Goal: Download file/media

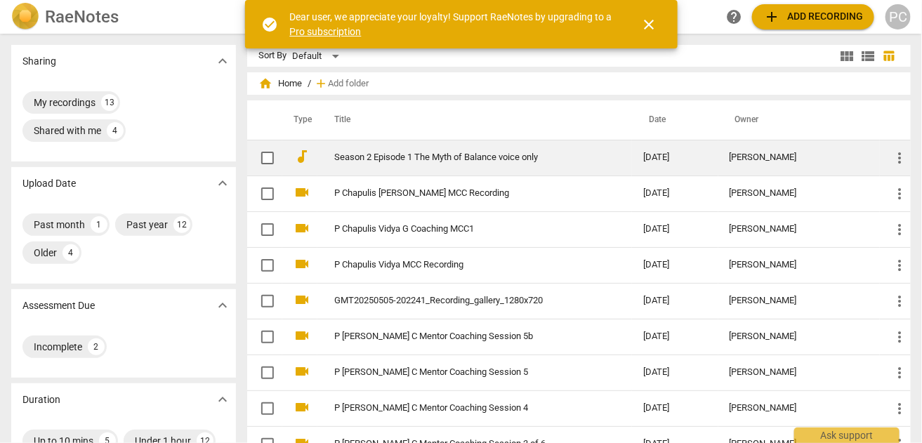
click at [267, 157] on input "checkbox" at bounding box center [267, 157] width 29 height 17
checkbox input "false"
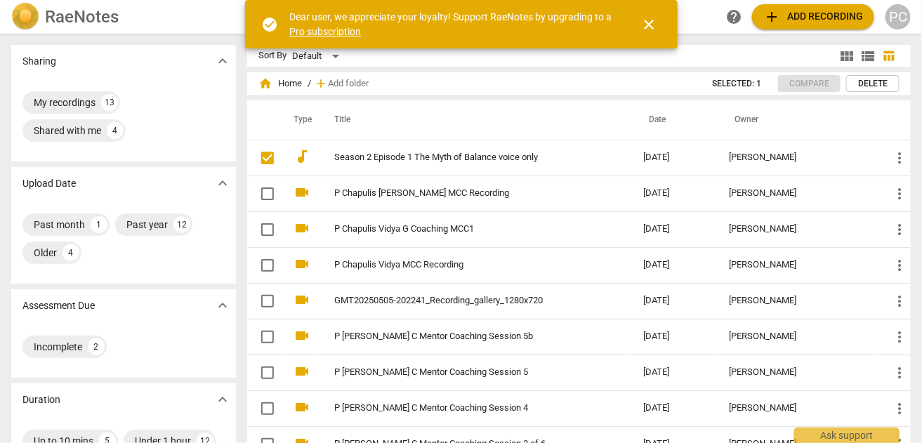
click at [858, 83] on span "Delete" at bounding box center [872, 84] width 29 height 12
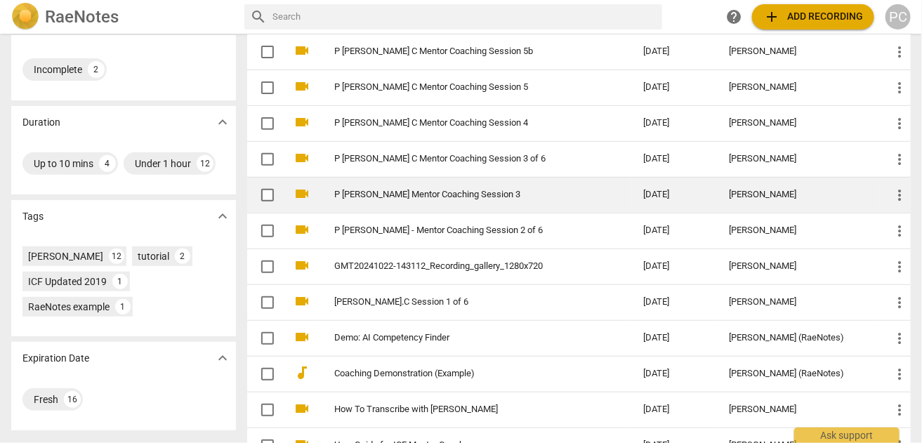
scroll to position [277, 0]
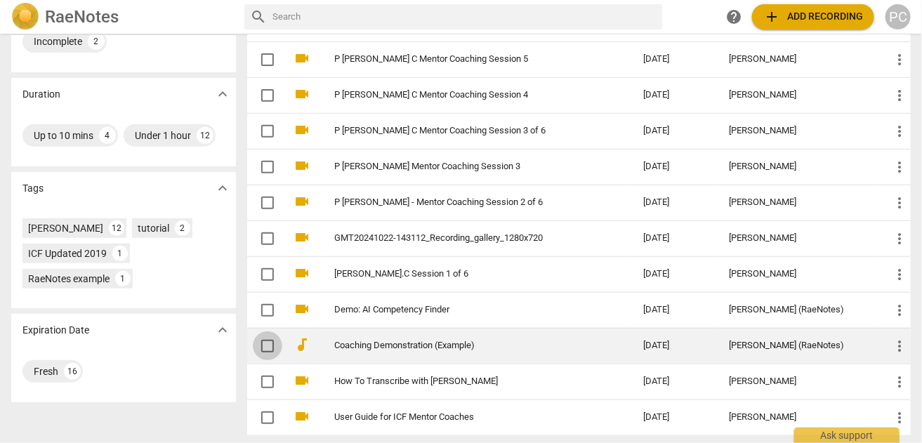
click at [266, 342] on input "checkbox" at bounding box center [267, 346] width 29 height 17
checkbox input "false"
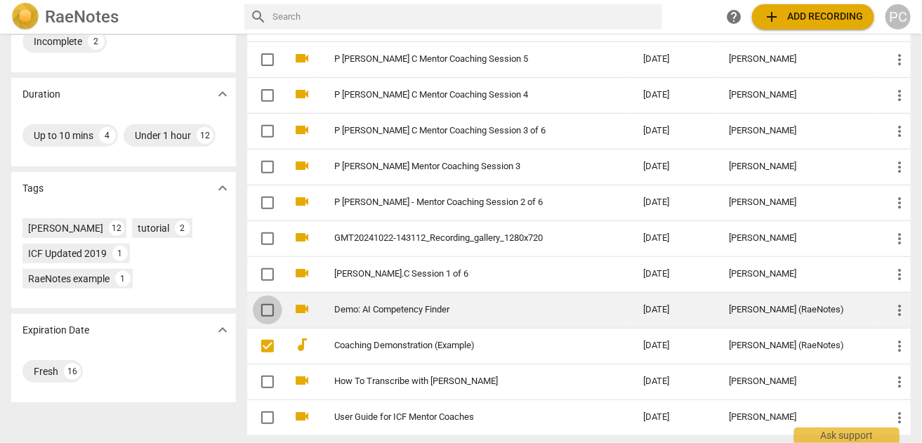
click at [265, 307] on input "checkbox" at bounding box center [267, 310] width 29 height 17
checkbox input "false"
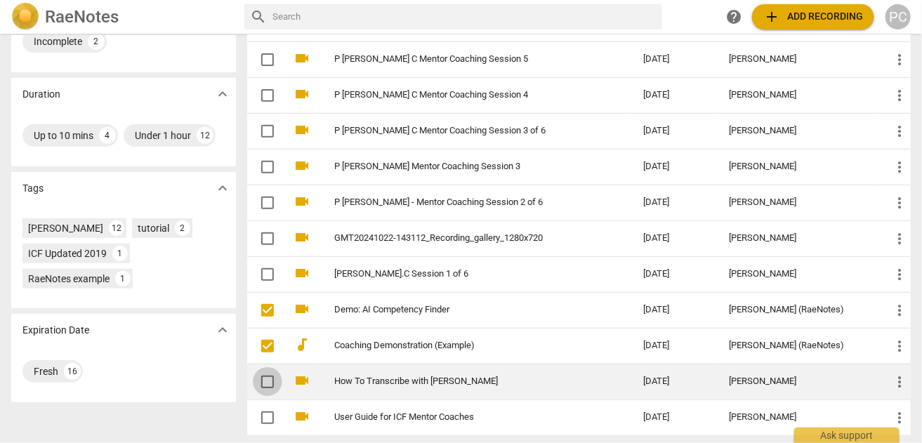
click at [265, 373] on input "checkbox" at bounding box center [267, 381] width 29 height 17
checkbox input "false"
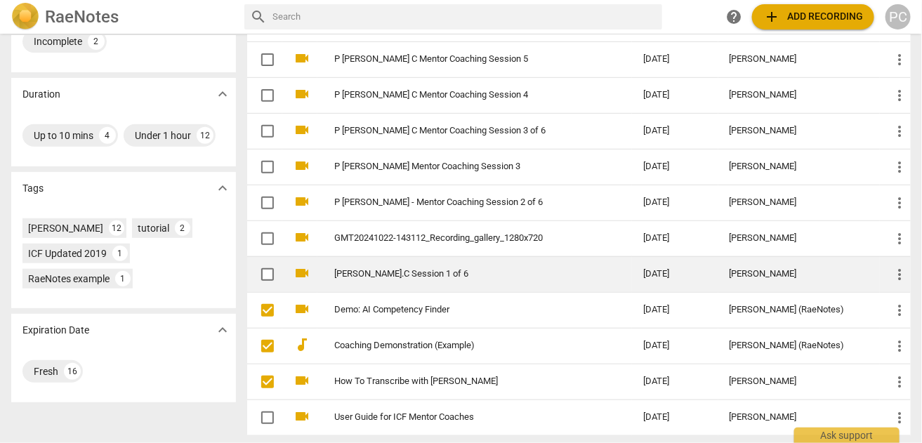
click at [265, 270] on input "checkbox" at bounding box center [267, 274] width 29 height 17
checkbox input "false"
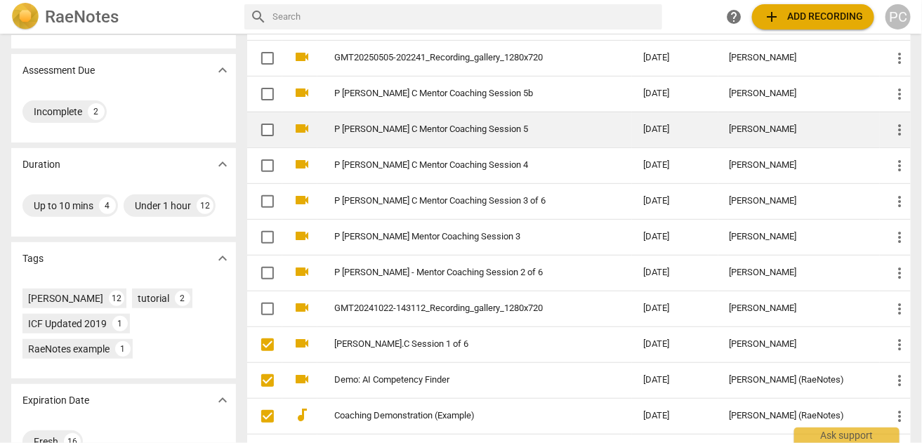
scroll to position [0, 0]
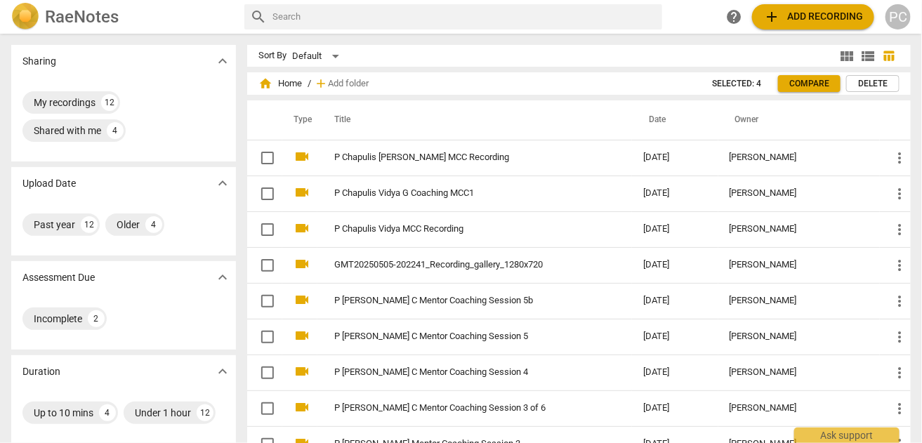
click at [863, 81] on span "Delete" at bounding box center [872, 84] width 29 height 12
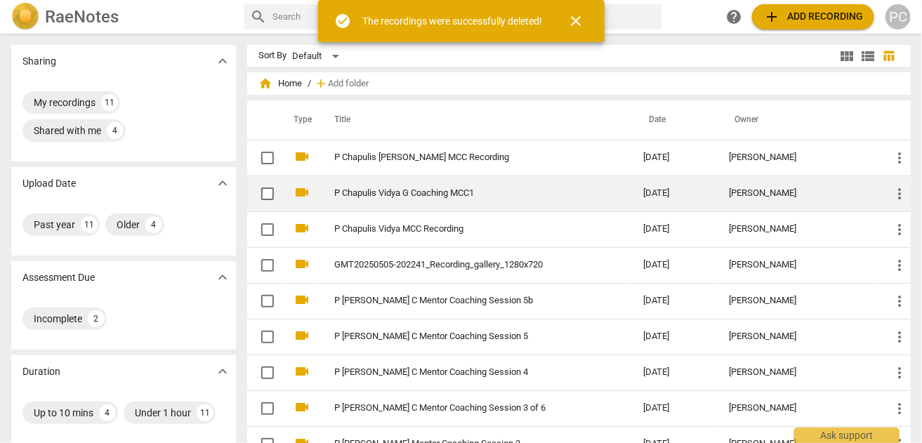
click at [407, 197] on link "P Chapulis Vidya G Coaching MCC1" at bounding box center [463, 193] width 258 height 11
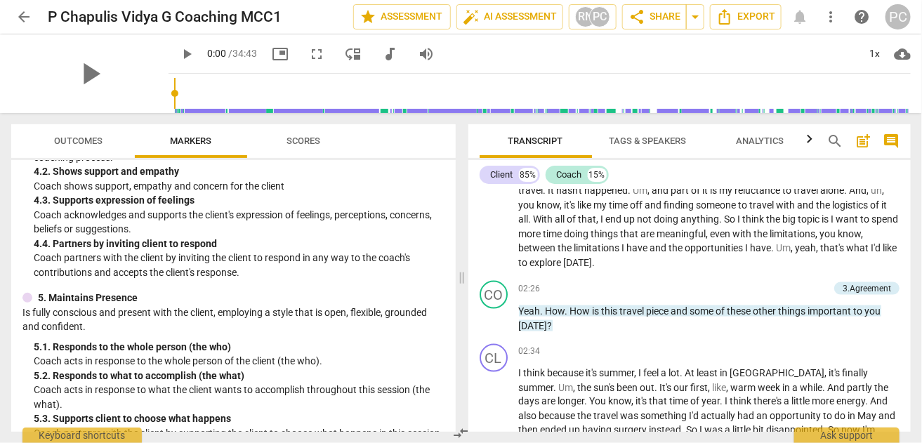
scroll to position [561, 0]
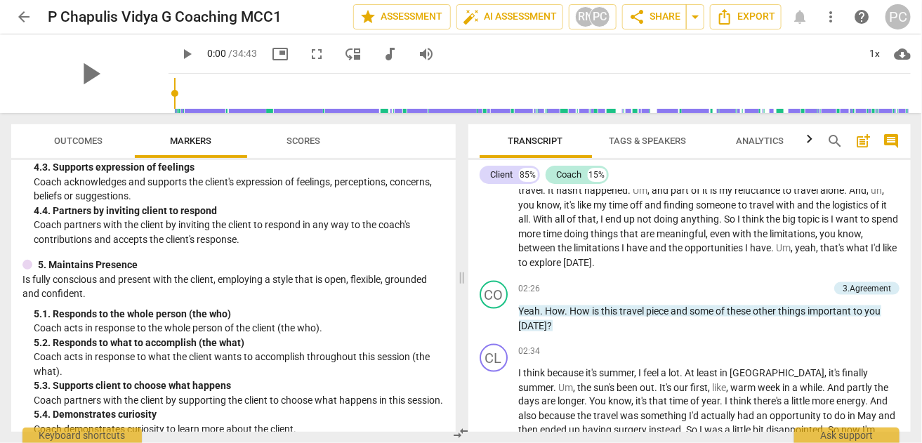
click at [80, 140] on span "Outcomes" at bounding box center [79, 140] width 48 height 11
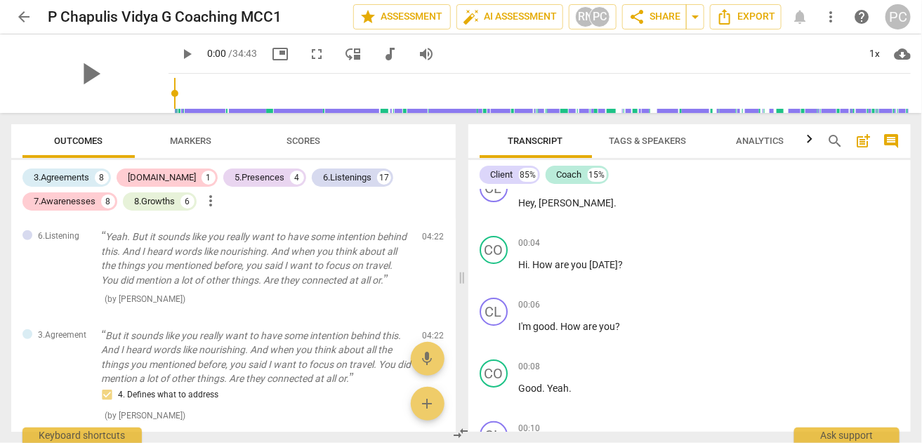
scroll to position [0, 0]
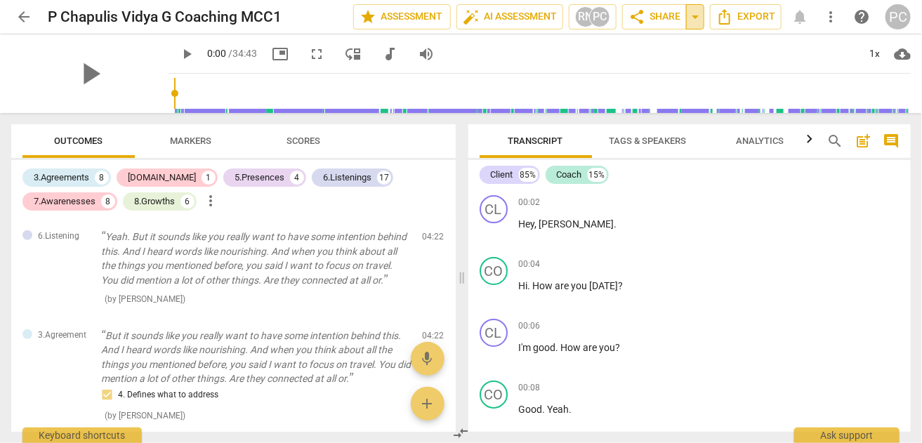
click at [695, 16] on span "arrow_drop_down" at bounding box center [694, 16] width 17 height 17
click at [583, 18] on div "RN" at bounding box center [585, 16] width 21 height 21
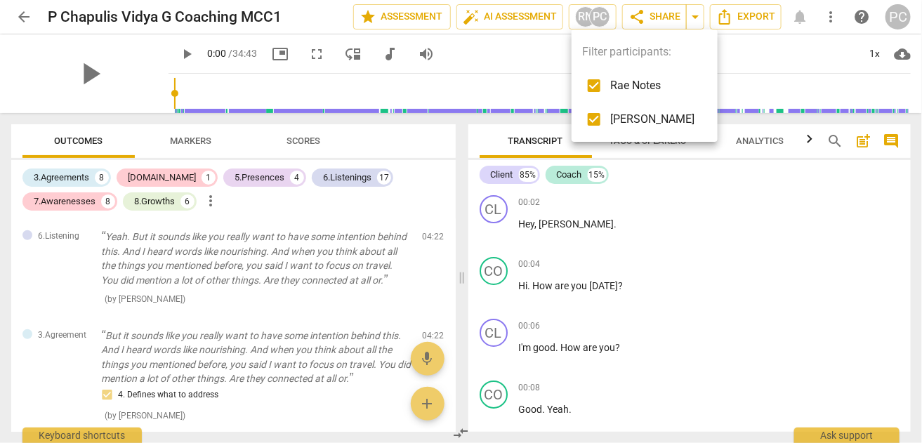
click at [557, 49] on div at bounding box center [461, 221] width 922 height 443
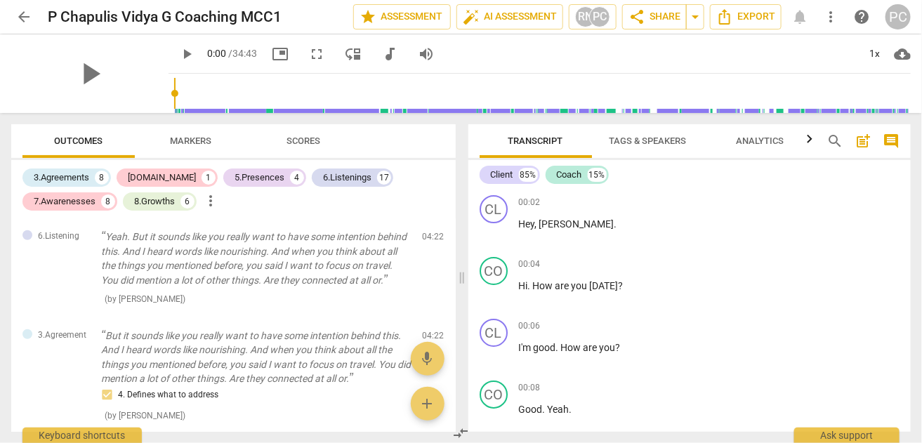
click at [835, 21] on span "more_vert" at bounding box center [830, 16] width 17 height 17
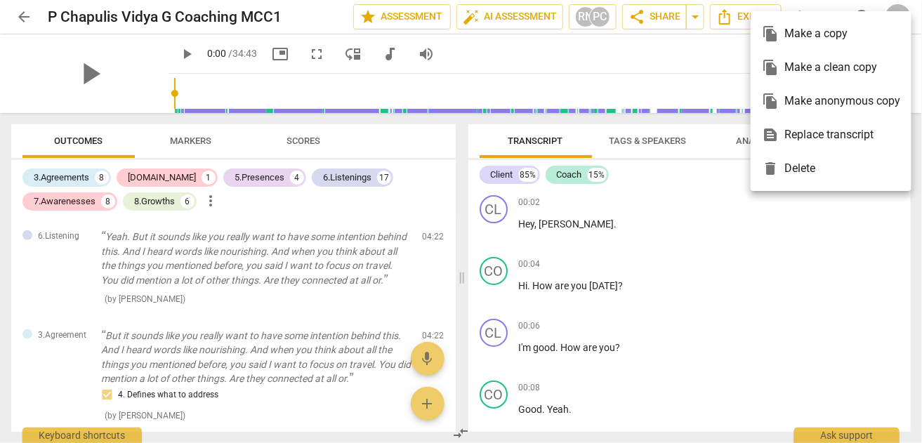
click at [660, 45] on div at bounding box center [461, 221] width 922 height 443
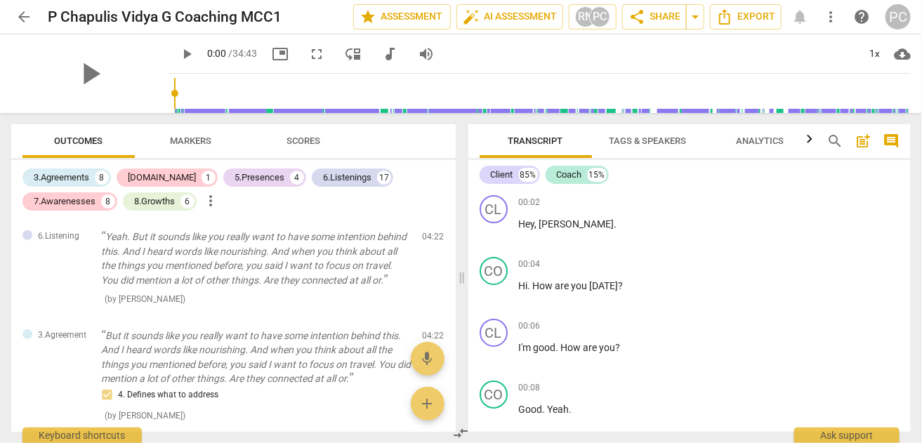
click at [810, 141] on icon "button" at bounding box center [809, 138] width 5 height 8
click at [476, 139] on icon "button" at bounding box center [473, 139] width 17 height 17
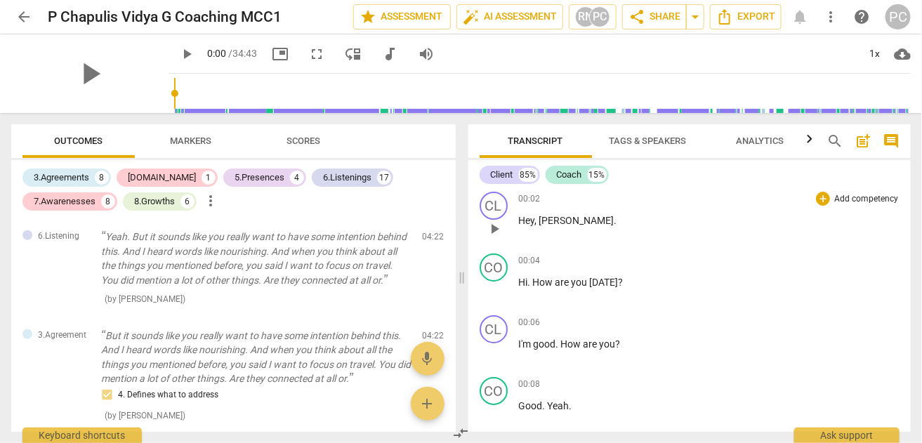
scroll to position [0, 0]
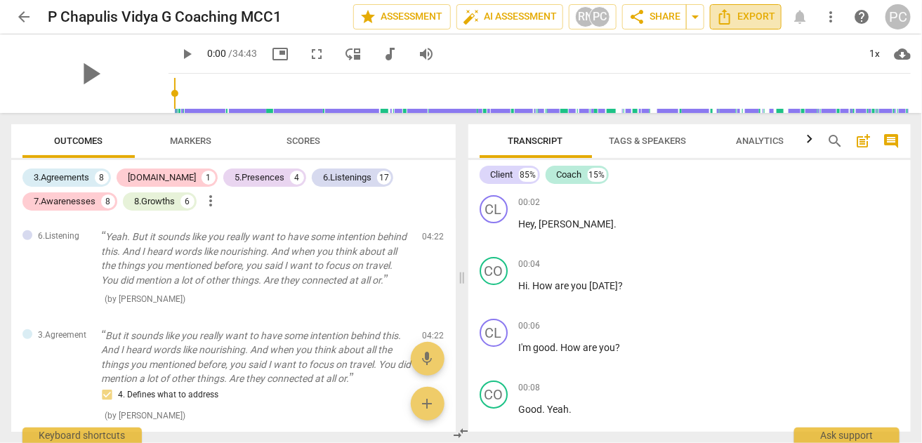
click at [744, 20] on span "Export" at bounding box center [745, 16] width 59 height 17
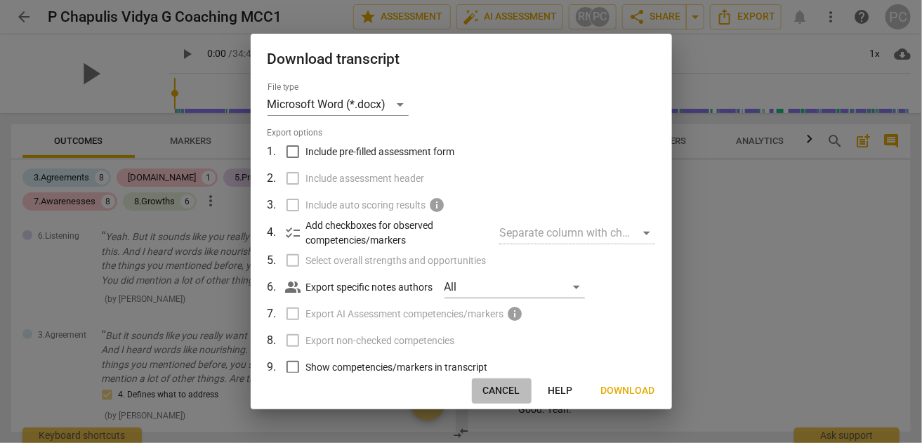
click at [505, 388] on span "Cancel" at bounding box center [501, 391] width 37 height 14
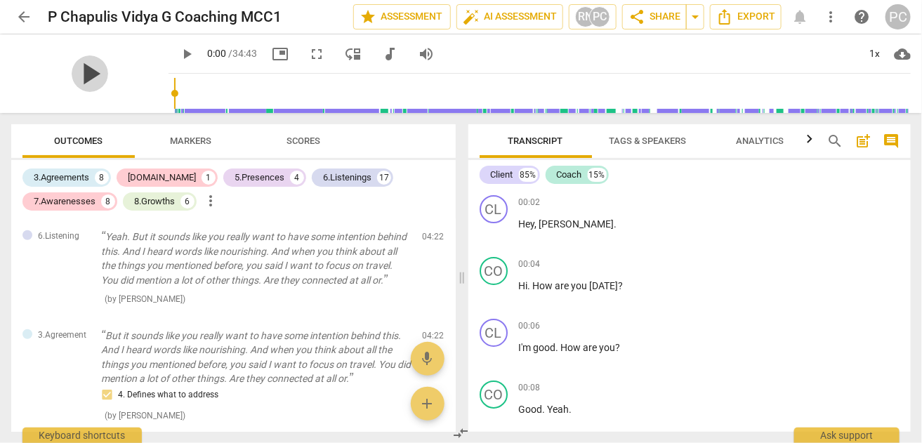
click at [79, 71] on span "play_arrow" at bounding box center [90, 73] width 36 height 36
click at [178, 49] on span "pause" at bounding box center [186, 54] width 17 height 17
click at [178, 51] on span "play_arrow" at bounding box center [186, 54] width 17 height 17
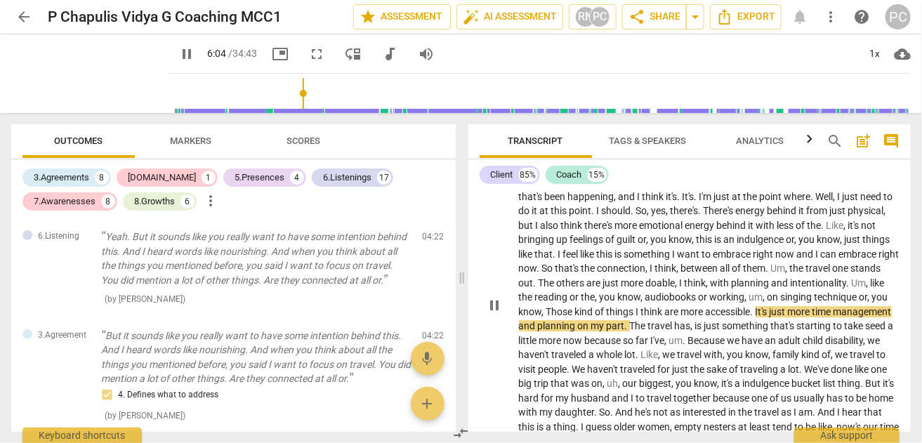
scroll to position [1500, 0]
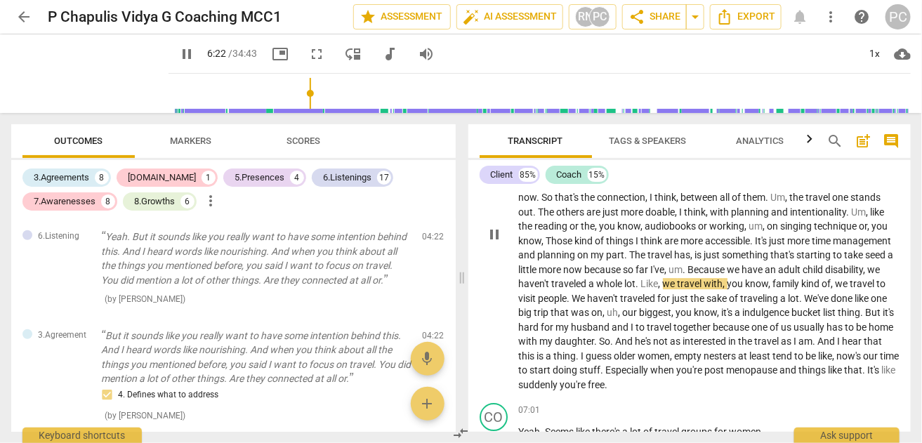
click at [803, 275] on span "child" at bounding box center [814, 269] width 22 height 11
type input "384"
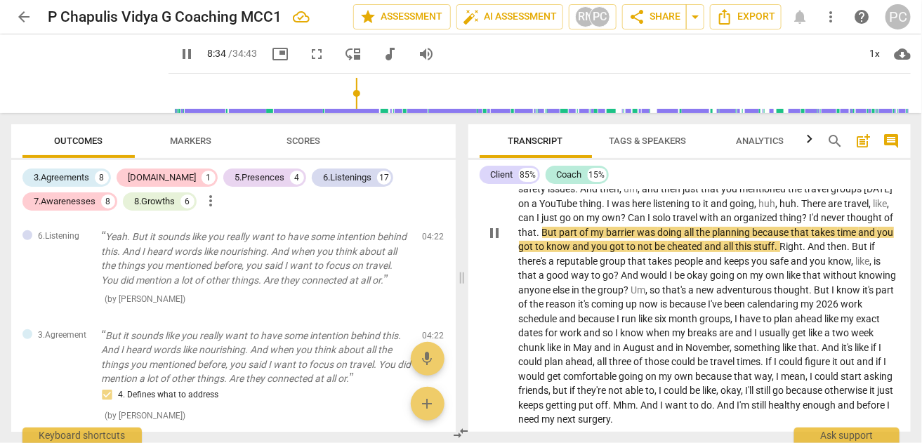
scroll to position [1990, 0]
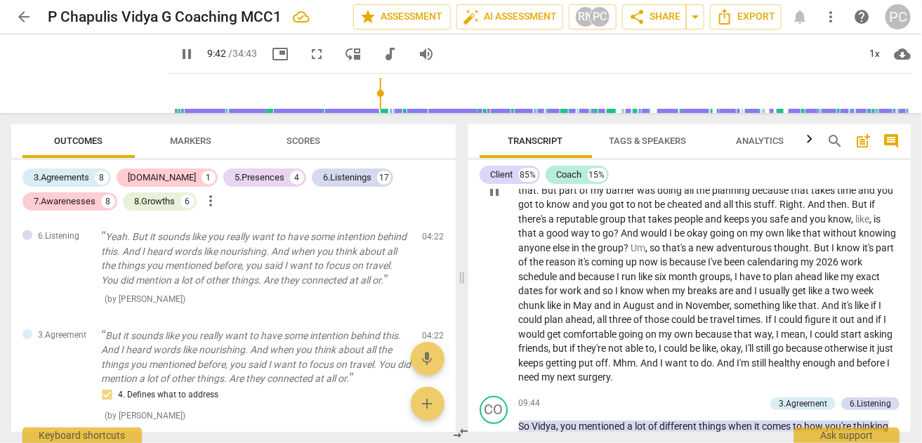
click at [495, 194] on span "pause" at bounding box center [494, 190] width 17 height 17
click at [632, 365] on span "Mhm" at bounding box center [624, 362] width 22 height 11
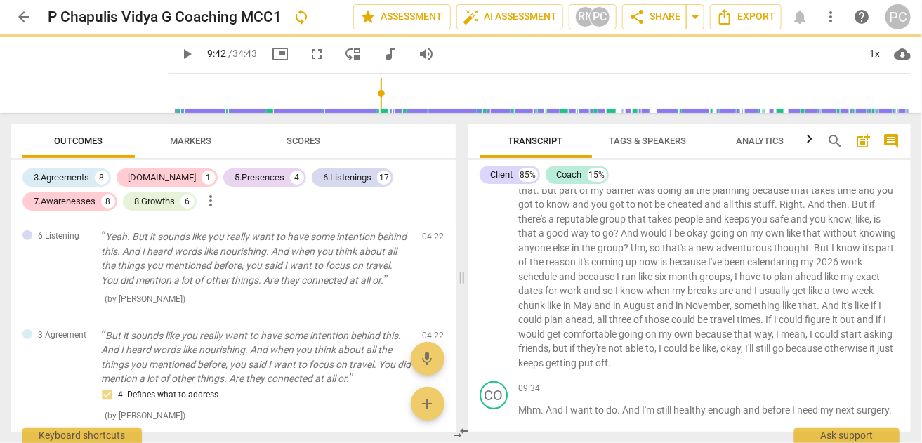
scroll to position [2037, 0]
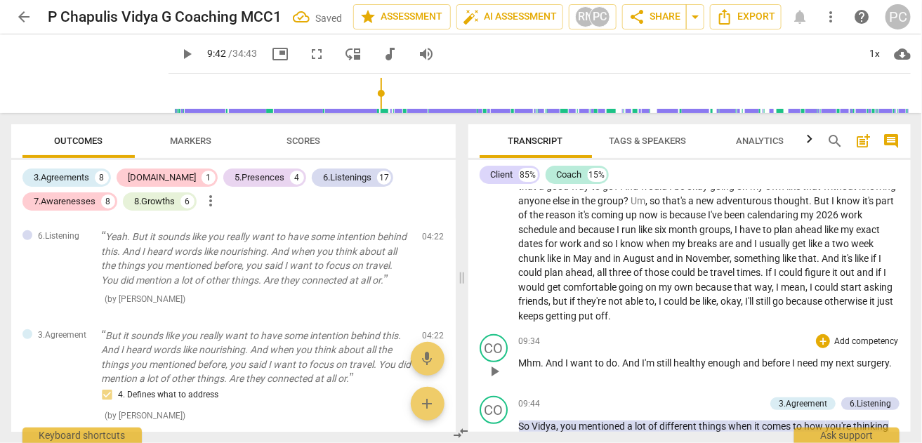
click at [546, 368] on span "And" at bounding box center [556, 362] width 20 height 11
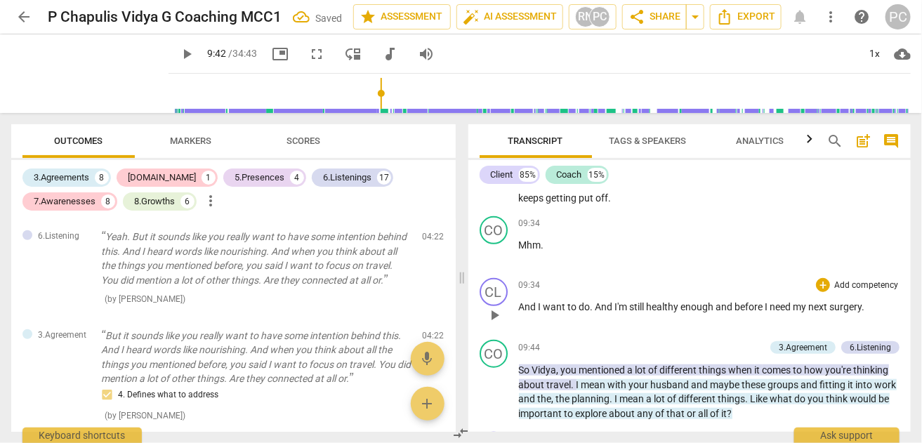
scroll to position [2178, 0]
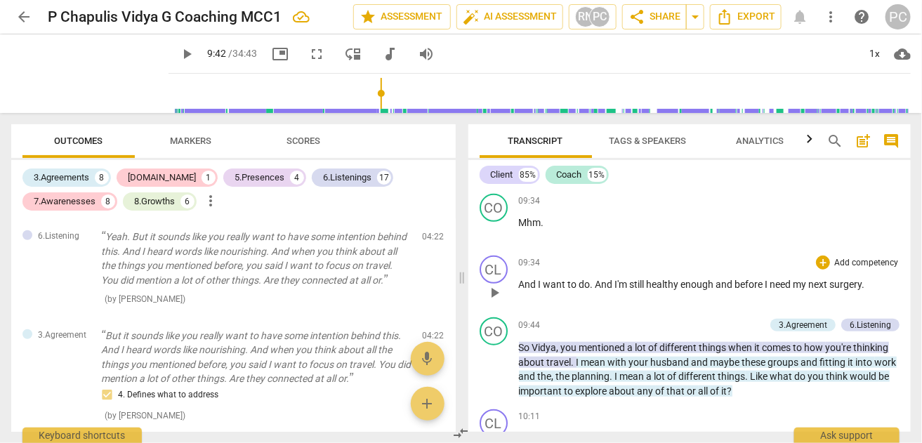
click at [489, 297] on span "play_arrow" at bounding box center [494, 292] width 17 height 17
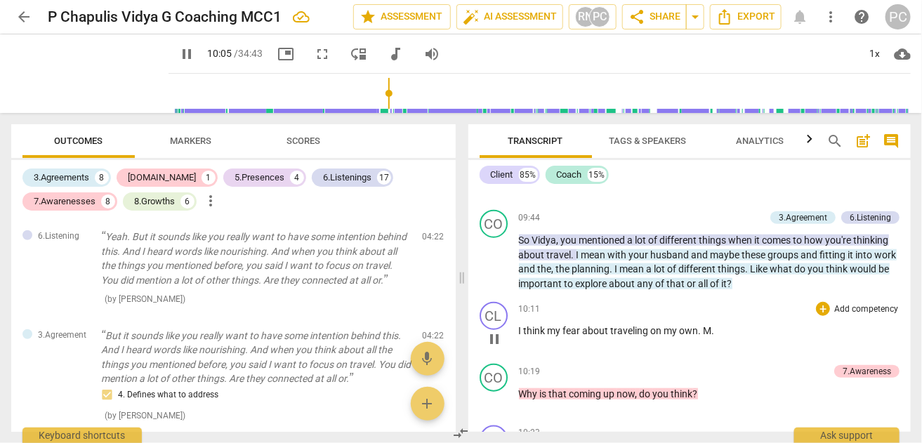
scroll to position [2318, 0]
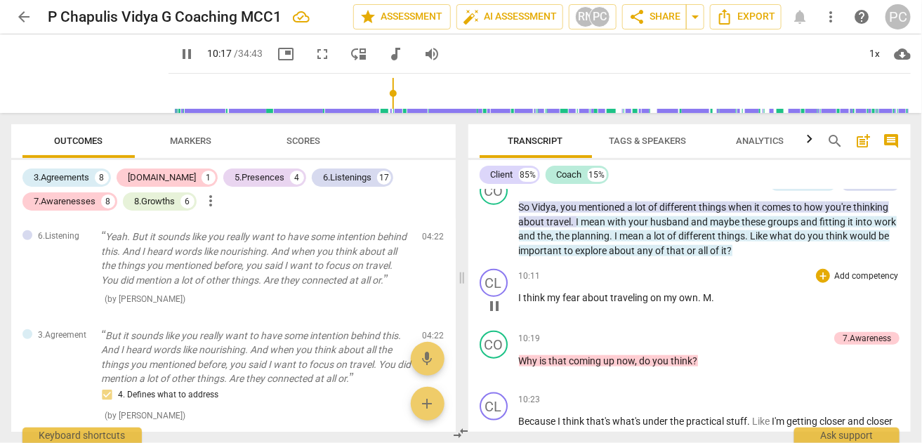
click at [703, 300] on span "M" at bounding box center [707, 297] width 8 height 11
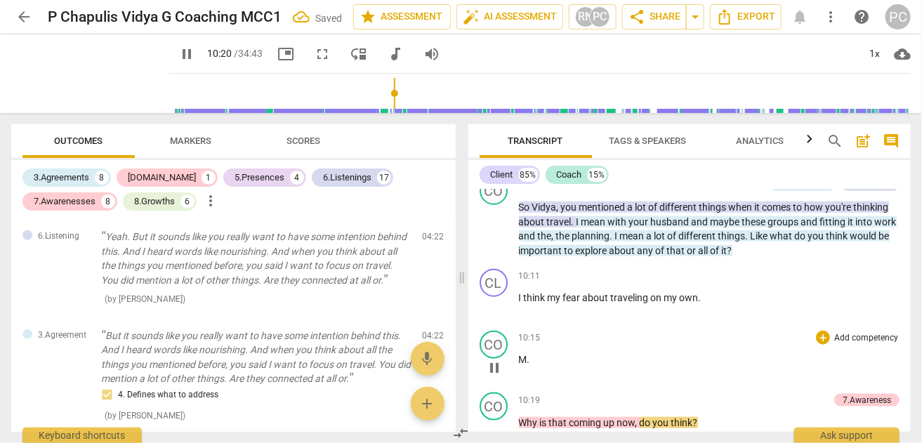
click at [524, 357] on span "M" at bounding box center [523, 359] width 8 height 11
type input "623"
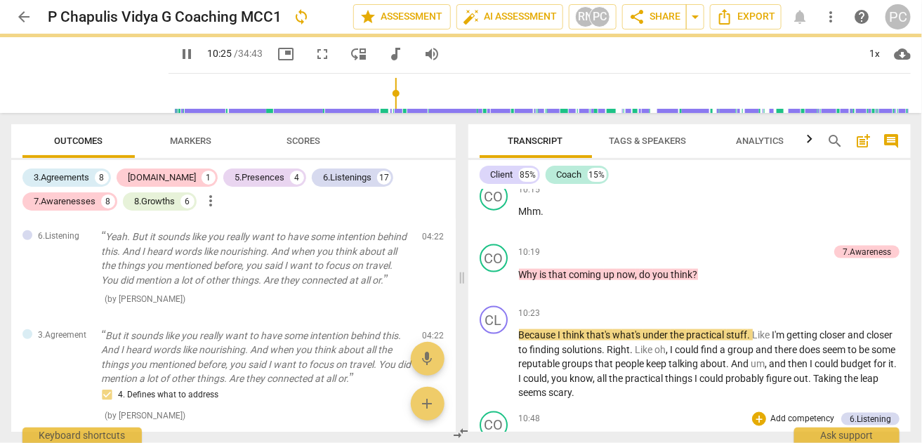
scroll to position [2466, 0]
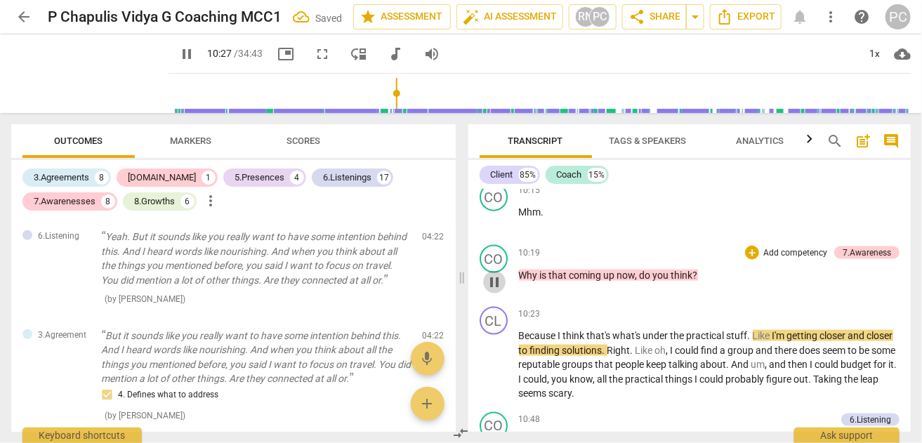
click at [493, 282] on span "pause" at bounding box center [494, 282] width 17 height 17
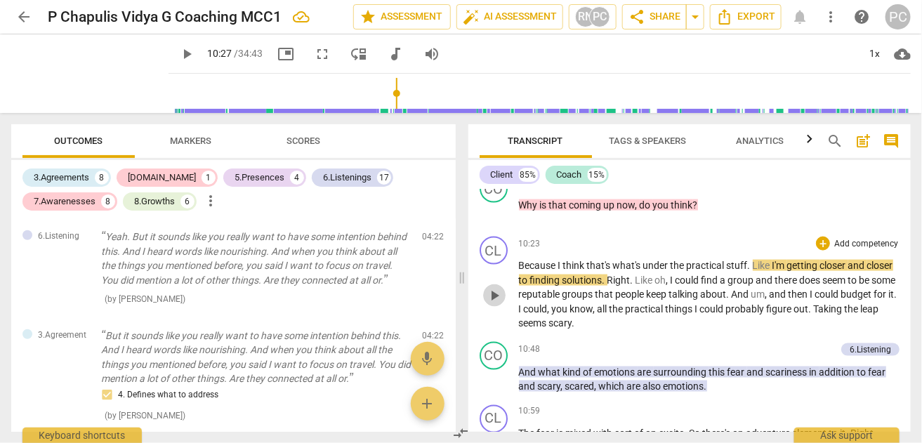
click at [492, 290] on span "play_arrow" at bounding box center [494, 295] width 17 height 17
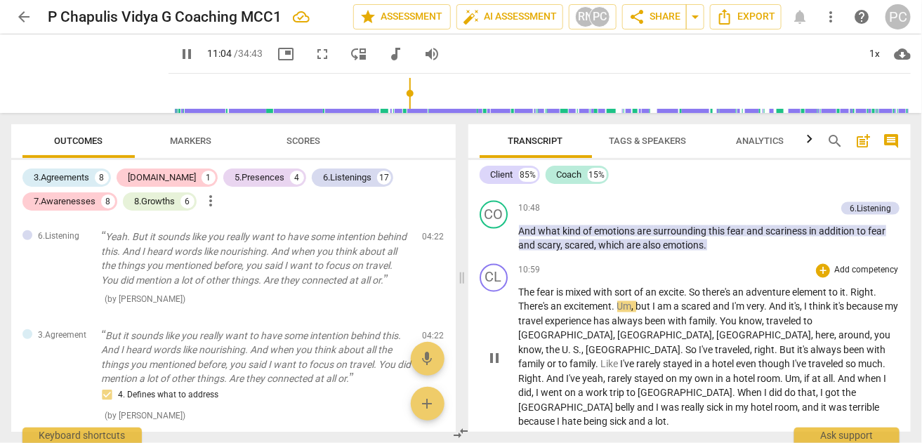
scroll to position [2746, 0]
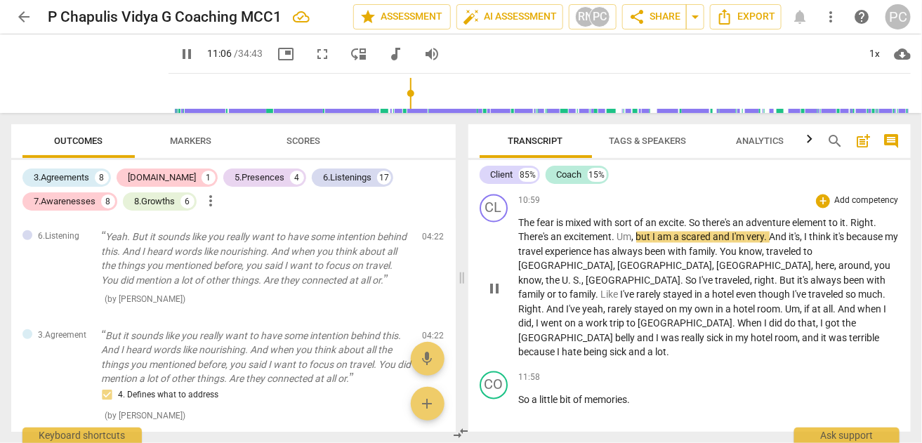
click at [491, 281] on span "pause" at bounding box center [494, 289] width 17 height 17
type input "667"
click at [616, 236] on span "." at bounding box center [614, 237] width 5 height 11
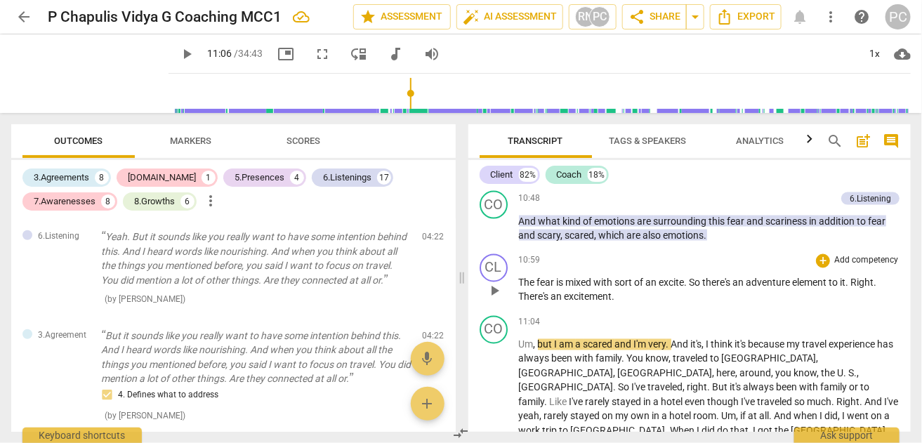
scroll to position [2709, 0]
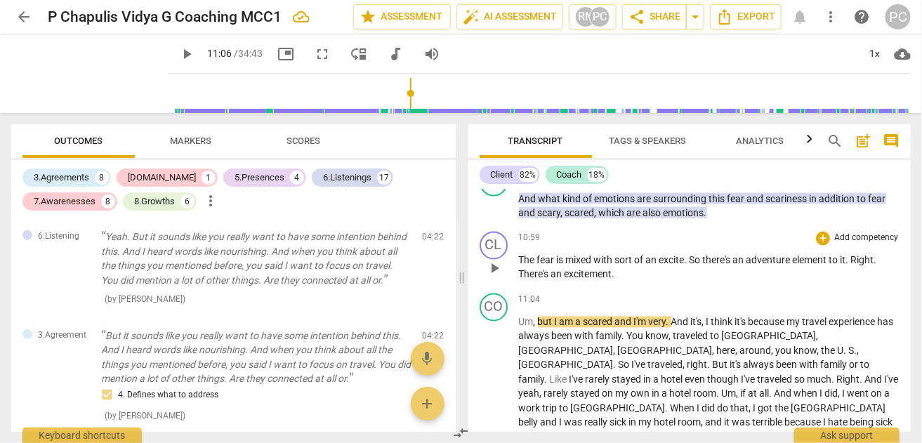
click at [625, 272] on p "The fear is mixed with sort of an excite . So there's an adventure element to i…" at bounding box center [709, 267] width 381 height 29
click at [516, 321] on div "play_arrow pause" at bounding box center [501, 380] width 36 height 119
click at [519, 321] on span "Um" at bounding box center [526, 322] width 15 height 11
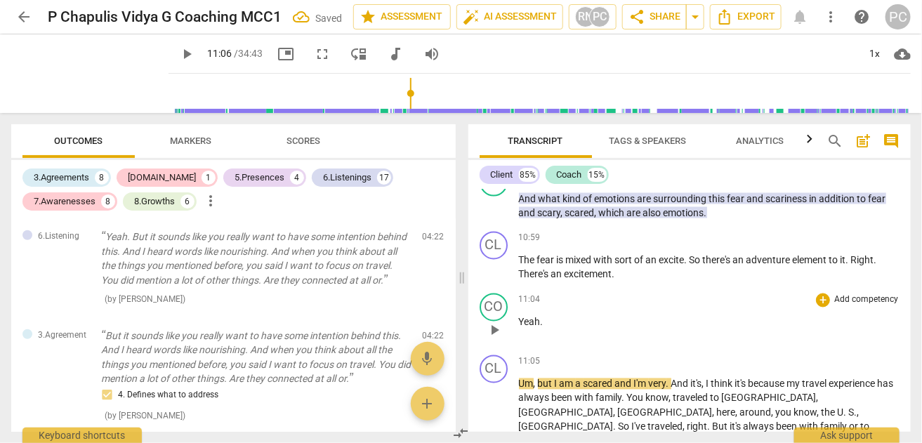
click at [496, 328] on span "play_arrow" at bounding box center [494, 330] width 17 height 17
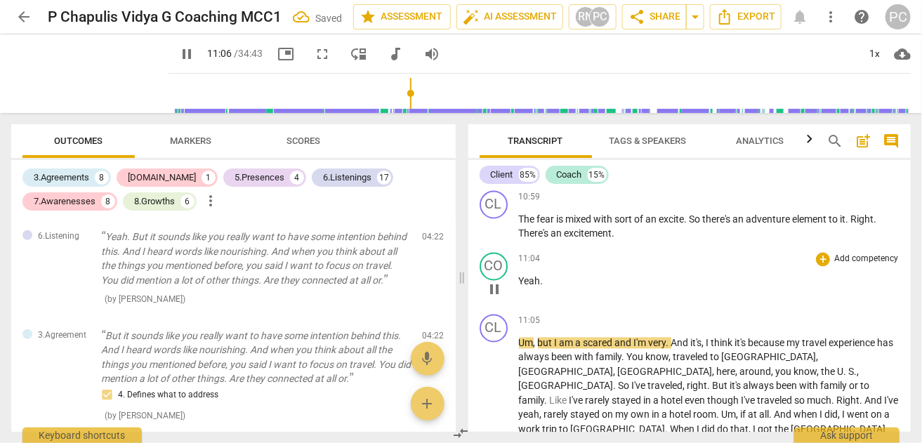
scroll to position [2779, 0]
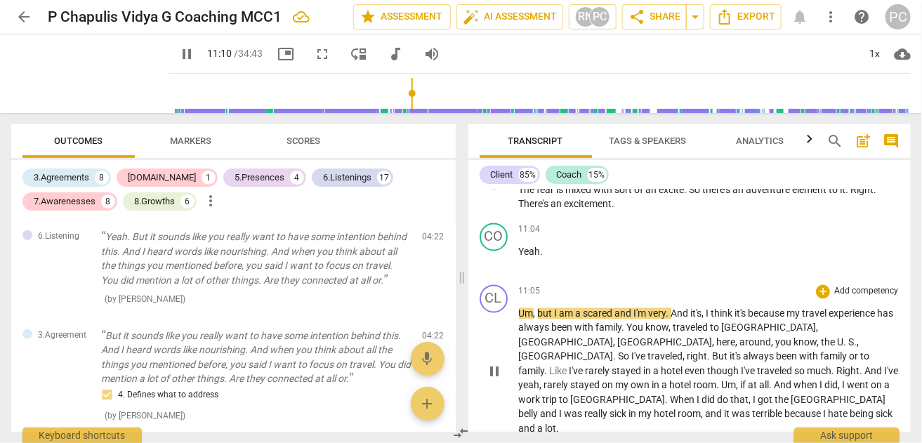
click at [613, 310] on p "Um , but I am a scared and I'm very . And it's , I think it's because my travel…" at bounding box center [709, 372] width 381 height 130
type input "672"
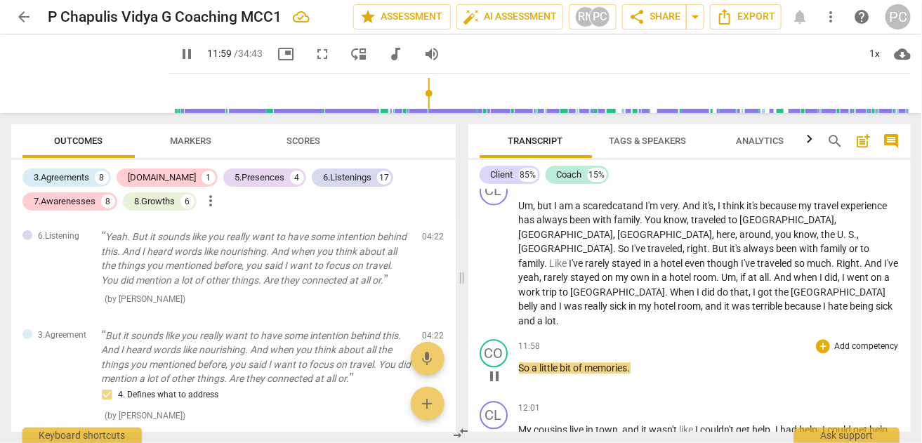
scroll to position [2920, 0]
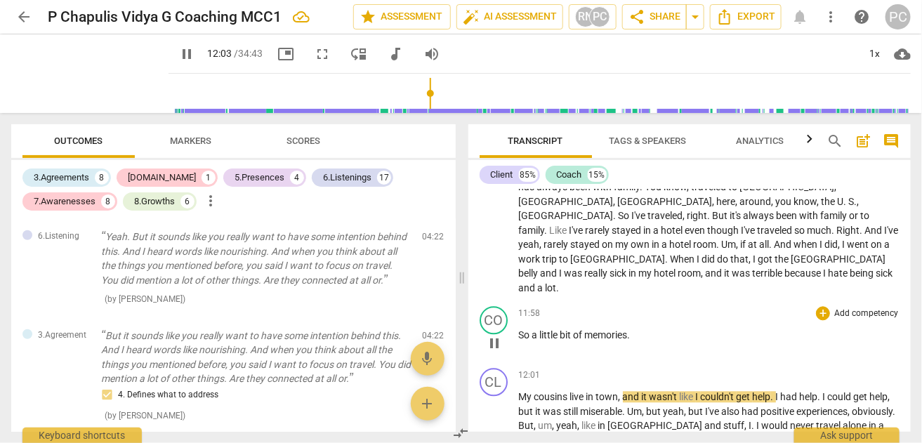
click at [627, 330] on span "memories" at bounding box center [606, 335] width 43 height 11
click at [494, 335] on span "pause" at bounding box center [494, 343] width 17 height 17
type input "725"
drag, startPoint x: 628, startPoint y: 319, endPoint x: 616, endPoint y: 320, distance: 12.7
click at [616, 330] on span "memories" at bounding box center [606, 335] width 43 height 11
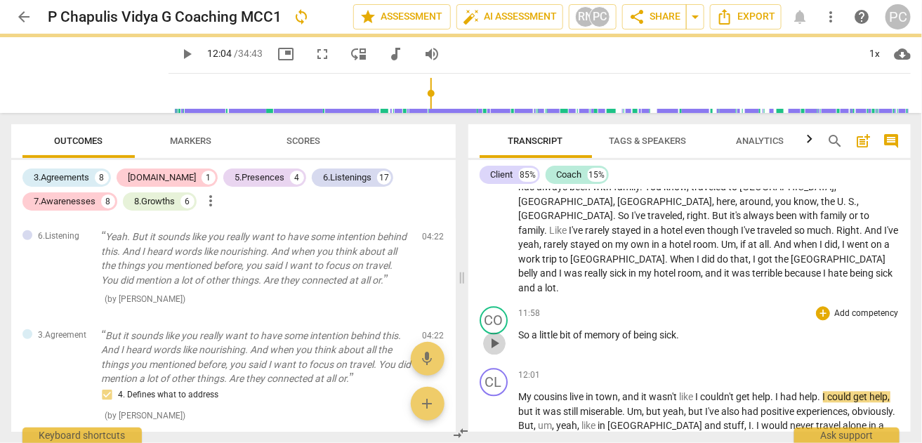
click at [497, 335] on span "play_arrow" at bounding box center [494, 343] width 17 height 17
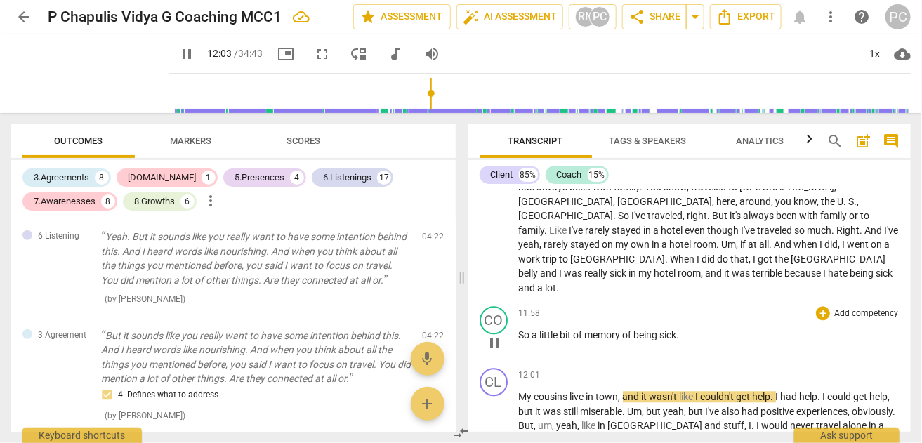
click at [493, 335] on span "pause" at bounding box center [494, 343] width 17 height 17
type input "724"
drag, startPoint x: 625, startPoint y: 319, endPoint x: 677, endPoint y: 320, distance: 52.6
click at [677, 328] on p "So a little bit of memory of being sick ." at bounding box center [709, 335] width 381 height 15
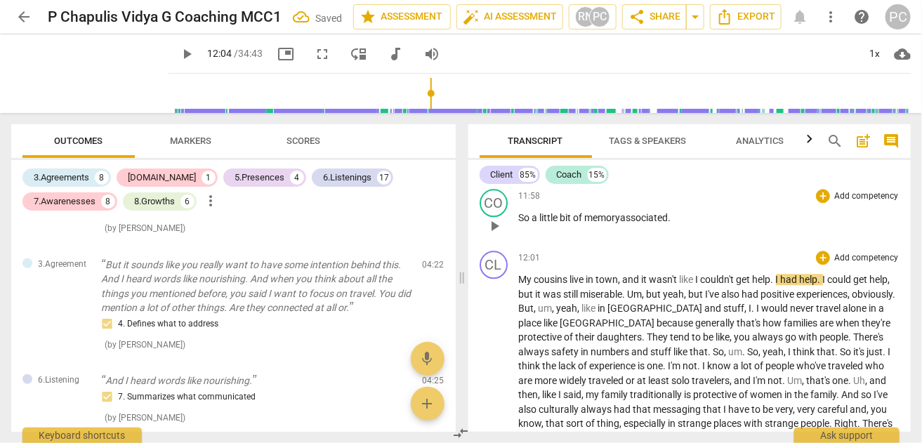
scroll to position [3060, 0]
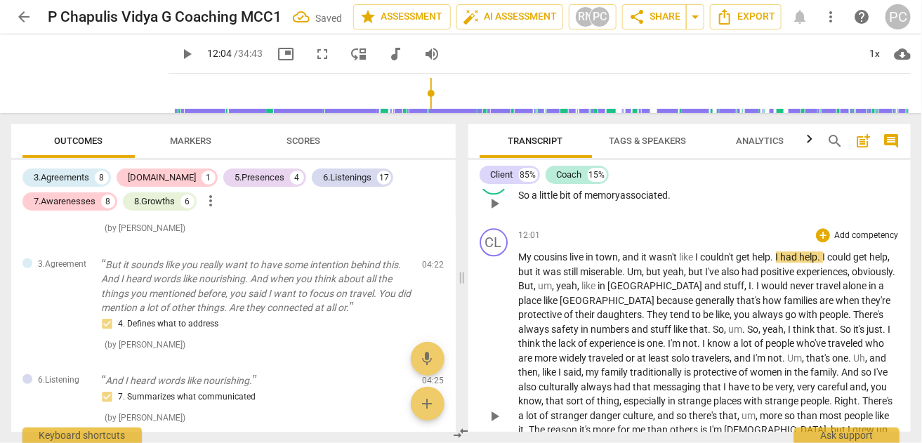
click at [493, 408] on span "play_arrow" at bounding box center [494, 416] width 17 height 17
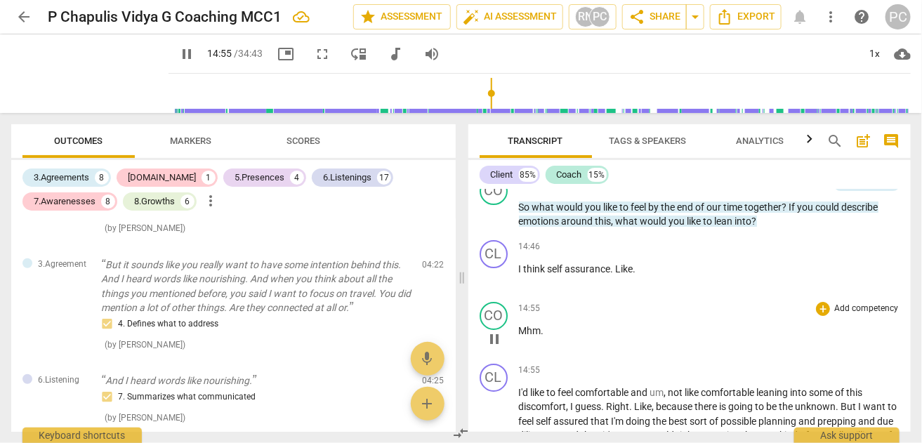
scroll to position [3622, 0]
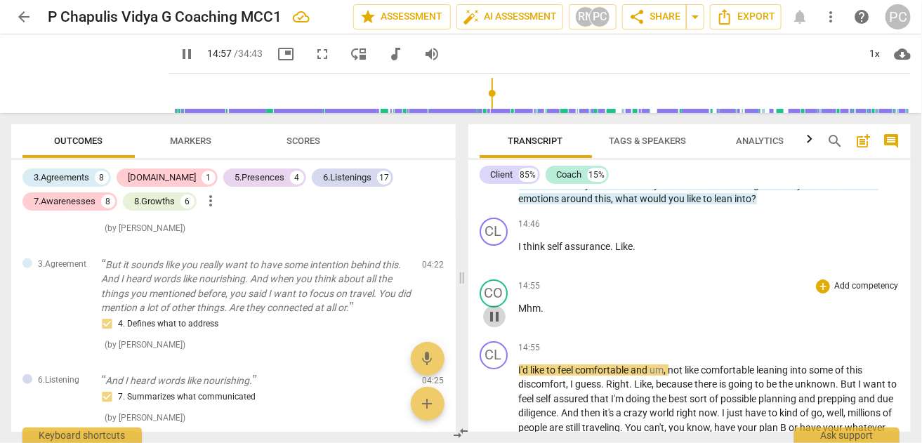
click at [492, 308] on span "pause" at bounding box center [494, 316] width 17 height 17
click at [622, 241] on span "Like" at bounding box center [625, 246] width 18 height 11
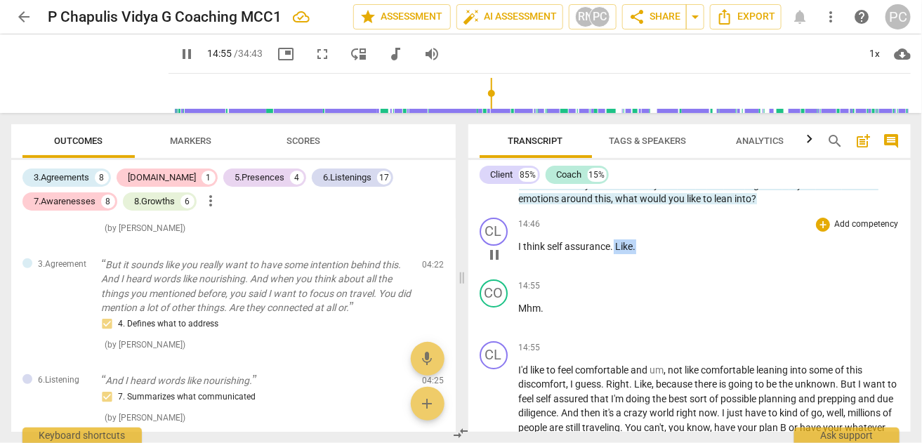
drag, startPoint x: 634, startPoint y: 227, endPoint x: 613, endPoint y: 227, distance: 21.8
click at [613, 239] on p "I think self assurance . Like ." at bounding box center [709, 246] width 381 height 15
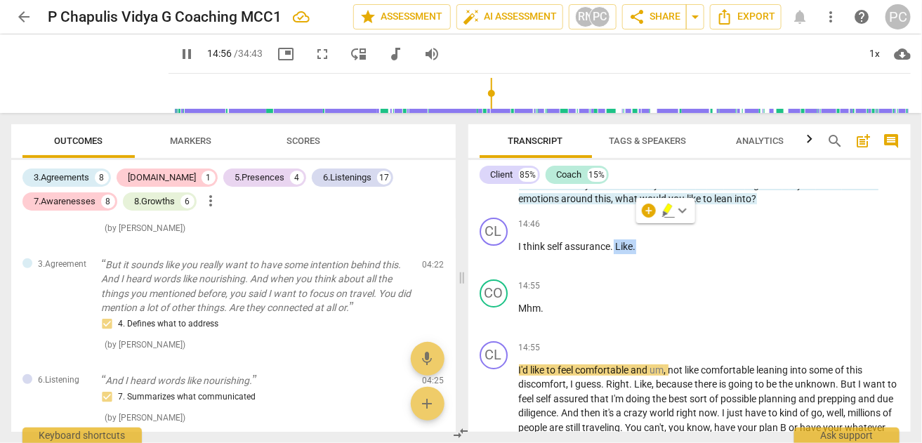
type input "897"
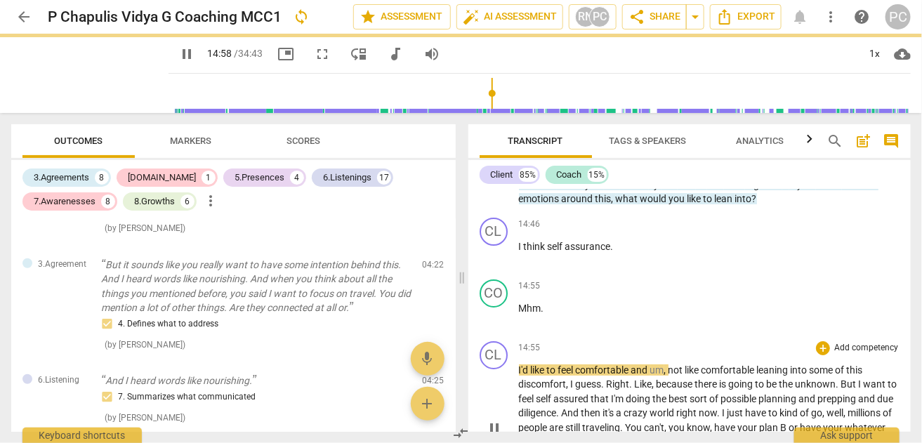
click at [519, 364] on span "I'd" at bounding box center [525, 369] width 12 height 11
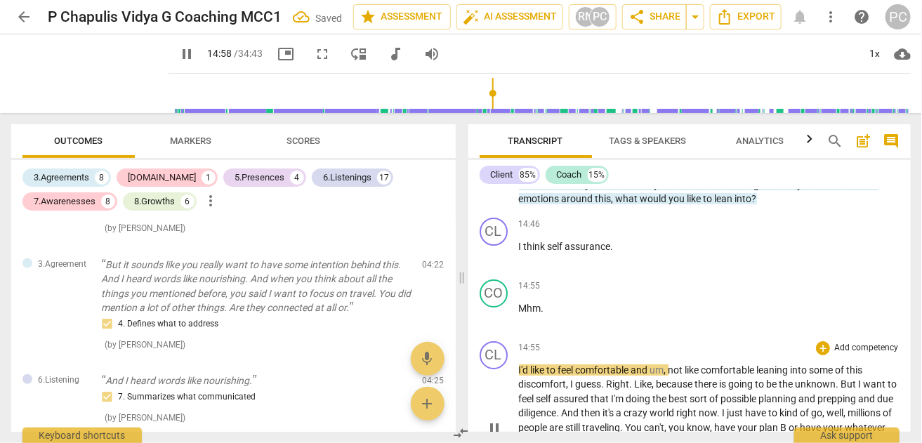
type input "899"
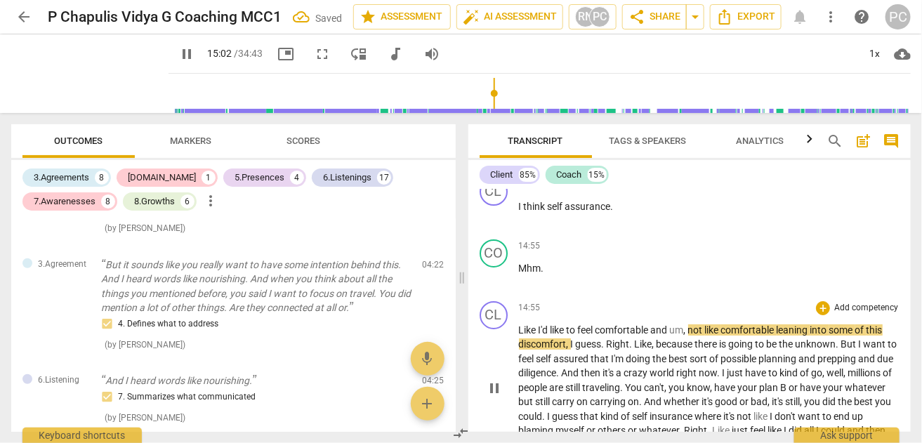
scroll to position [3692, 0]
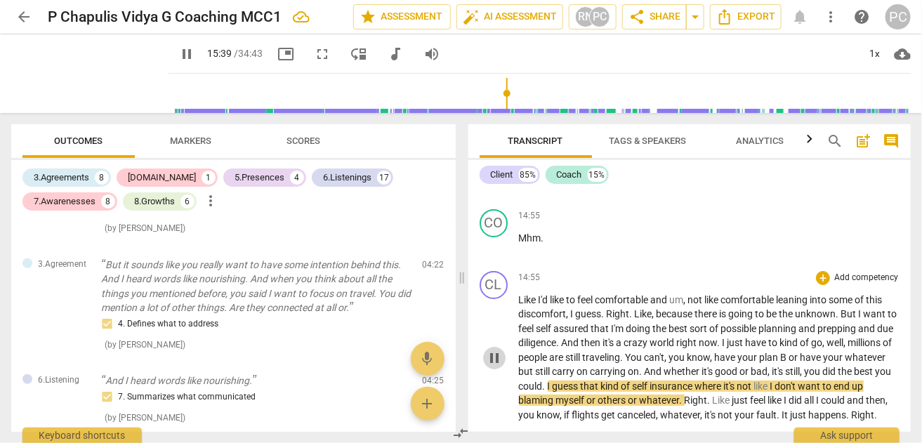
click at [494, 350] on span "pause" at bounding box center [494, 358] width 17 height 17
type input "940"
click at [695, 380] on span "insurance" at bounding box center [672, 385] width 45 height 11
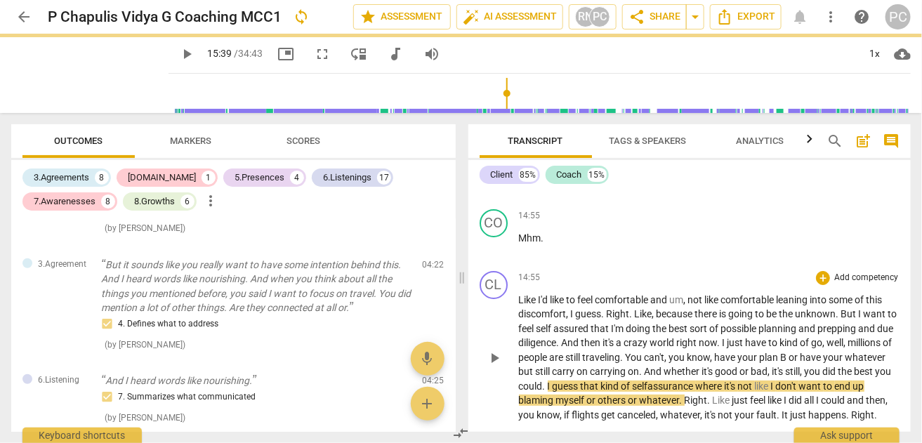
click at [493, 350] on span "play_arrow" at bounding box center [494, 358] width 17 height 17
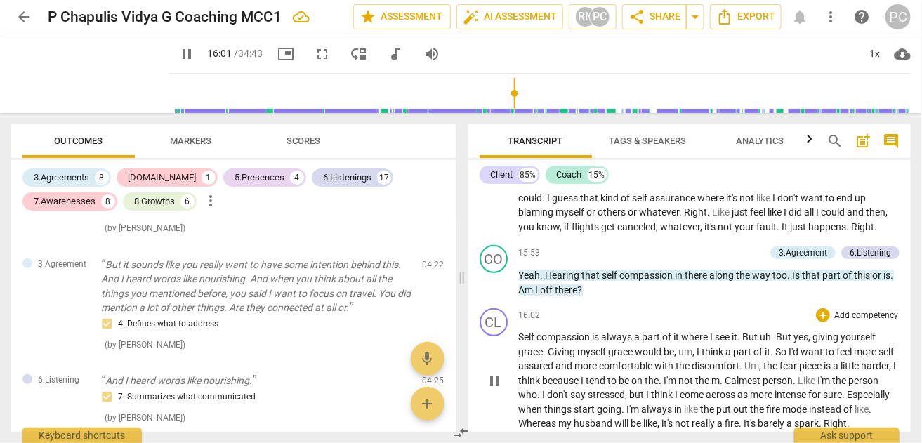
scroll to position [3902, 0]
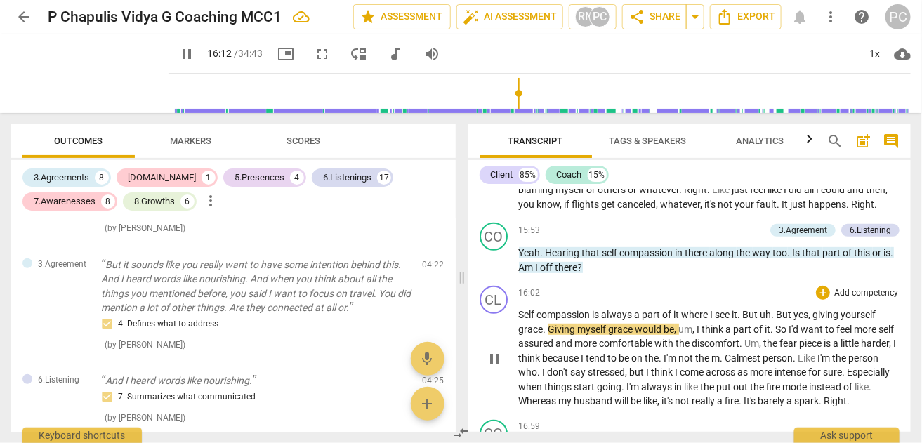
click at [488, 352] on span "pause" at bounding box center [494, 358] width 17 height 17
type input "973"
click at [546, 324] on span "." at bounding box center [545, 329] width 5 height 11
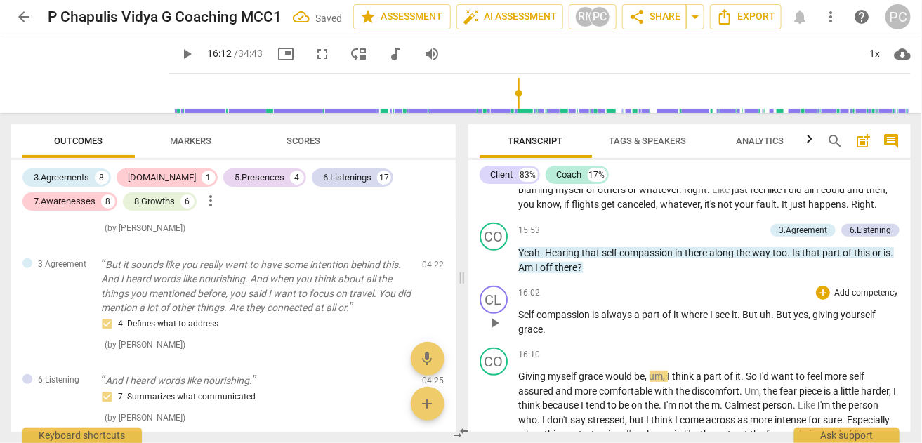
click at [575, 327] on p "Self compassion is always a part of it where I see it . But uh . But yes , givi…" at bounding box center [709, 321] width 381 height 29
click at [520, 371] on span "Giving" at bounding box center [533, 376] width 29 height 11
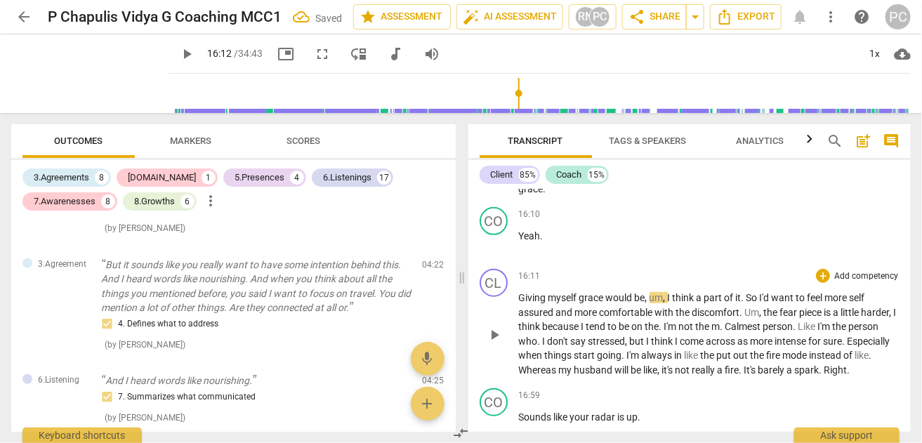
scroll to position [4113, 0]
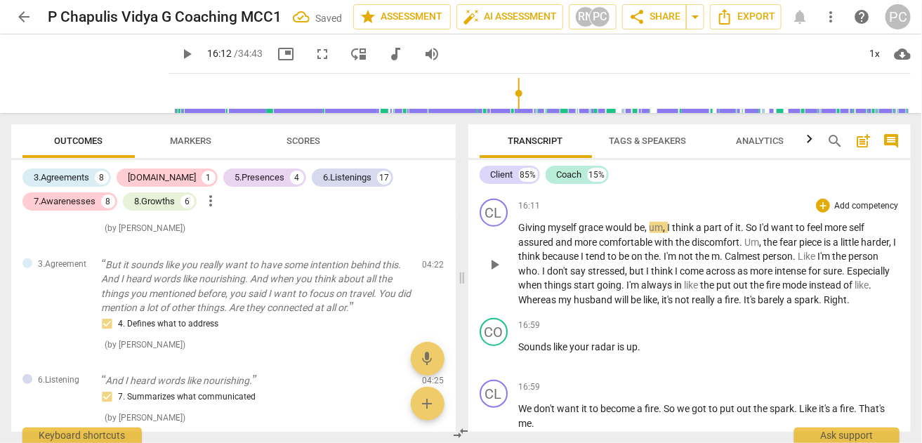
click at [494, 260] on span "play_arrow" at bounding box center [494, 264] width 17 height 17
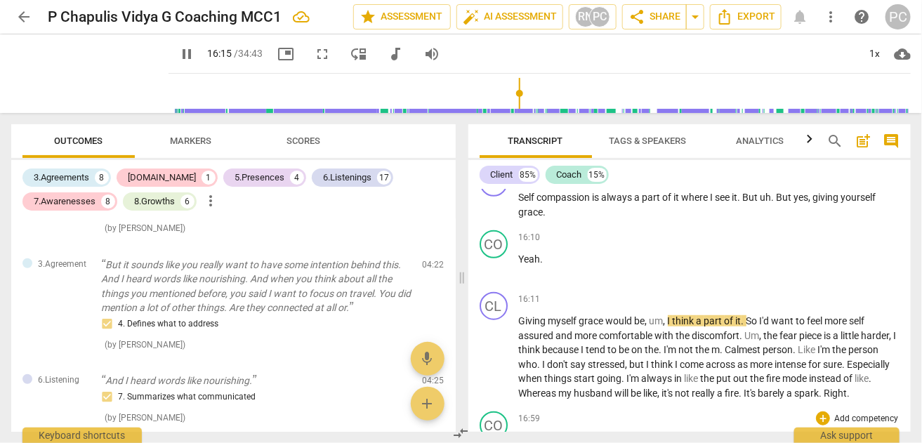
scroll to position [4043, 0]
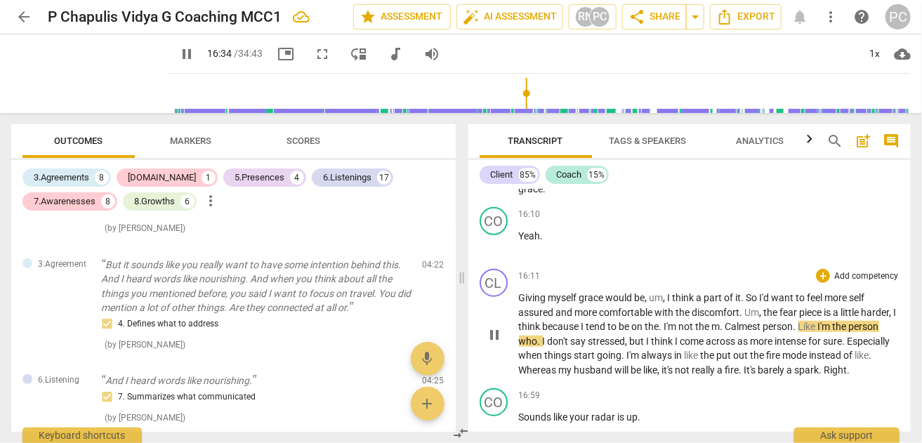
click at [712, 321] on span "the" at bounding box center [704, 326] width 16 height 11
type input "996"
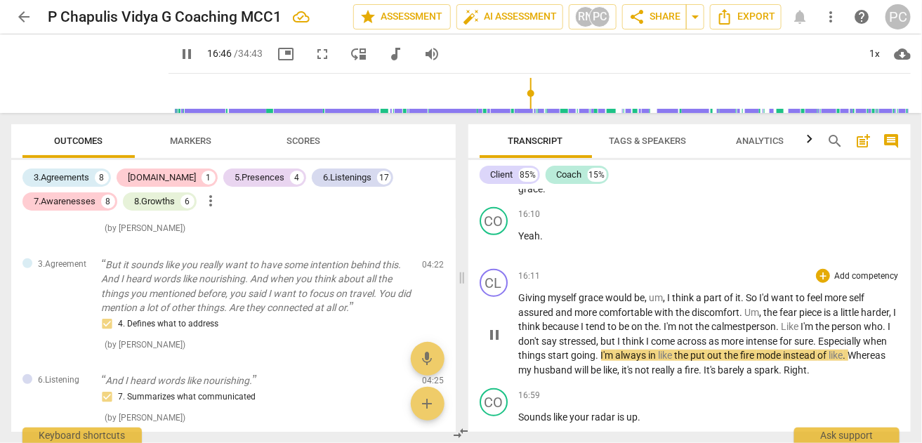
click at [596, 352] on span "going" at bounding box center [583, 355] width 25 height 11
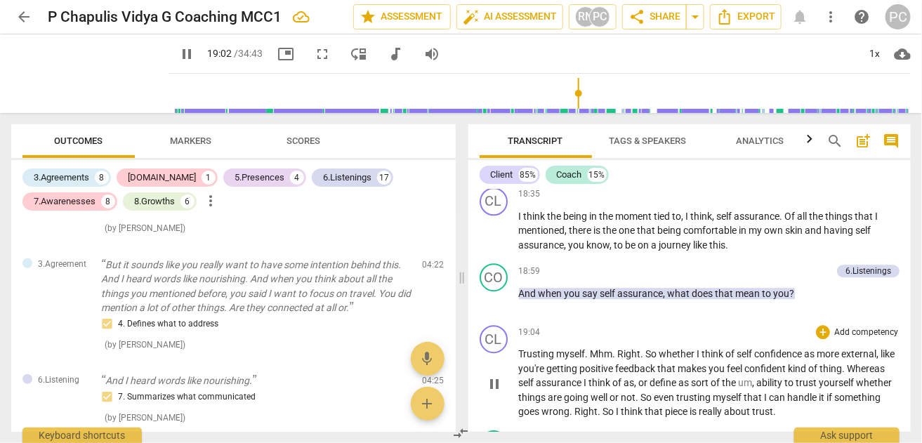
scroll to position [5095, 0]
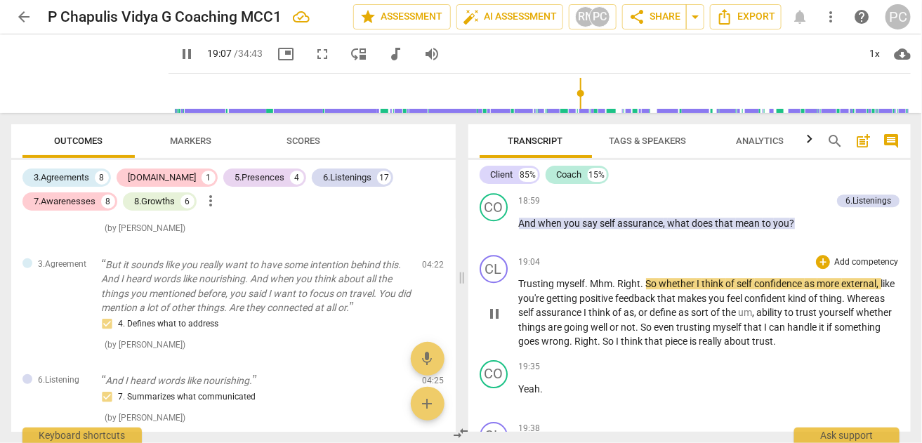
click at [591, 278] on span "Mhm" at bounding box center [601, 283] width 22 height 11
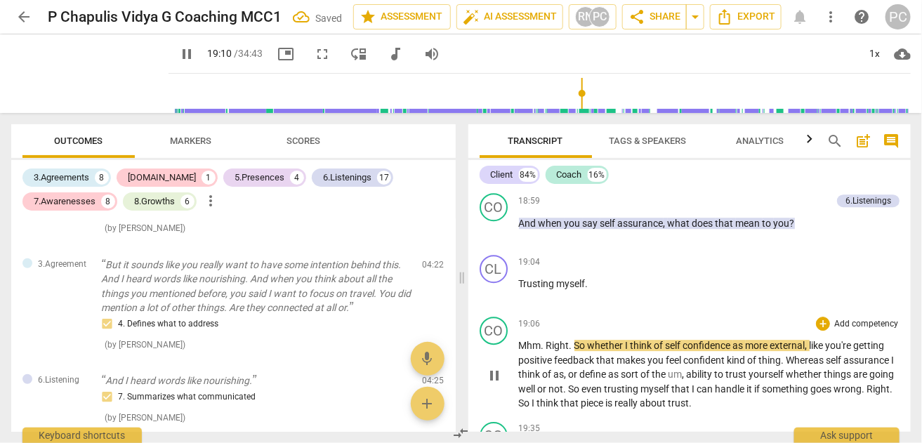
click at [546, 340] on span "Right" at bounding box center [557, 345] width 23 height 11
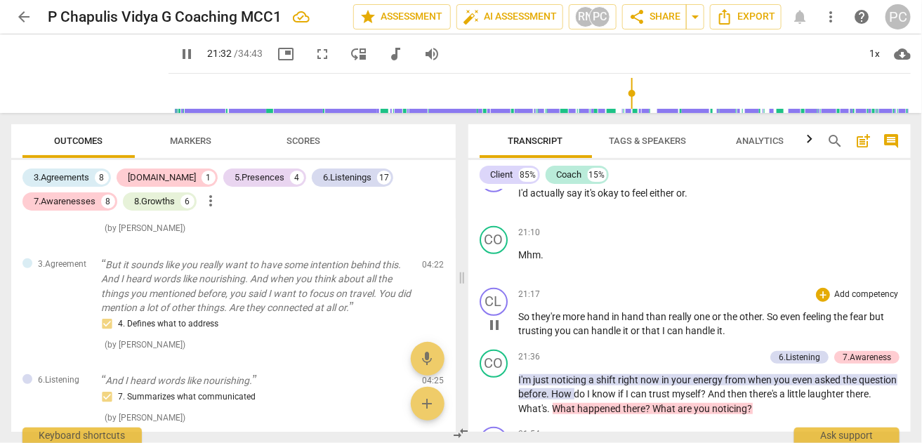
scroll to position [5797, 0]
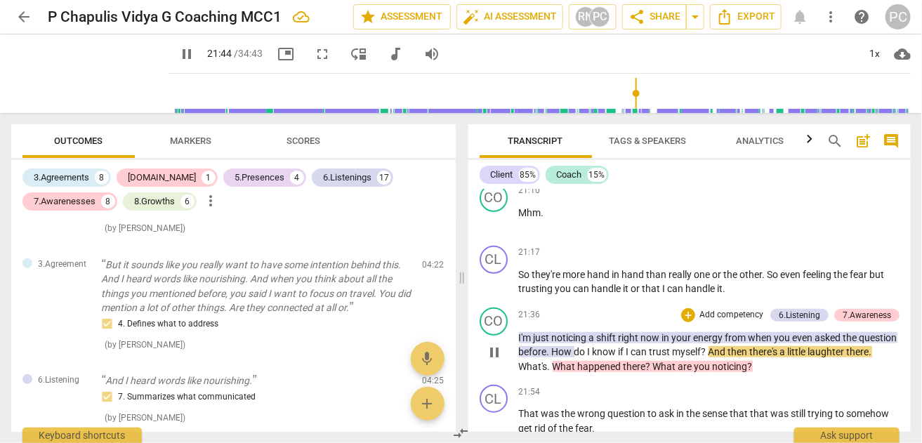
click at [552, 346] on span "." at bounding box center [549, 351] width 5 height 11
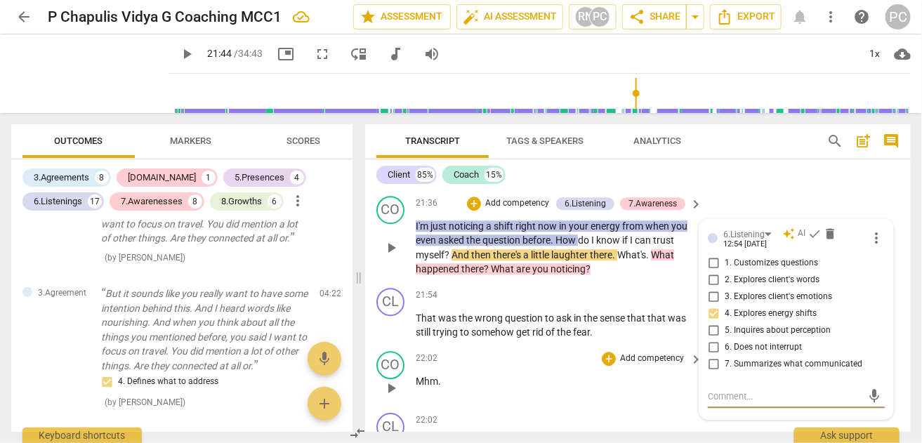
scroll to position [6792, 0]
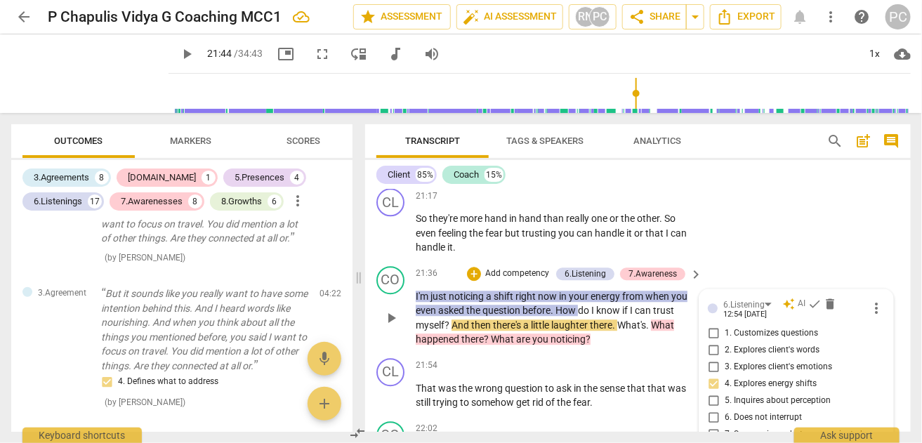
click at [552, 305] on span "." at bounding box center [552, 310] width 5 height 11
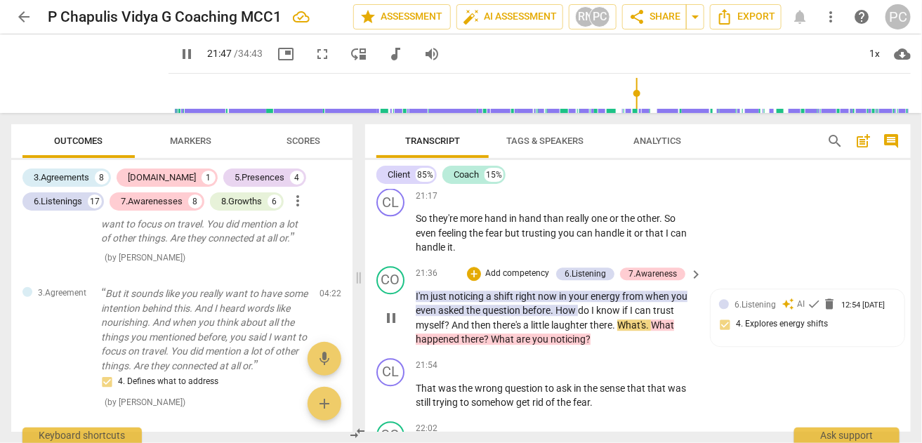
type input "1308"
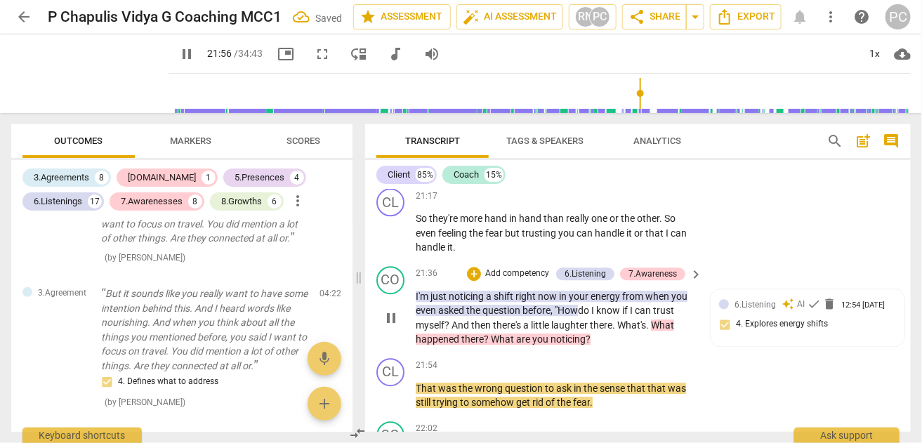
click at [448, 319] on span "?" at bounding box center [447, 324] width 7 height 11
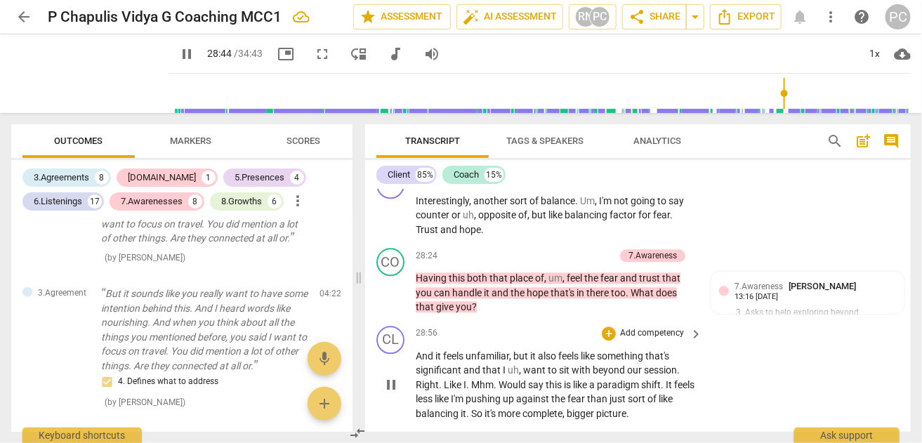
scroll to position [8546, 0]
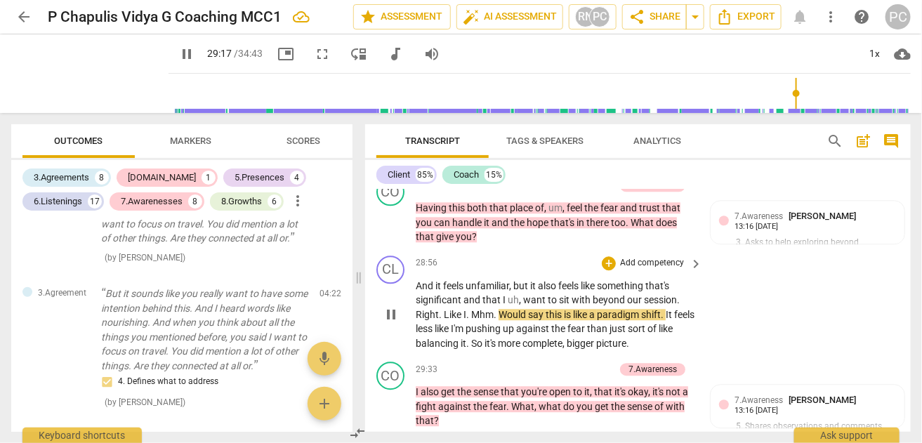
click at [471, 309] on span "Mhm" at bounding box center [482, 314] width 22 height 11
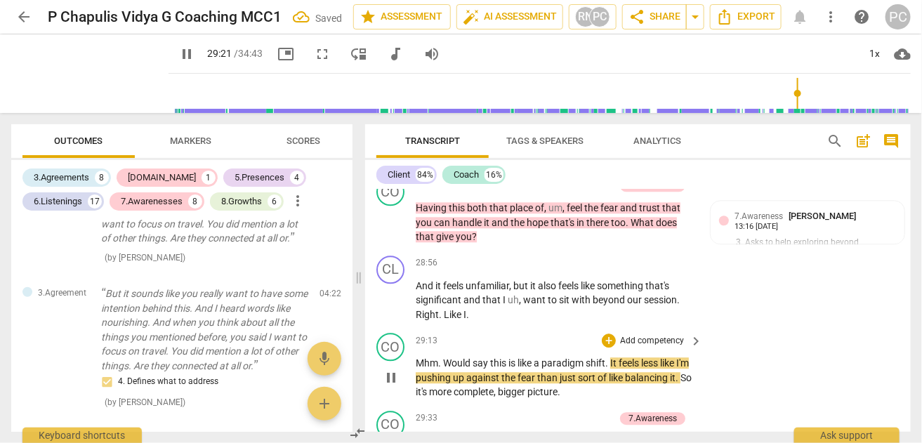
click at [444, 357] on span "Would" at bounding box center [457, 362] width 29 height 11
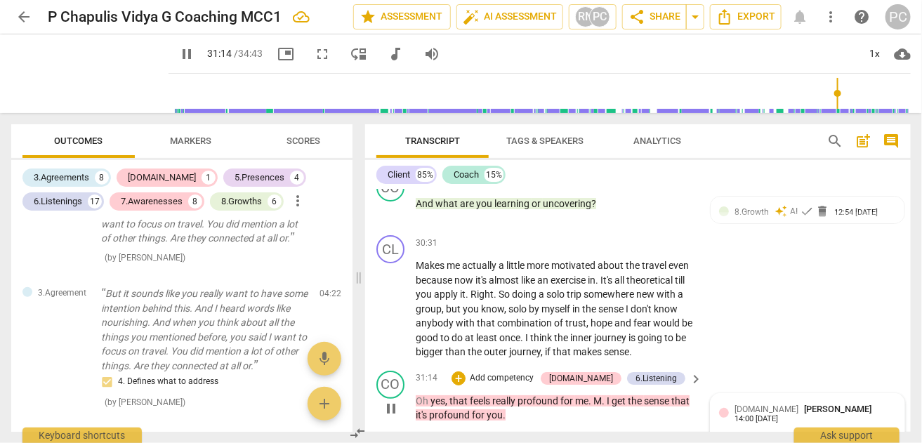
scroll to position [9178, 0]
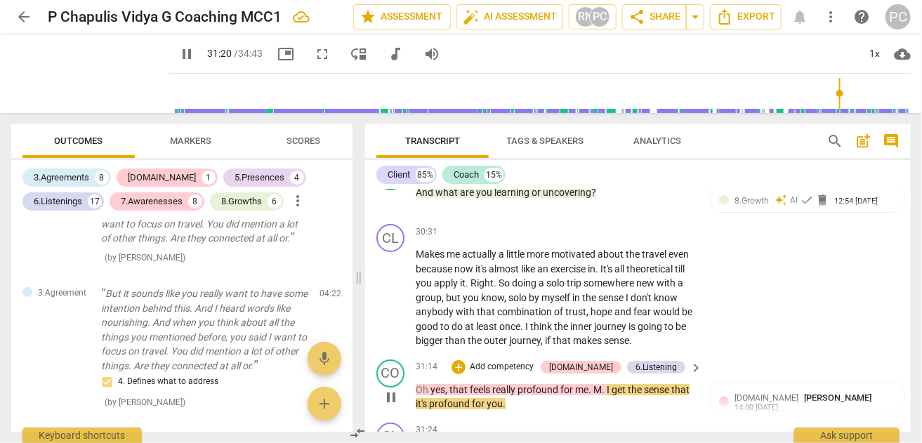
click at [592, 384] on span "." at bounding box center [590, 389] width 5 height 11
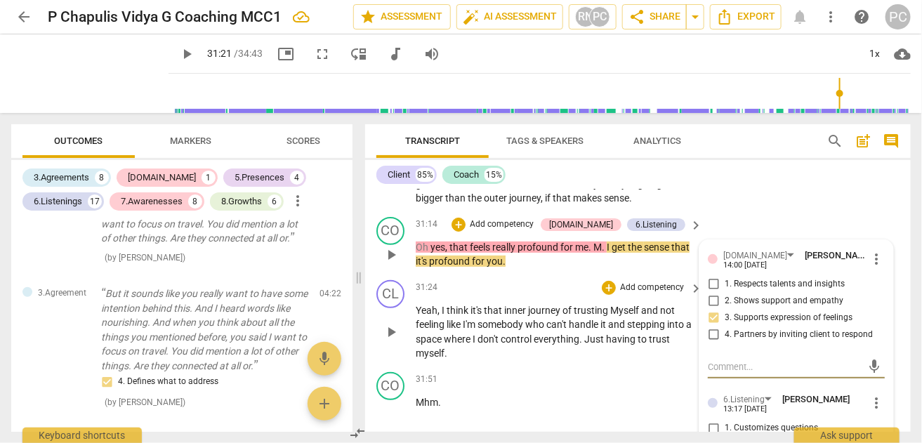
scroll to position [9250, 0]
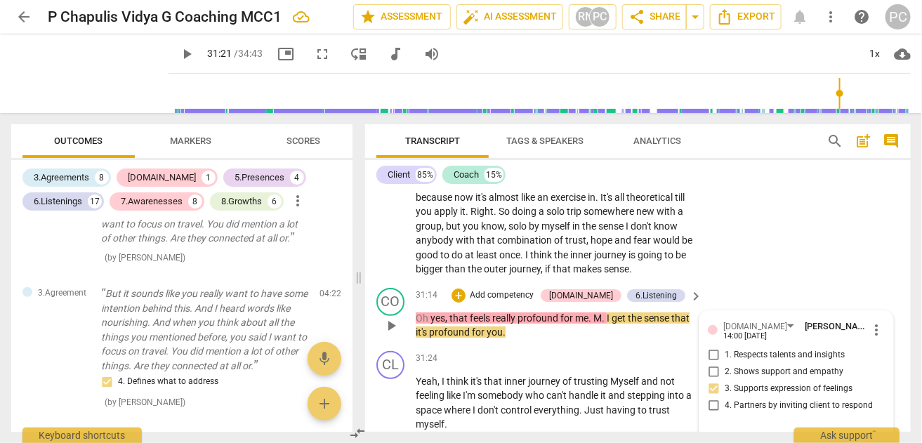
click at [592, 312] on span "." at bounding box center [590, 317] width 5 height 11
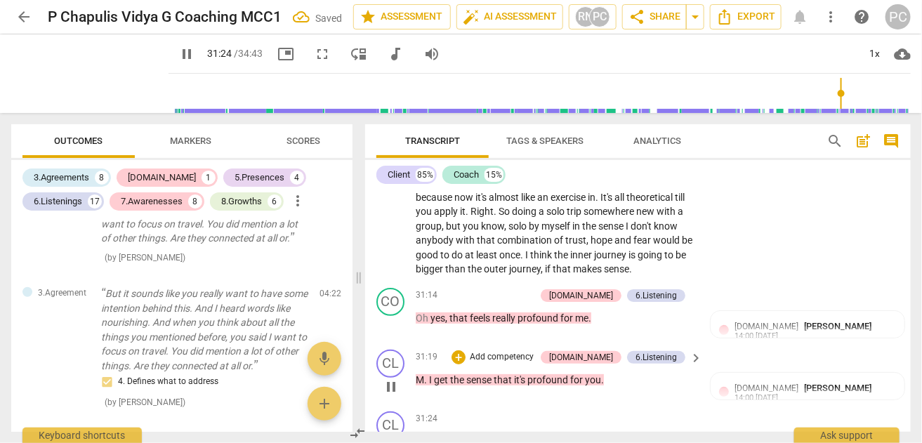
click at [429, 374] on span "I" at bounding box center [431, 379] width 5 height 11
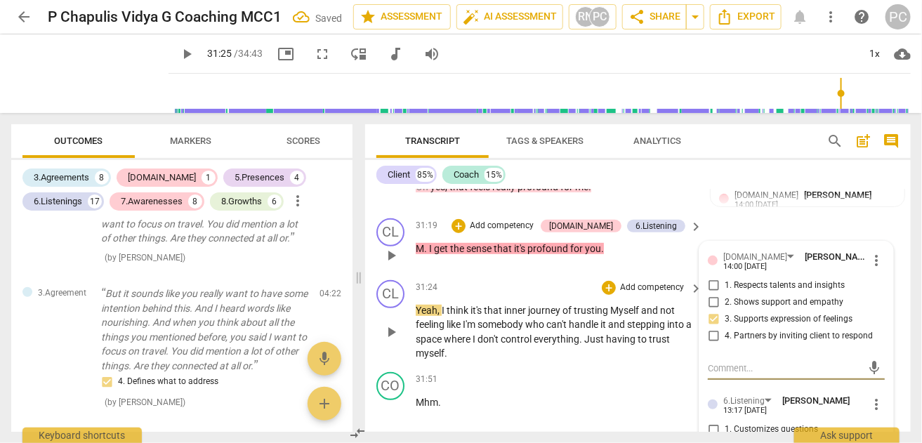
scroll to position [9311, 0]
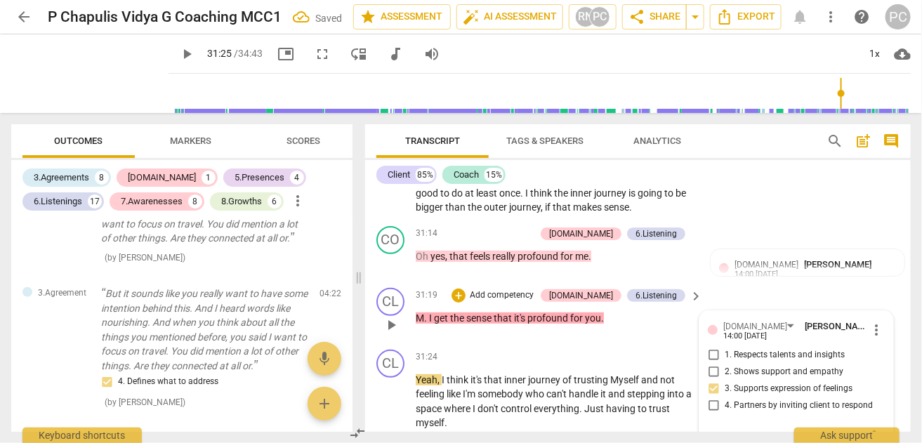
click at [427, 312] on span "." at bounding box center [426, 317] width 5 height 11
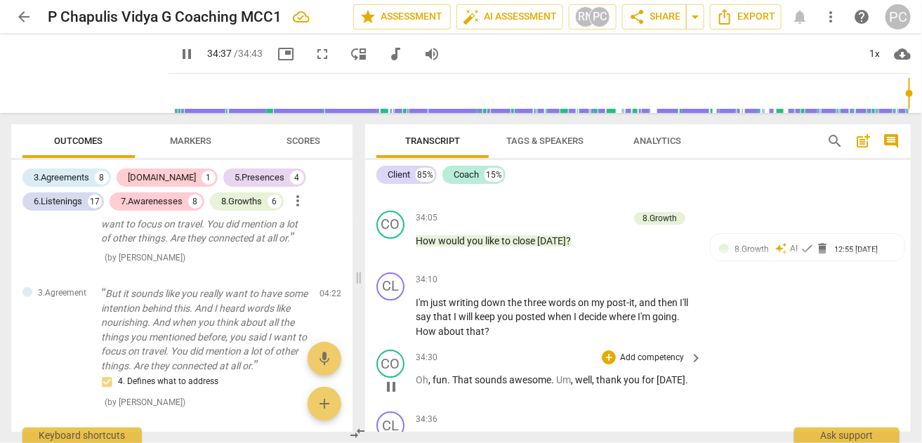
scroll to position [10759, 0]
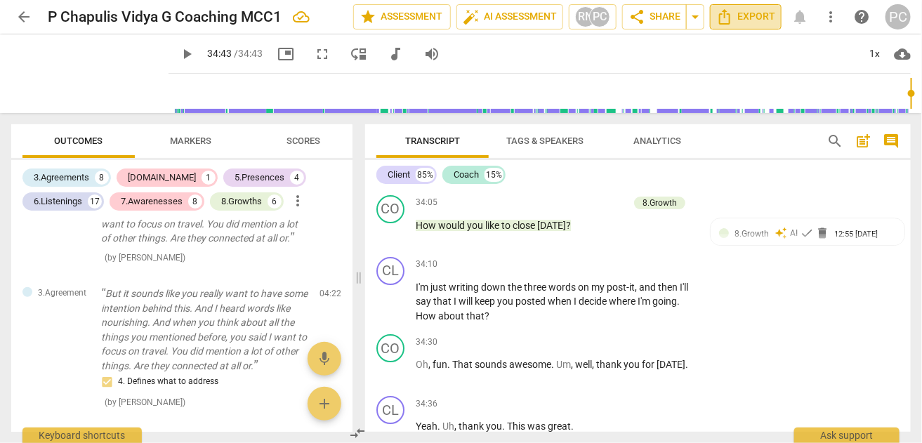
click at [746, 13] on span "Export" at bounding box center [745, 16] width 59 height 17
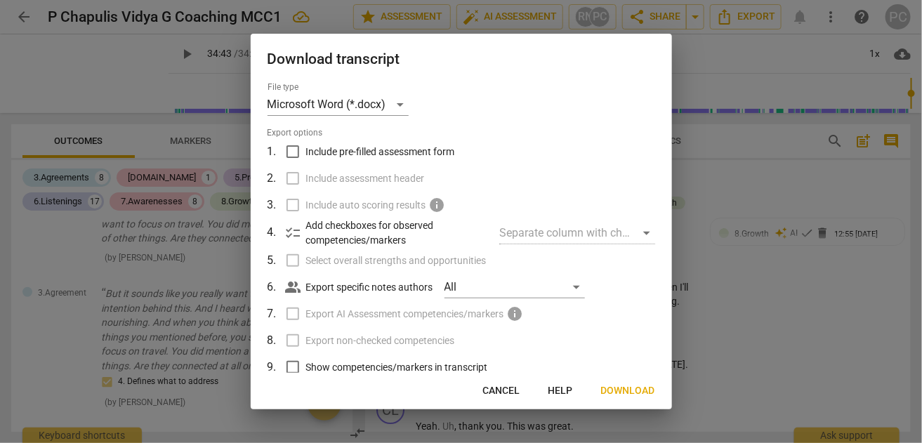
click at [621, 391] on span "Download" at bounding box center [628, 391] width 54 height 14
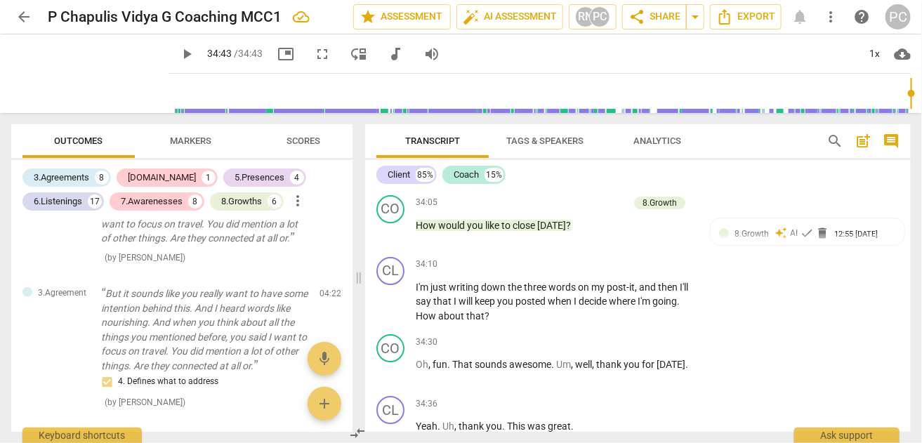
type input "2083"
click at [27, 17] on span "arrow_back" at bounding box center [23, 16] width 17 height 17
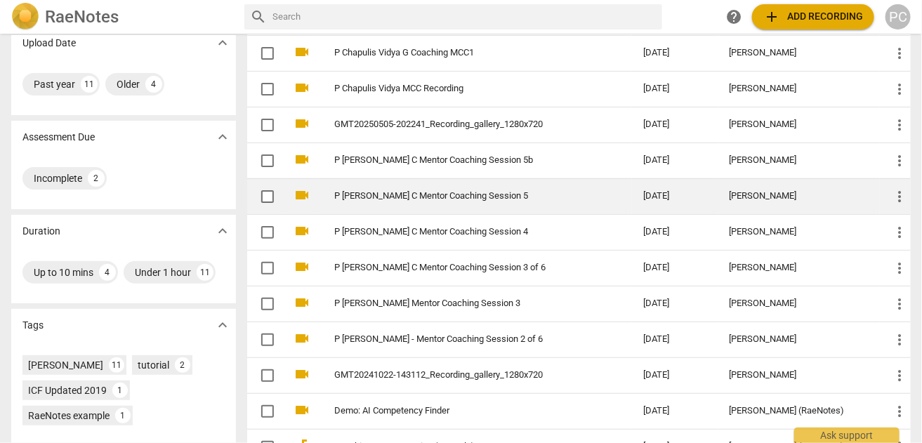
scroll to position [69, 0]
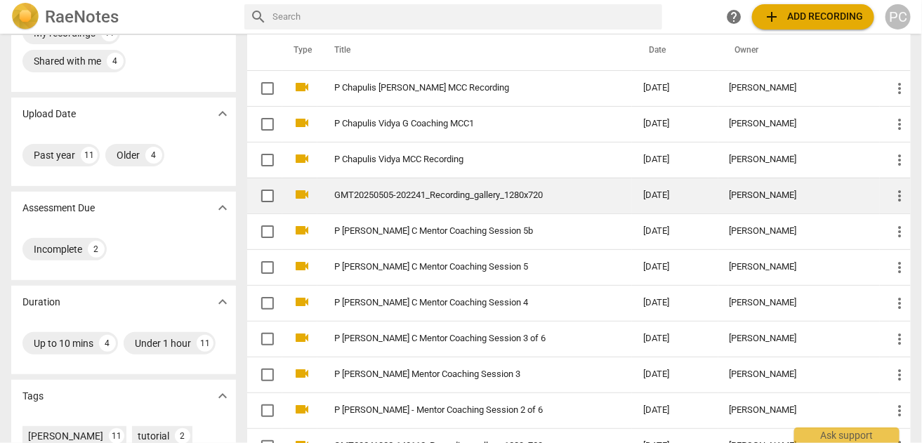
click at [384, 201] on td "GMT20250505-202241_Recording_gallery_1280x720" at bounding box center [474, 196] width 314 height 36
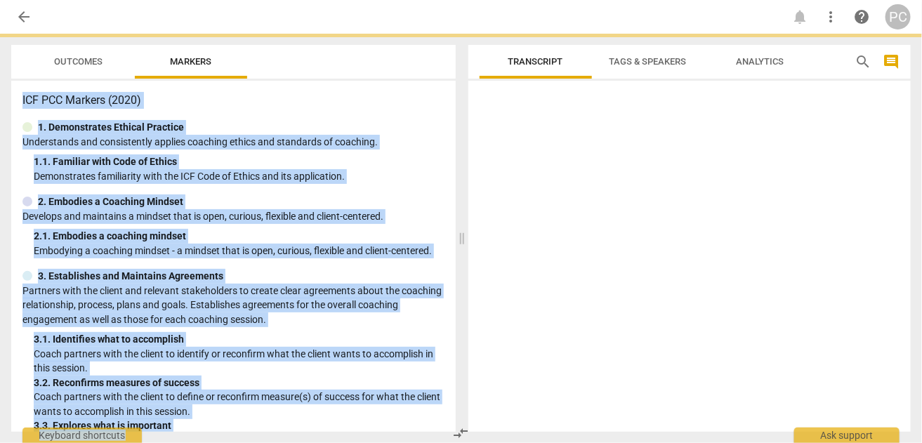
click at [384, 201] on div "2. Embodies a Coaching Mindset" at bounding box center [233, 201] width 422 height 15
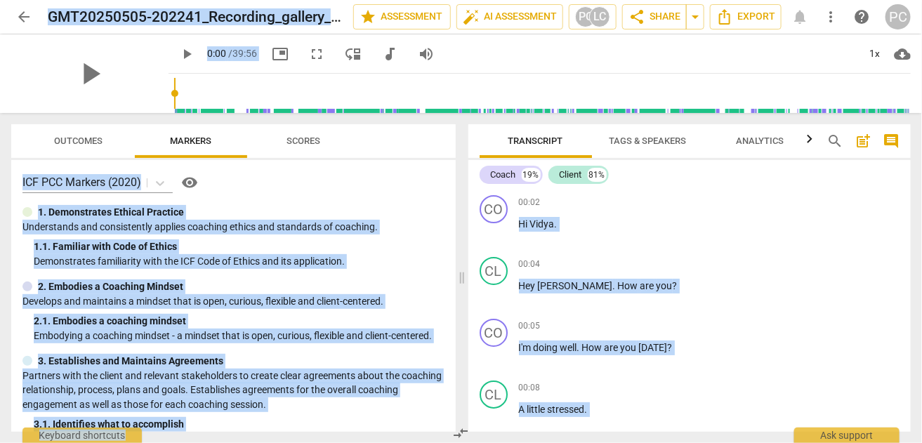
click at [22, 15] on span "arrow_back" at bounding box center [23, 16] width 17 height 17
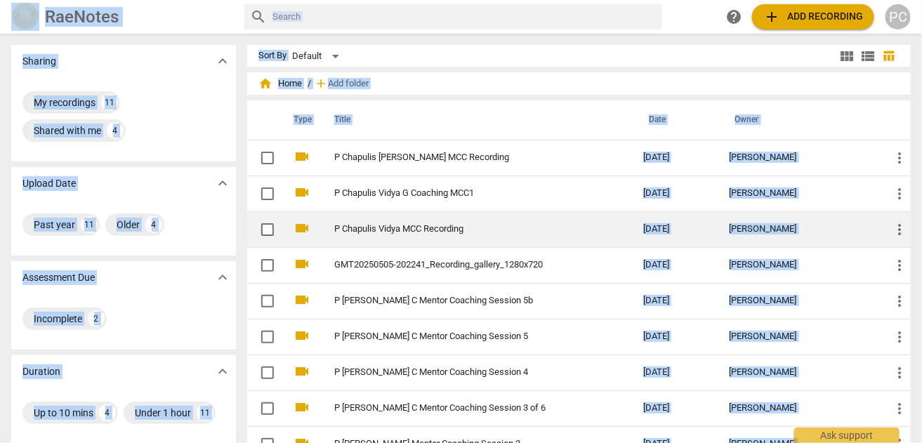
click at [427, 226] on link "P Chapulis Vidya MCC Recording" at bounding box center [463, 229] width 258 height 11
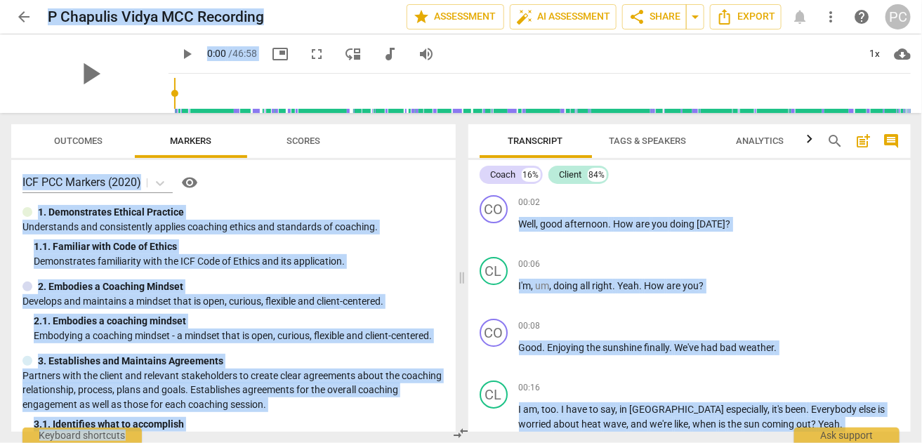
click at [22, 16] on span "arrow_back" at bounding box center [23, 16] width 17 height 17
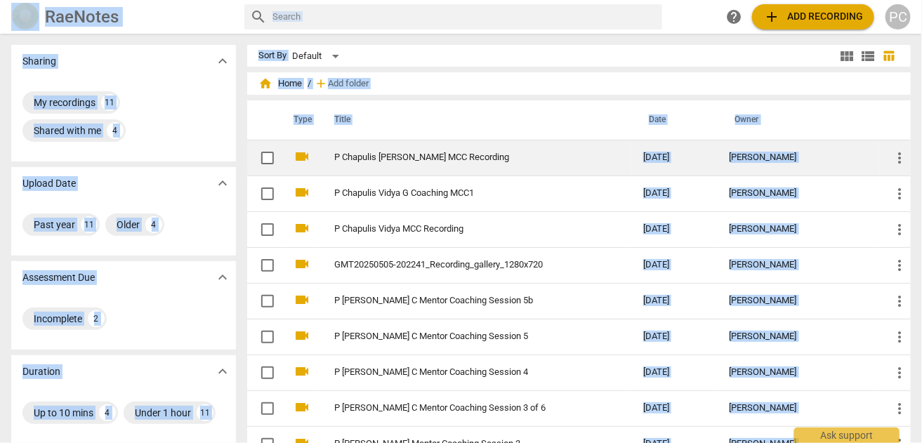
click at [467, 157] on link "P Chapulis [PERSON_NAME] MCC Recording" at bounding box center [463, 157] width 258 height 11
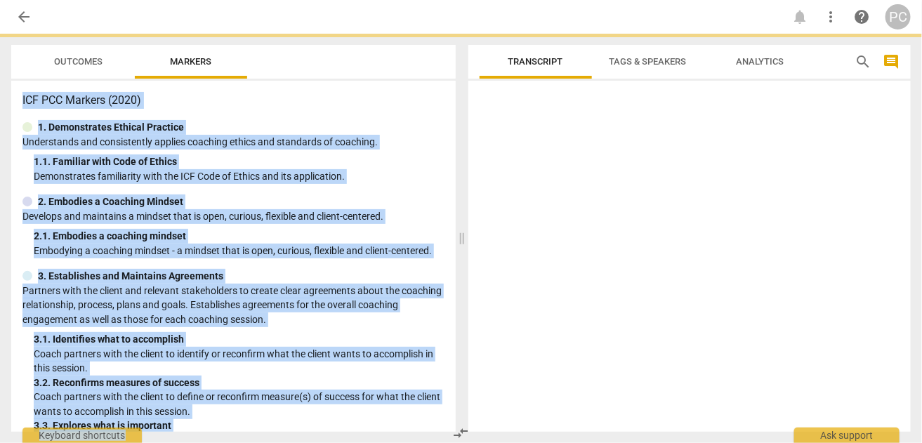
click at [467, 157] on div "Transcript Tags & Speakers Analytics search comment Tags People" at bounding box center [693, 238] width 460 height 409
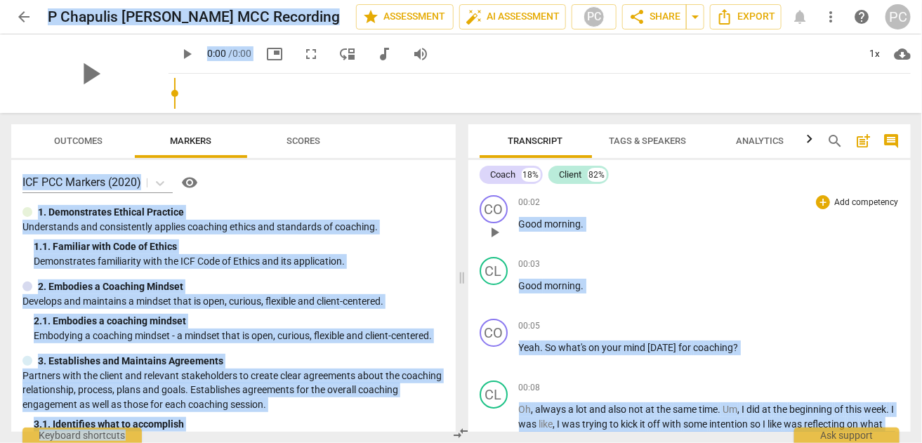
click at [620, 207] on div "00:02 + Add competency keyboard_arrow_right" at bounding box center [709, 202] width 381 height 14
click at [604, 235] on div "00:02 + Add competency keyboard_arrow_right Good morning ." at bounding box center [709, 220] width 381 height 51
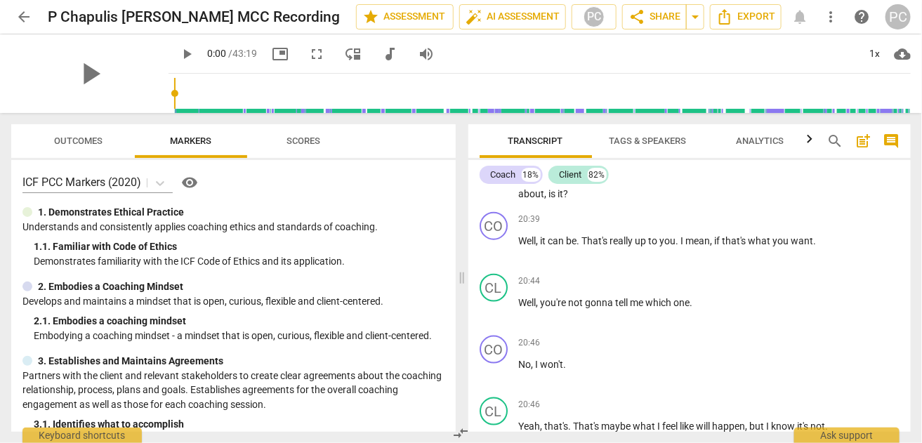
scroll to position [4351, 0]
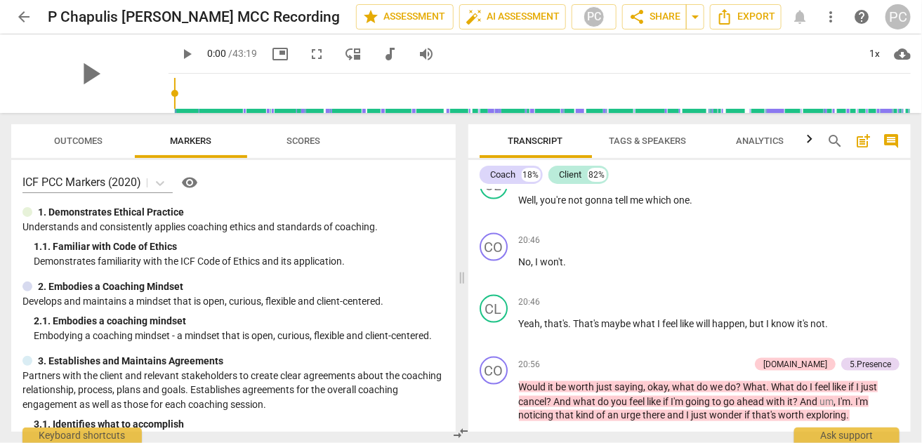
click at [80, 142] on span "Outcomes" at bounding box center [79, 140] width 48 height 11
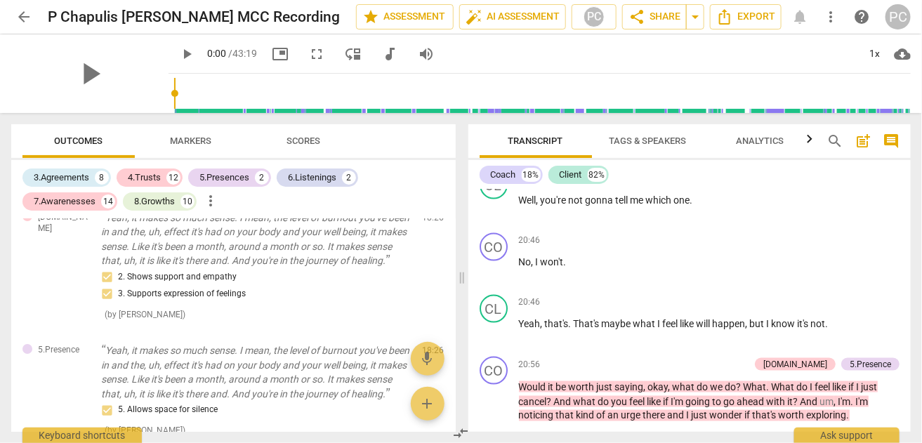
scroll to position [1614, 0]
click at [292, 137] on span "Scores" at bounding box center [303, 140] width 34 height 11
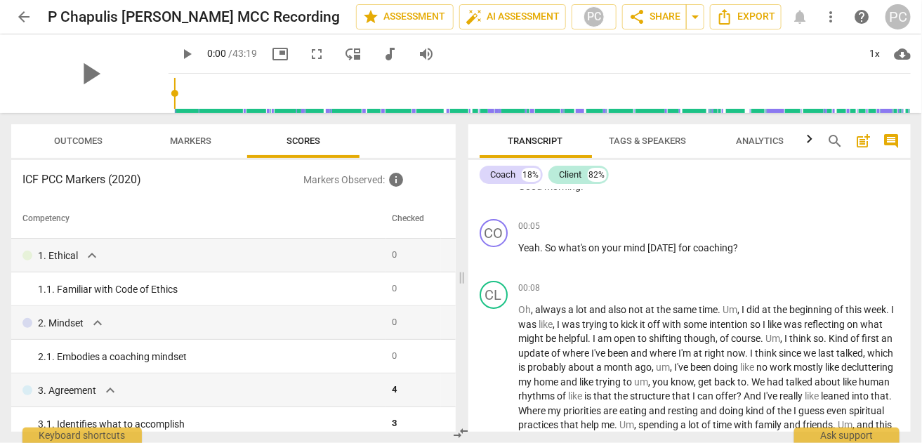
scroll to position [0, 0]
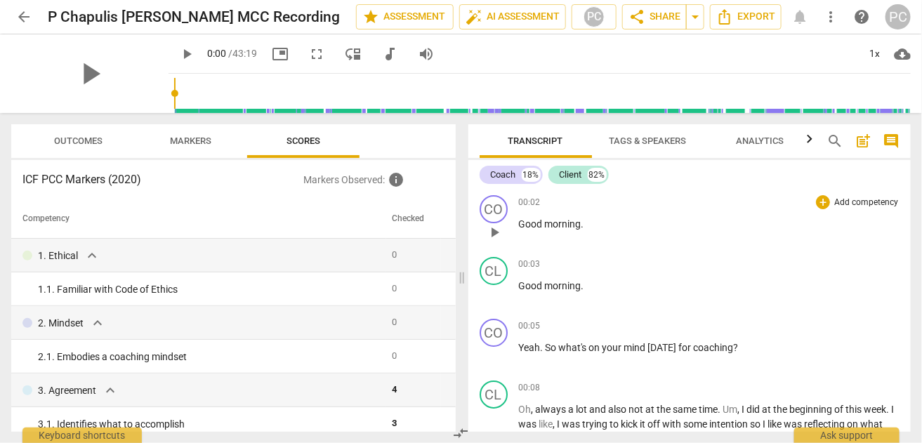
click at [491, 230] on span "play_arrow" at bounding box center [494, 232] width 17 height 17
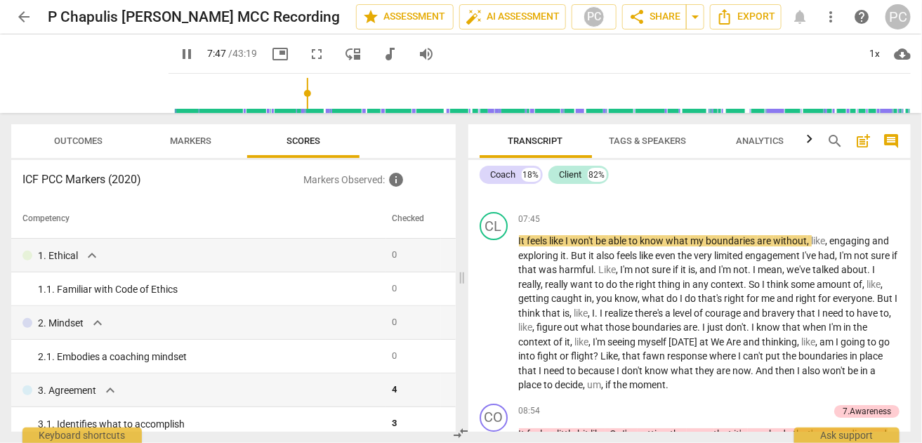
scroll to position [1788, 0]
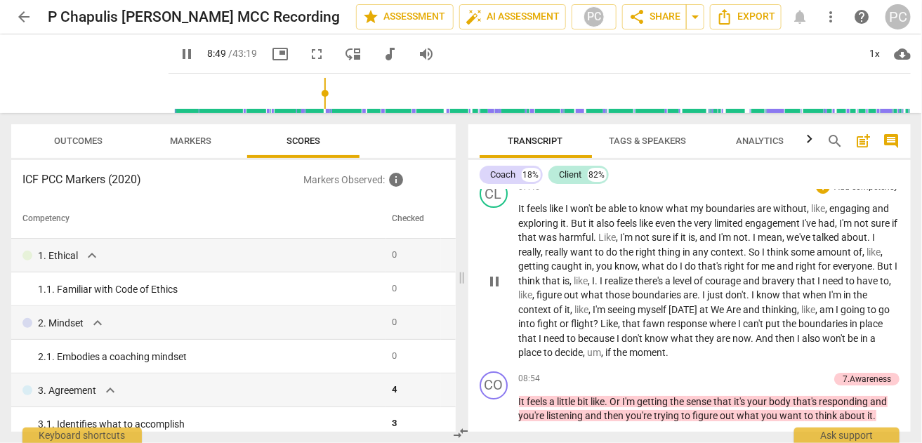
click at [496, 285] on span "pause" at bounding box center [494, 281] width 17 height 17
type input "529"
click at [613, 357] on span "if" at bounding box center [610, 352] width 8 height 11
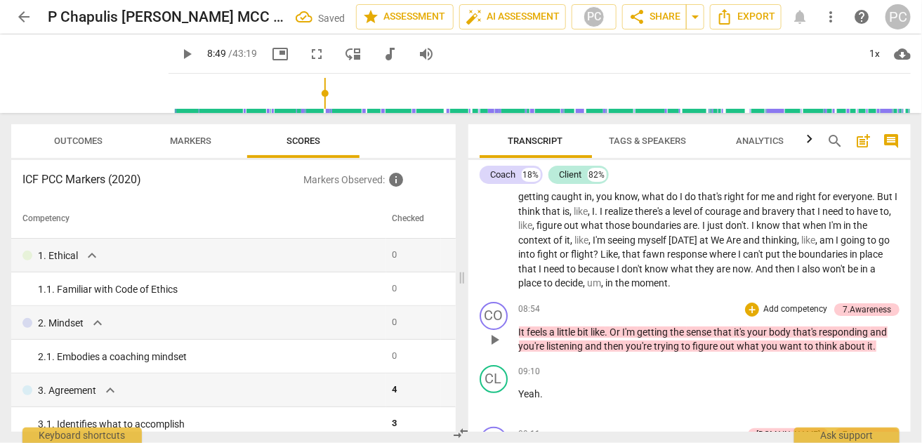
scroll to position [1927, 0]
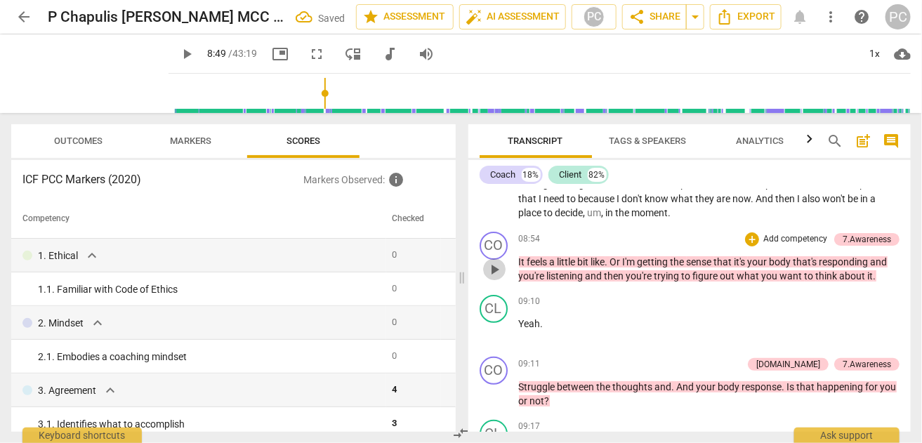
click at [494, 274] on span "play_arrow" at bounding box center [494, 269] width 17 height 17
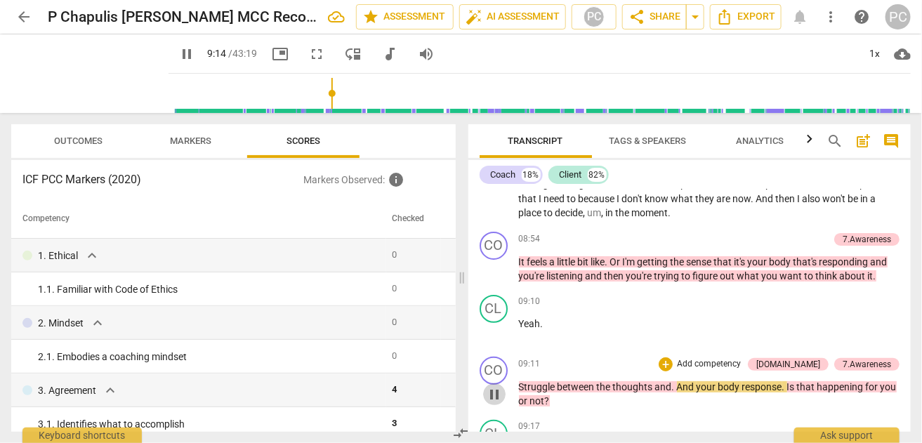
click at [493, 393] on span "pause" at bounding box center [494, 394] width 17 height 17
type input "555"
click at [519, 388] on span "Struggle" at bounding box center [538, 386] width 39 height 11
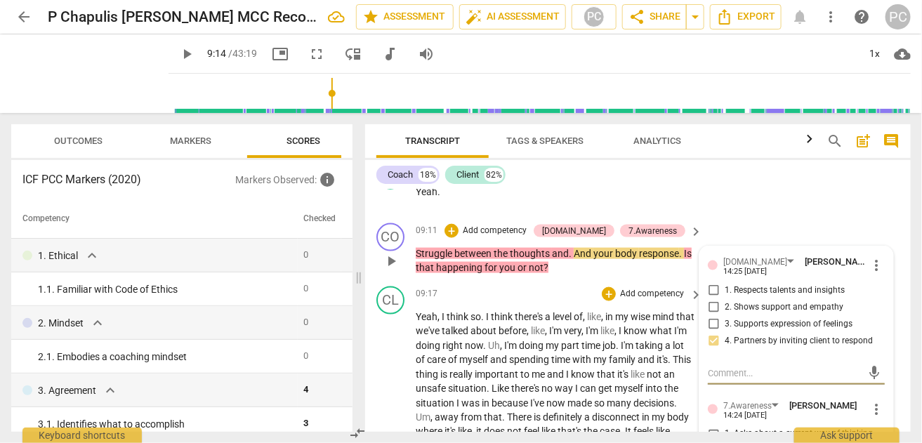
scroll to position [2448, 0]
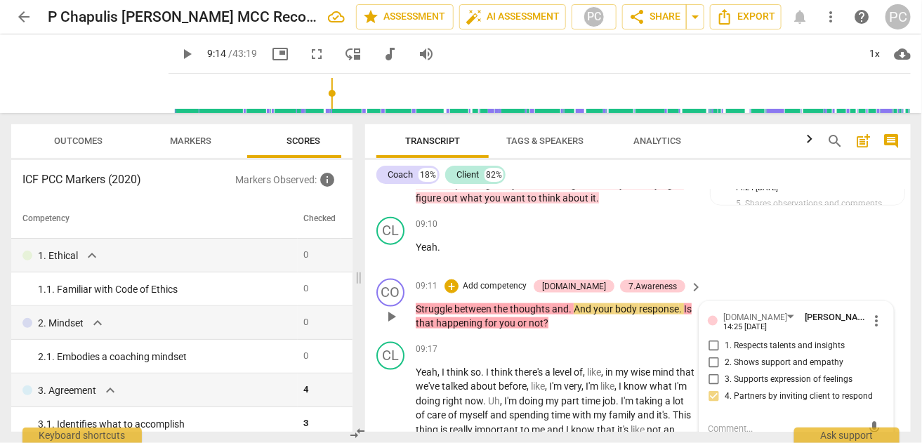
click at [415, 303] on span "Struggle" at bounding box center [434, 308] width 39 height 11
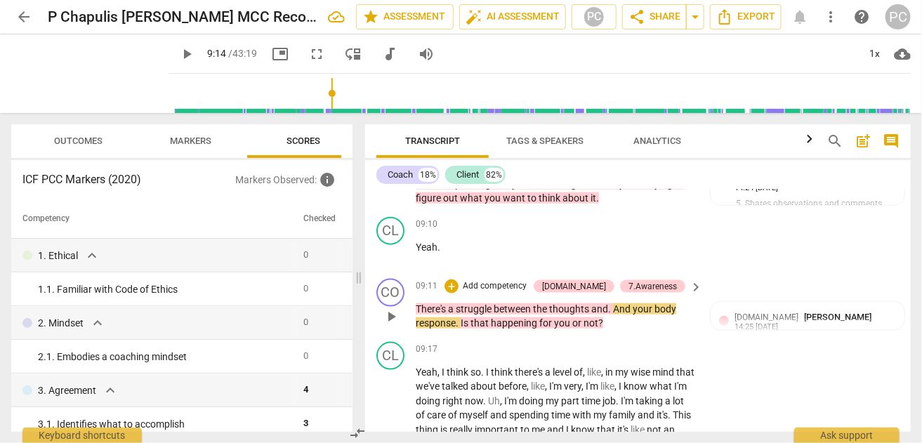
click at [393, 308] on span "play_arrow" at bounding box center [391, 316] width 17 height 17
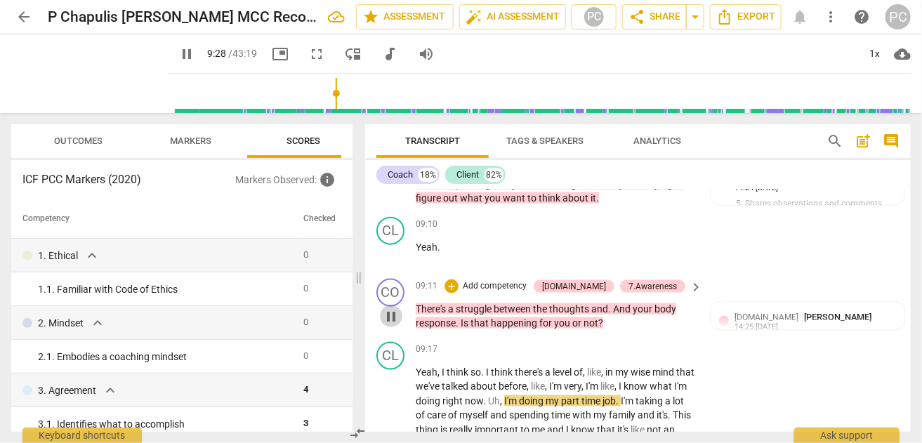
click at [387, 308] on span "pause" at bounding box center [391, 316] width 17 height 17
click at [387, 308] on span "play_arrow" at bounding box center [391, 316] width 17 height 17
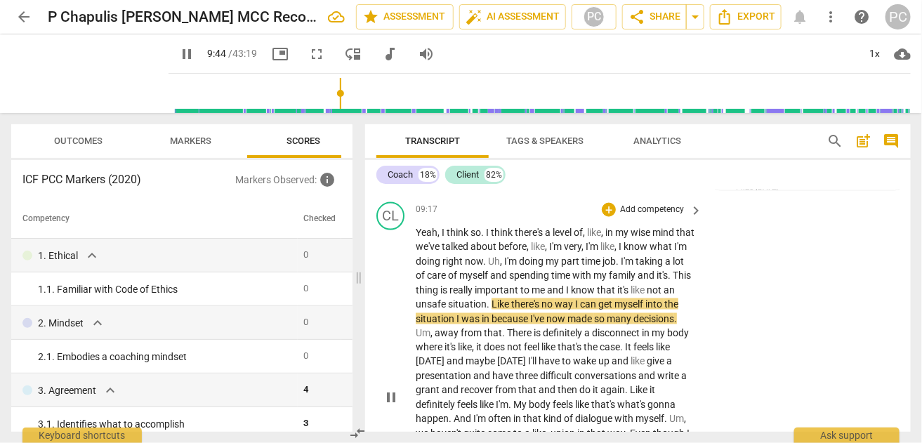
scroll to position [2588, 0]
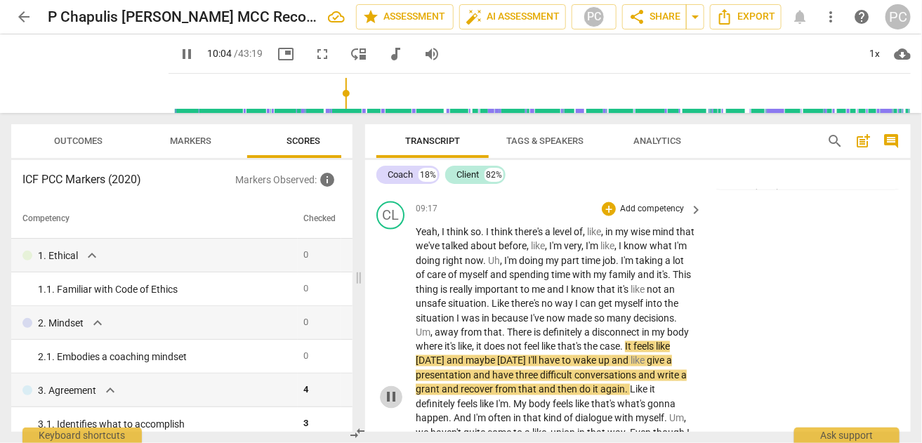
click at [390, 390] on span "pause" at bounding box center [391, 397] width 17 height 17
click at [389, 389] on span "play_arrow" at bounding box center [391, 397] width 17 height 17
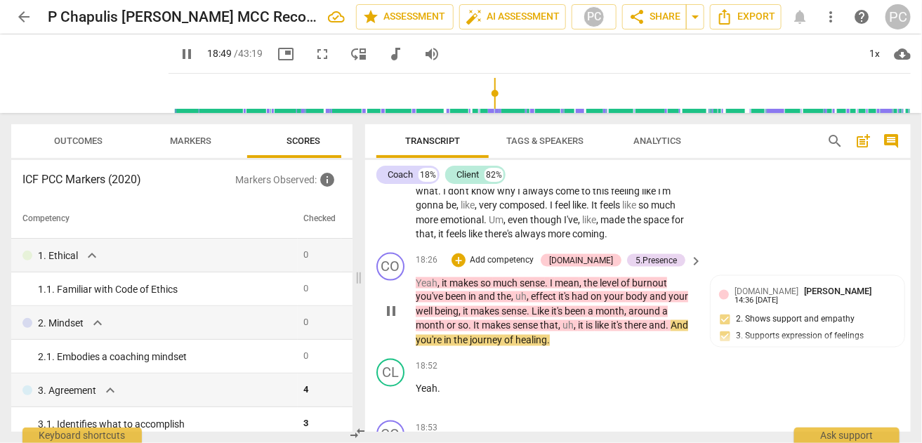
scroll to position [4483, 0]
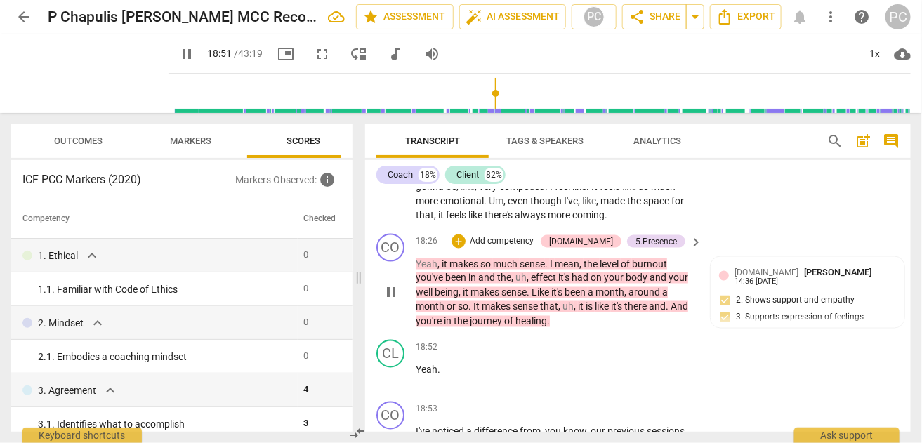
click at [386, 301] on span "pause" at bounding box center [391, 292] width 17 height 17
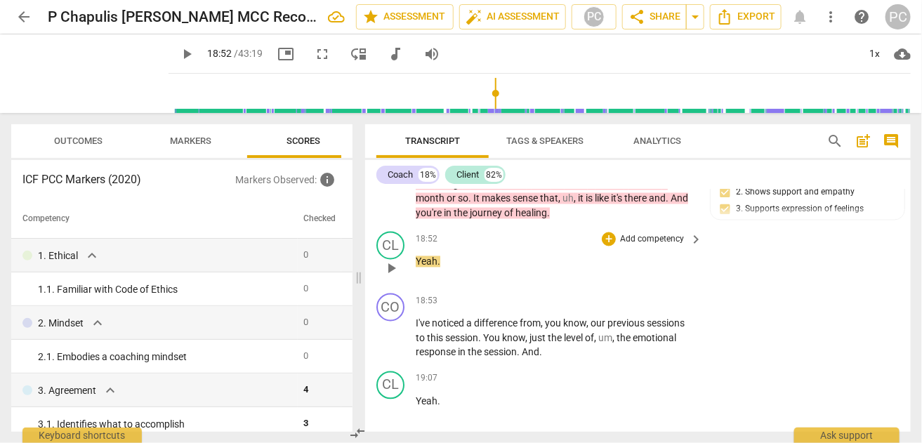
scroll to position [4624, 0]
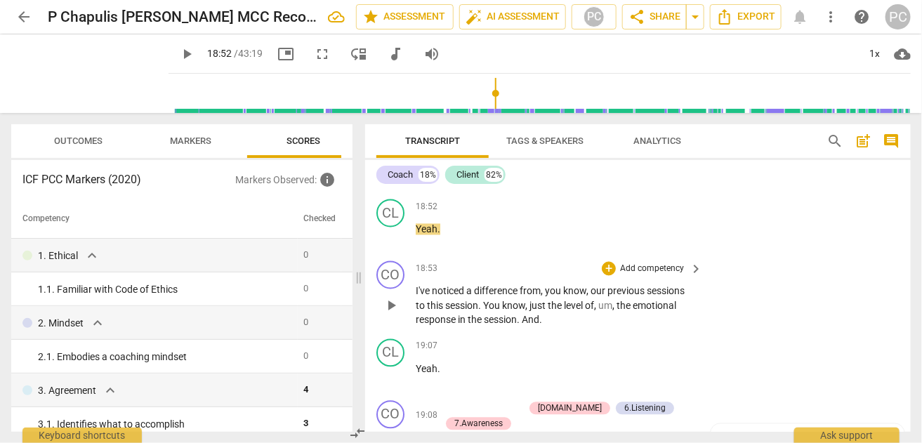
click at [396, 314] on span "play_arrow" at bounding box center [391, 306] width 17 height 17
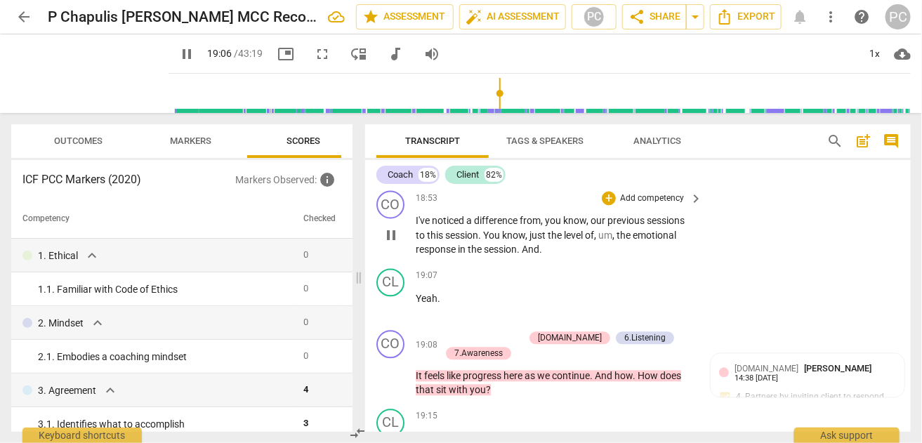
scroll to position [4764, 0]
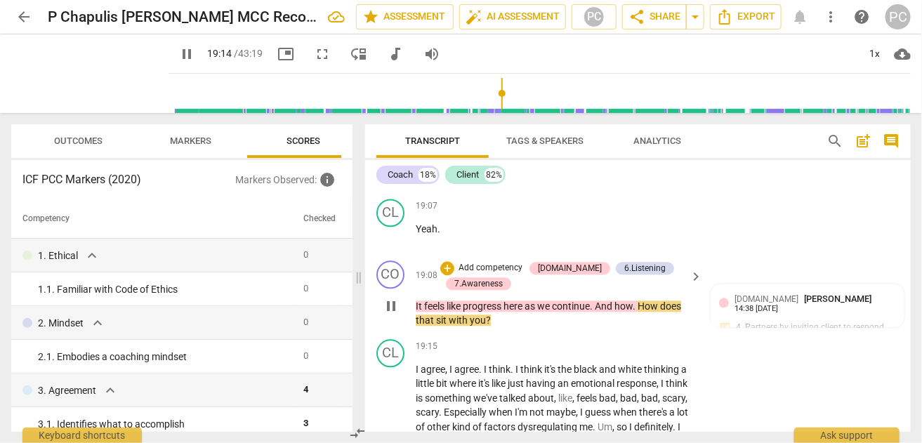
click at [390, 314] on span "pause" at bounding box center [391, 306] width 17 height 17
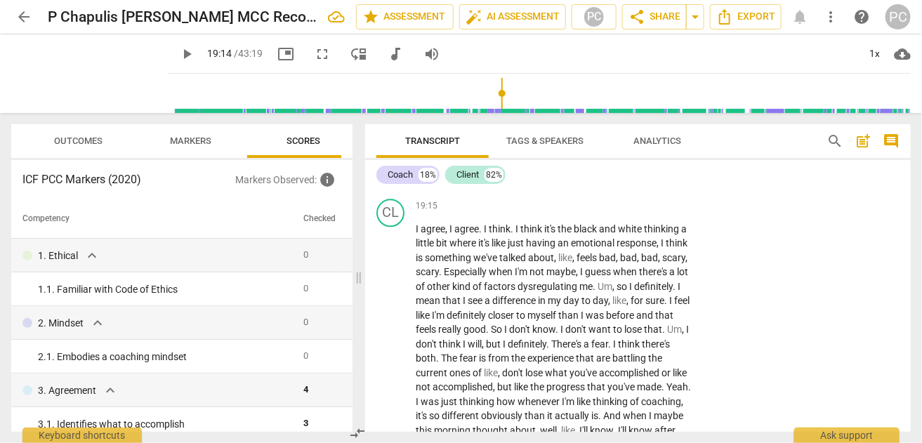
scroll to position [4975, 0]
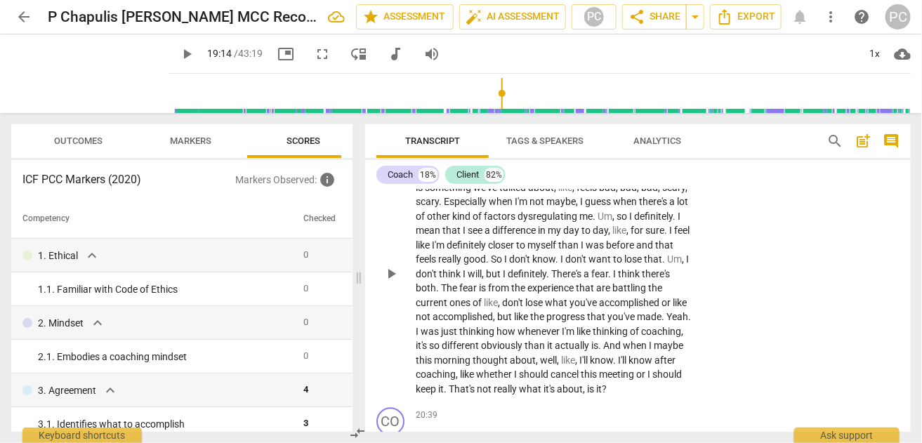
click at [391, 282] on span "play_arrow" at bounding box center [391, 273] width 17 height 17
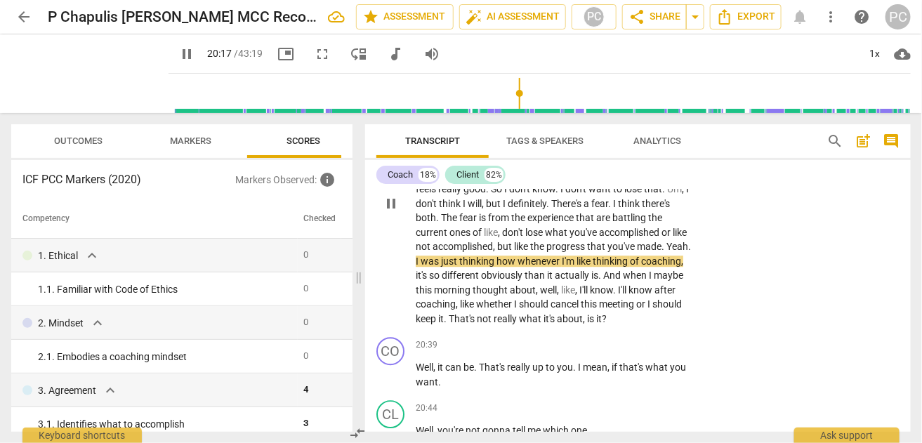
click at [478, 252] on span "accomplished" at bounding box center [462, 246] width 60 height 11
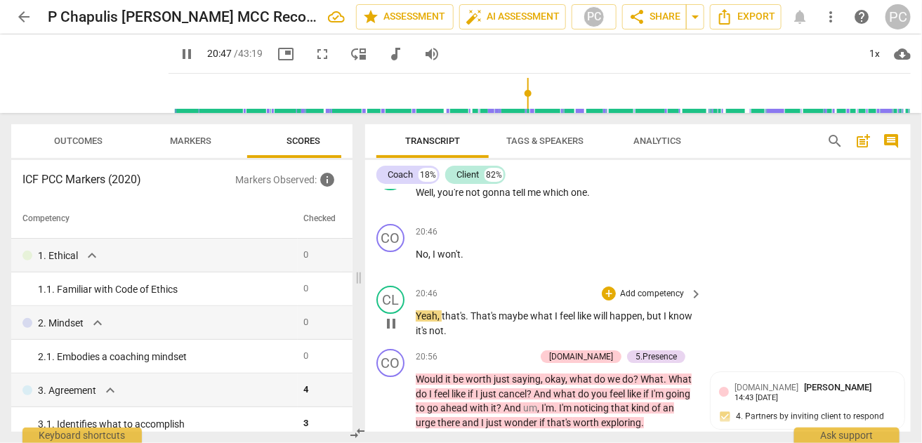
scroll to position [5240, 0]
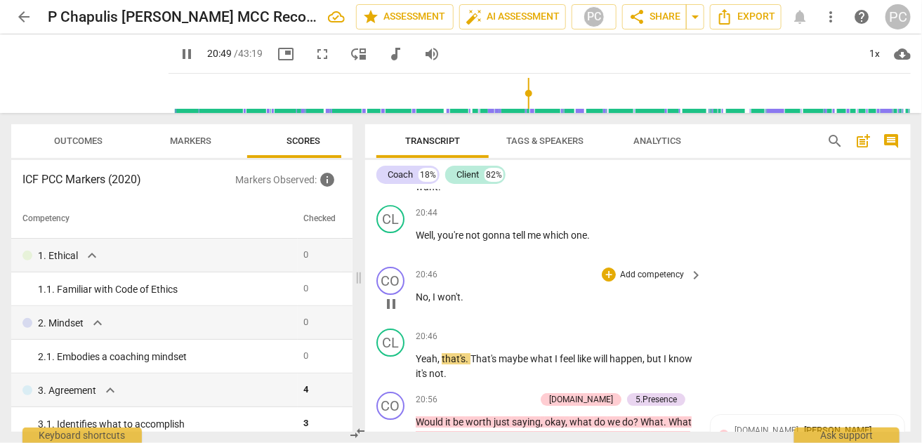
click at [391, 312] on span "pause" at bounding box center [391, 303] width 17 height 17
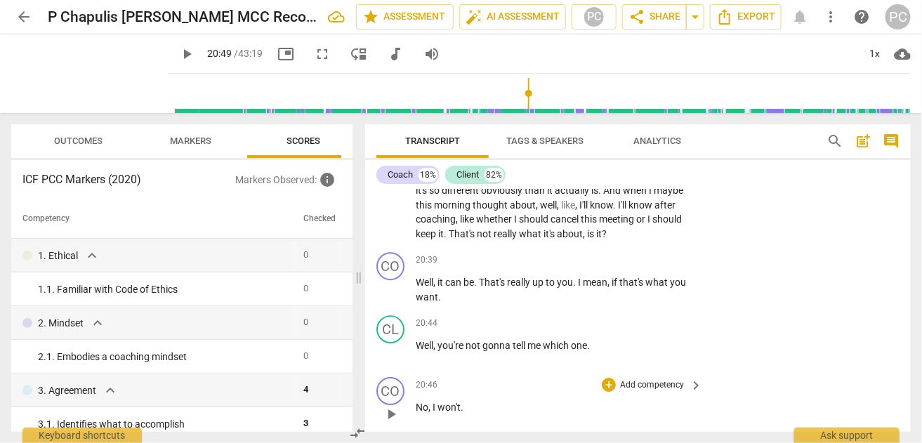
scroll to position [5100, 0]
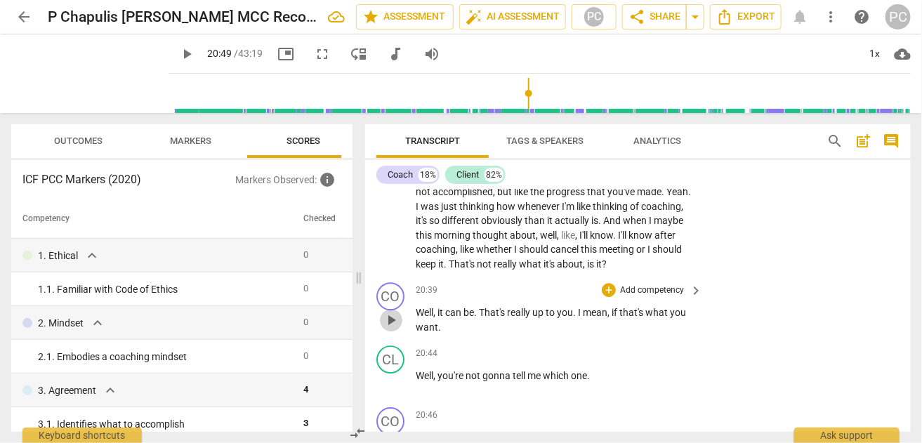
click at [390, 328] on span "play_arrow" at bounding box center [391, 320] width 17 height 17
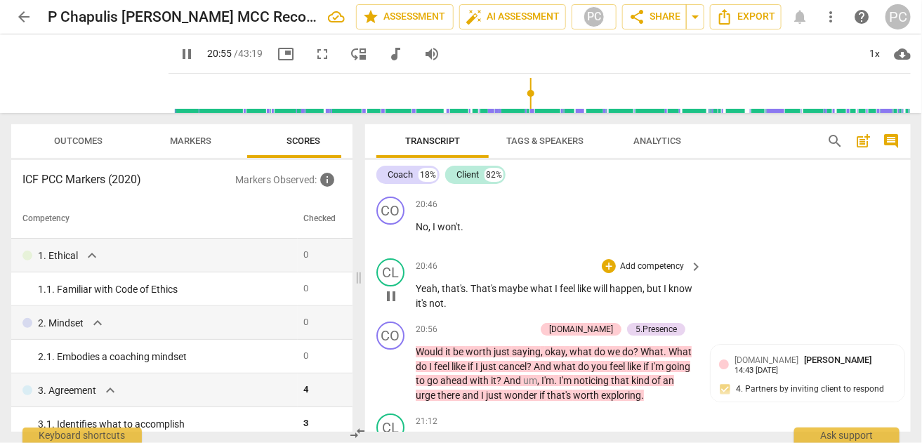
scroll to position [5380, 0]
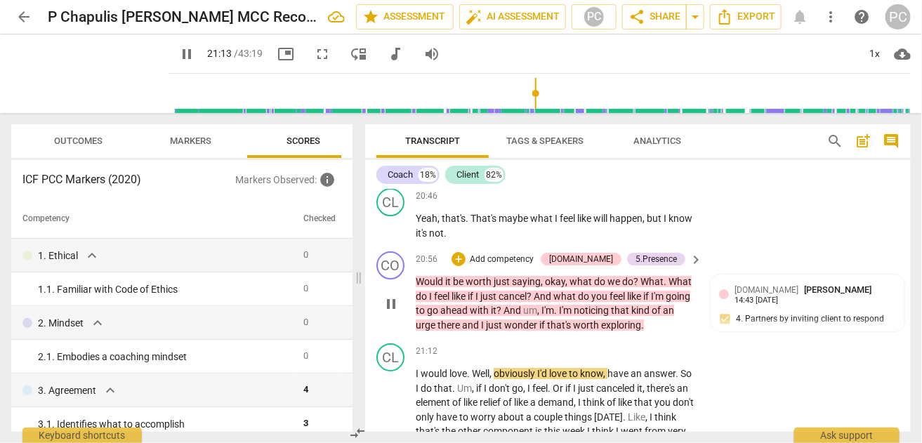
click at [388, 312] on span "pause" at bounding box center [391, 303] width 17 height 17
click at [391, 312] on span "play_arrow" at bounding box center [391, 303] width 17 height 17
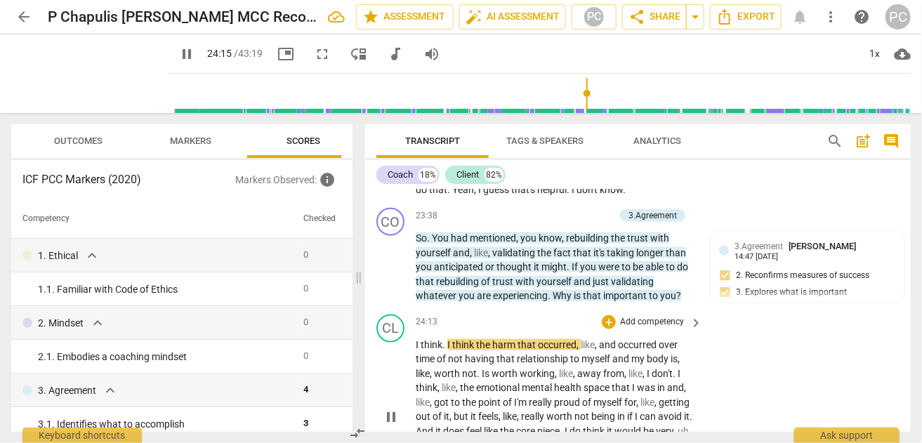
scroll to position [6046, 0]
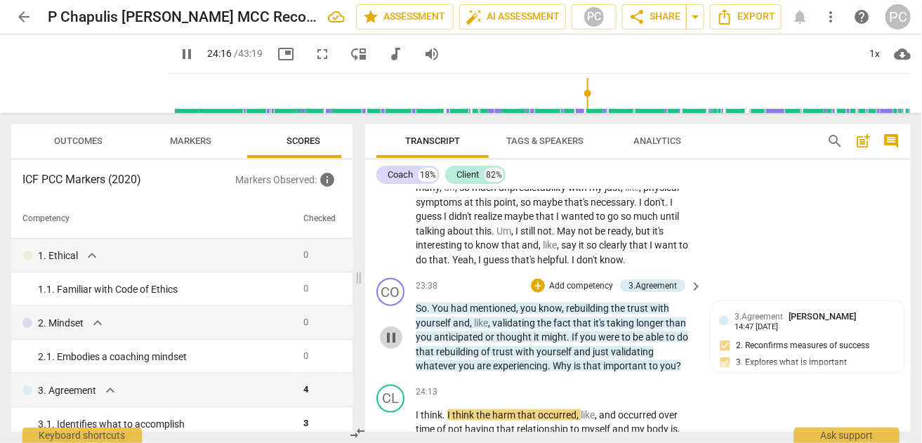
click at [390, 346] on span "pause" at bounding box center [391, 337] width 17 height 17
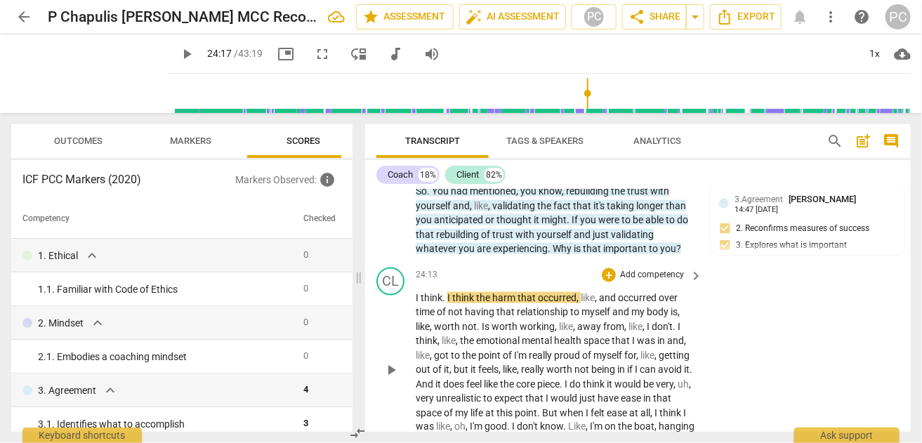
scroll to position [6187, 0]
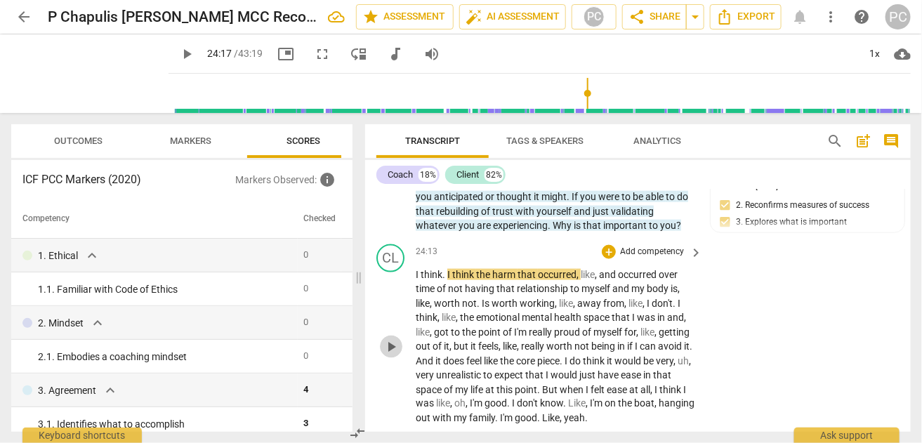
click at [394, 355] on span "play_arrow" at bounding box center [391, 346] width 17 height 17
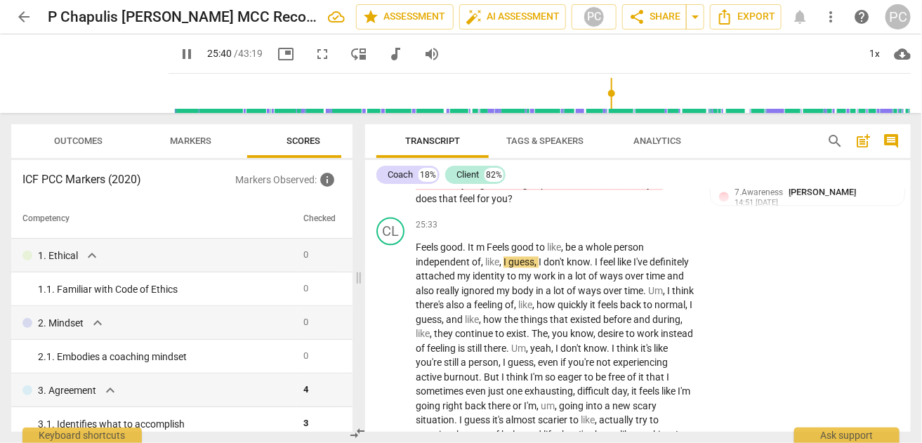
scroll to position [6524, 0]
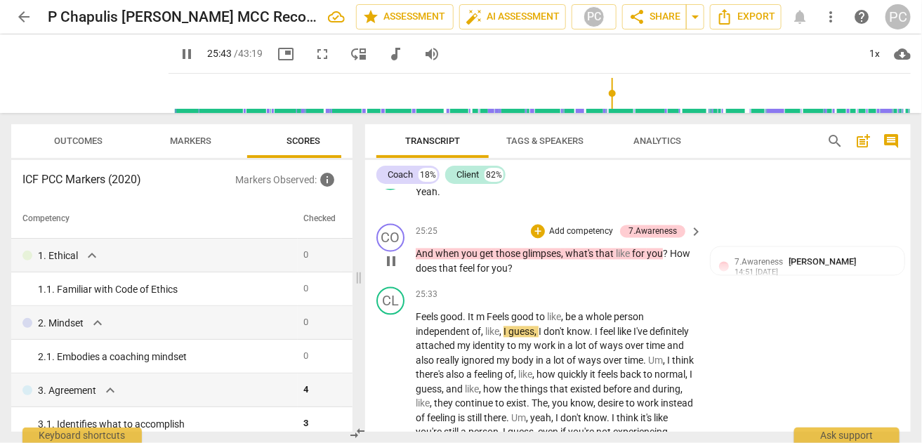
click at [389, 270] on span "pause" at bounding box center [391, 261] width 17 height 17
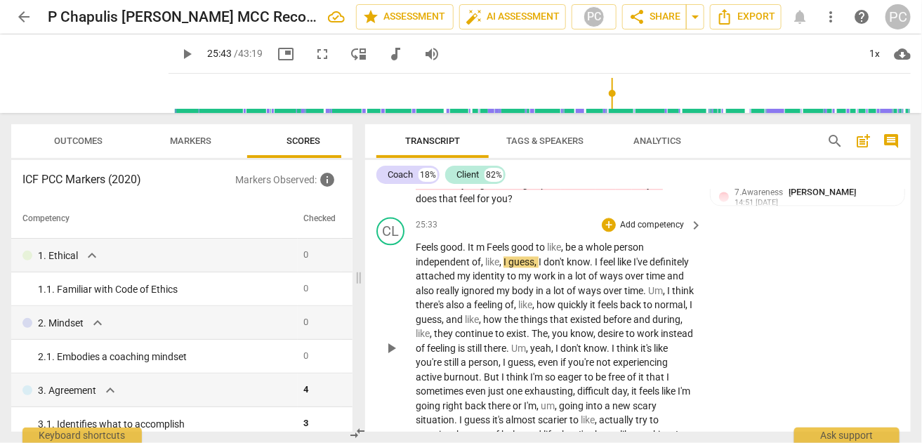
scroll to position [6665, 0]
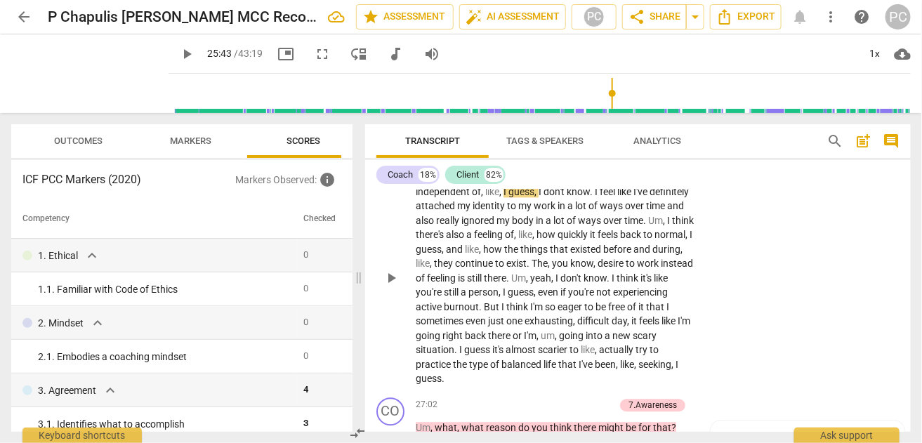
click at [522, 197] on span "guess" at bounding box center [521, 191] width 26 height 11
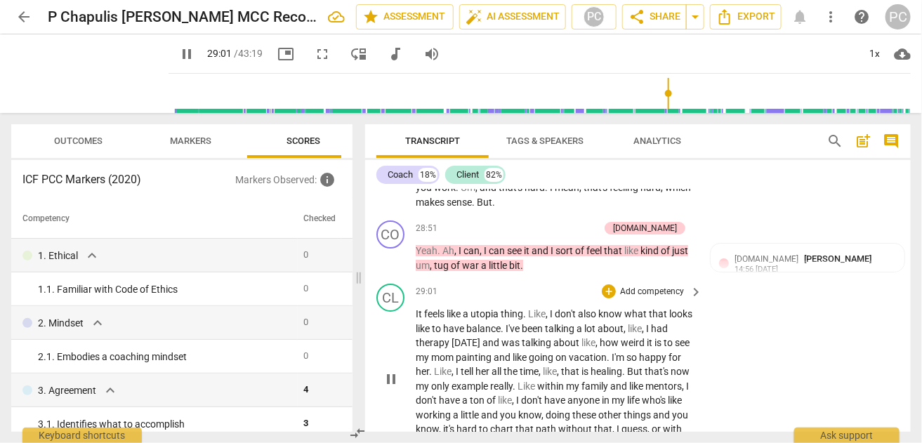
scroll to position [7296, 0]
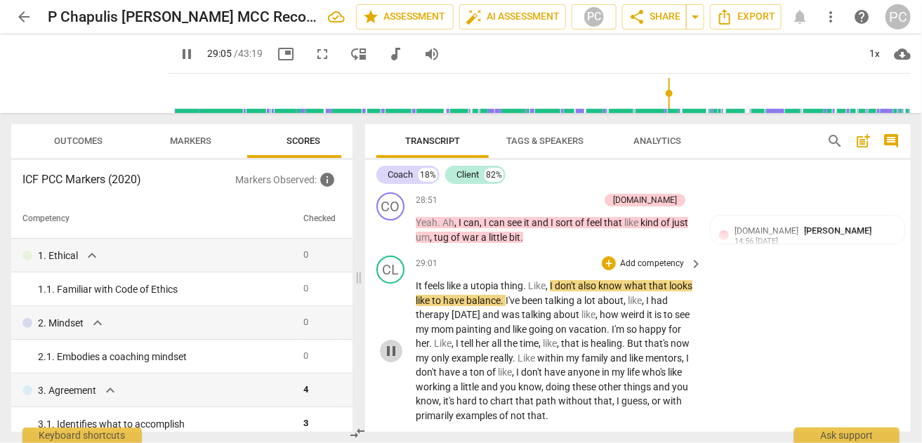
click at [393, 359] on span "pause" at bounding box center [391, 351] width 17 height 17
click at [387, 358] on span "play_arrow" at bounding box center [391, 351] width 17 height 17
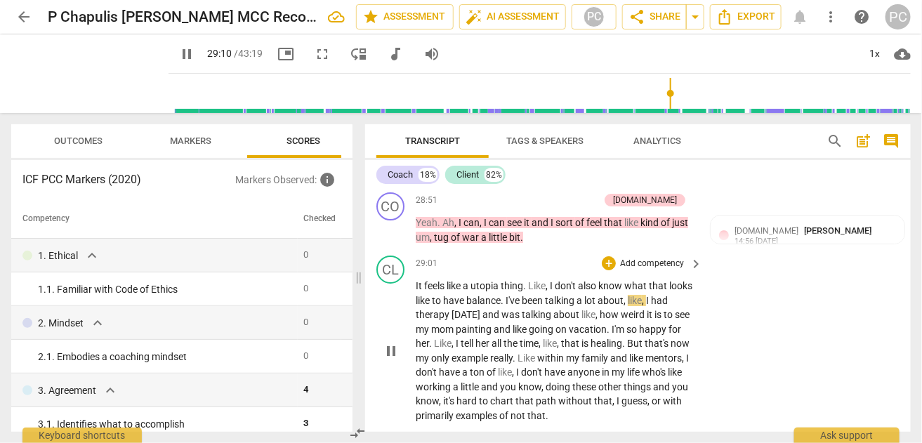
scroll to position [7367, 0]
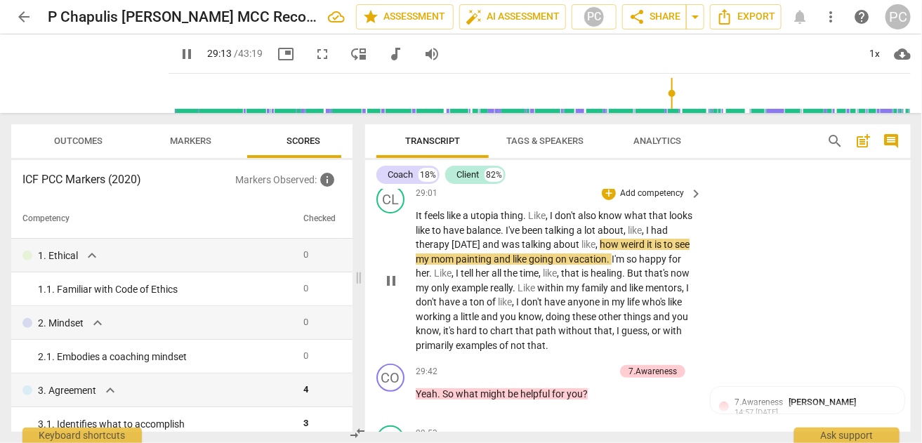
type input "1754"
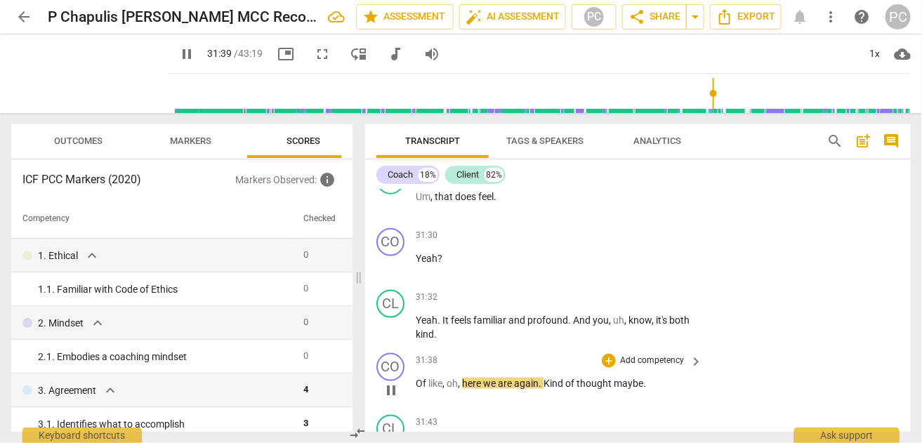
scroll to position [8009, 0]
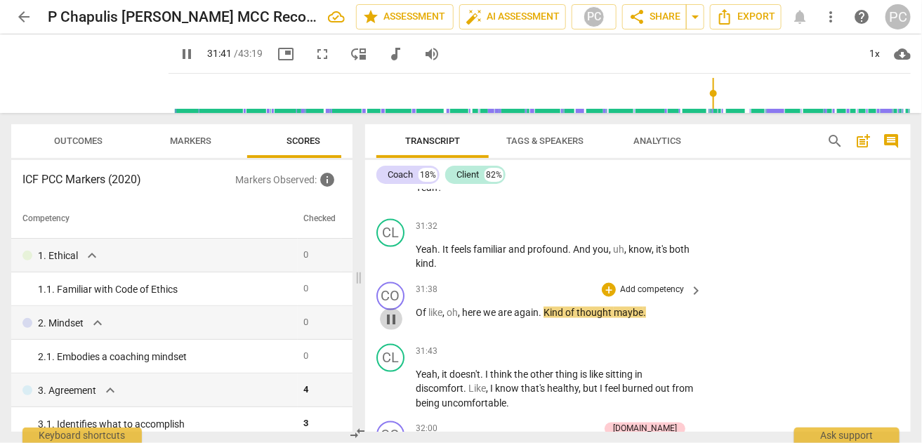
click at [388, 324] on span "pause" at bounding box center [391, 319] width 17 height 17
type input "1902"
click at [432, 269] on span "kind" at bounding box center [424, 263] width 18 height 11
drag, startPoint x: 463, startPoint y: 319, endPoint x: 417, endPoint y: 321, distance: 45.6
click at [417, 320] on p "Of like , oh , here we are again . Kind of thought maybe ." at bounding box center [554, 312] width 279 height 15
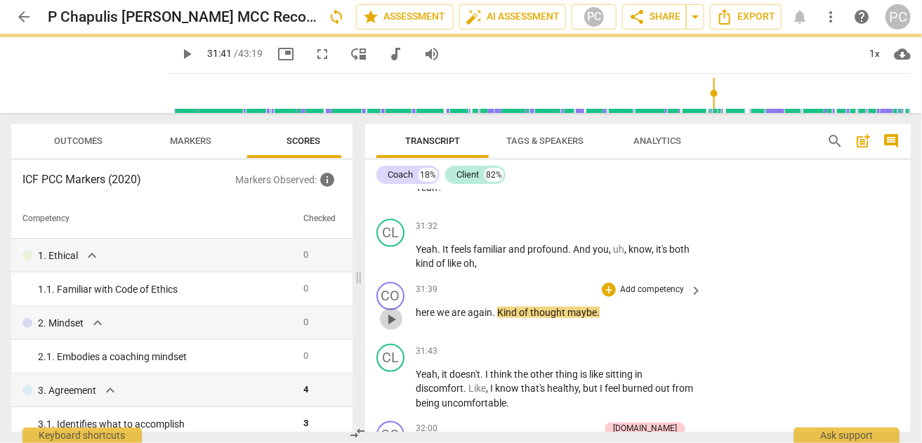
click at [390, 321] on span "play_arrow" at bounding box center [391, 319] width 17 height 17
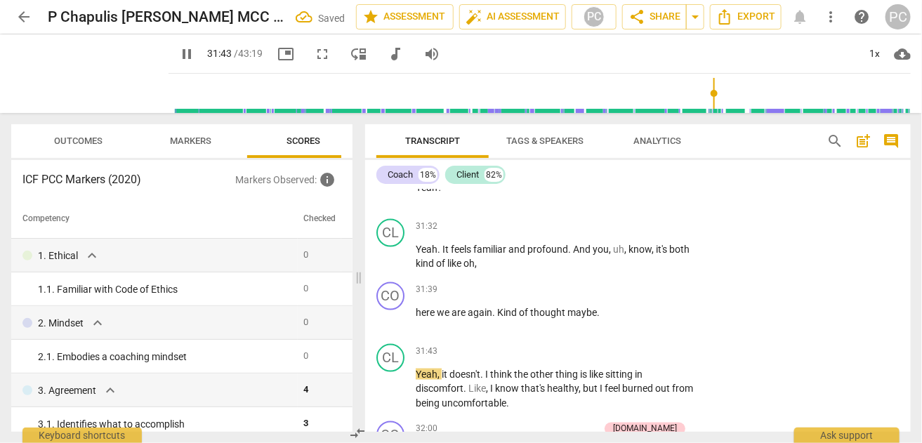
click at [597, 318] on span "." at bounding box center [598, 312] width 3 height 11
type input "1905"
click at [500, 318] on span "Kind" at bounding box center [508, 312] width 22 height 11
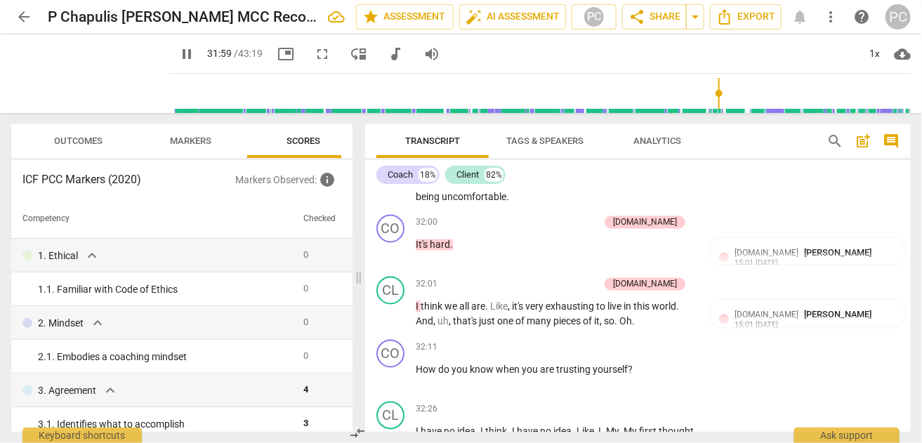
scroll to position [8219, 0]
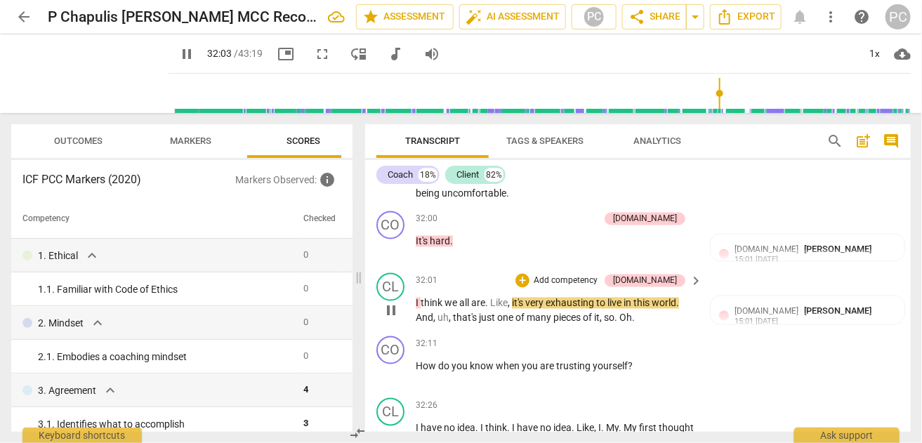
click at [392, 318] on span "pause" at bounding box center [391, 310] width 17 height 17
click at [392, 318] on span "play_arrow" at bounding box center [391, 310] width 17 height 17
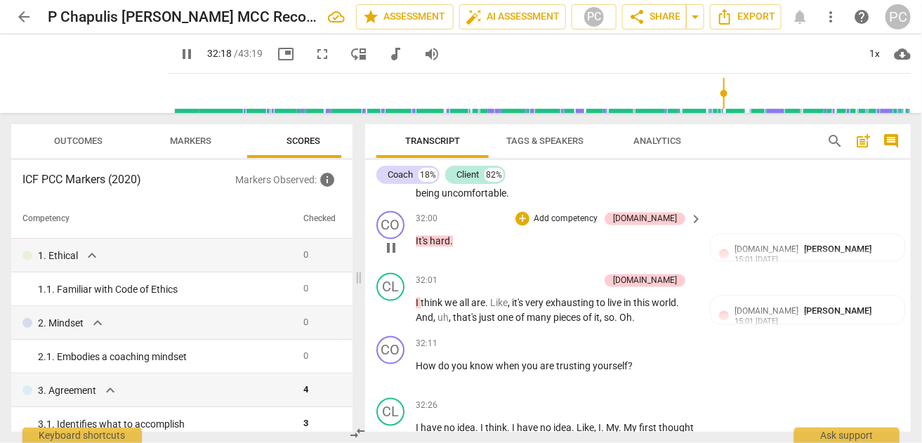
scroll to position [8290, 0]
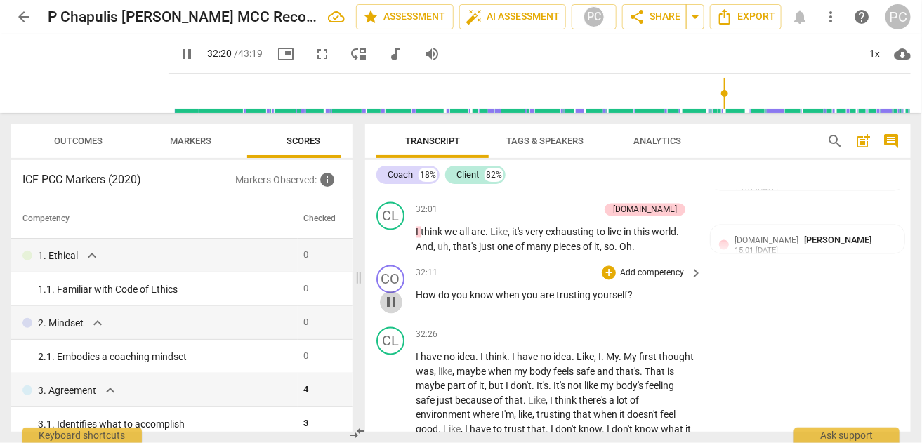
click at [390, 310] on span "pause" at bounding box center [391, 302] width 17 height 17
click at [390, 305] on span "play_arrow" at bounding box center [391, 302] width 17 height 17
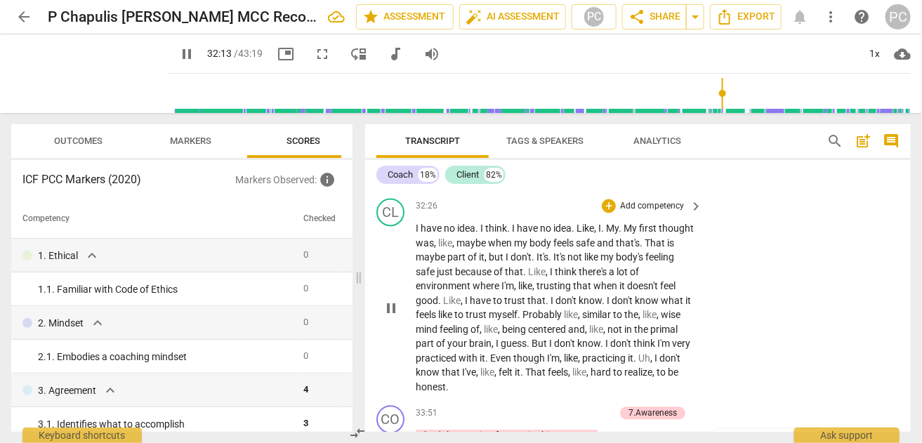
scroll to position [8429, 0]
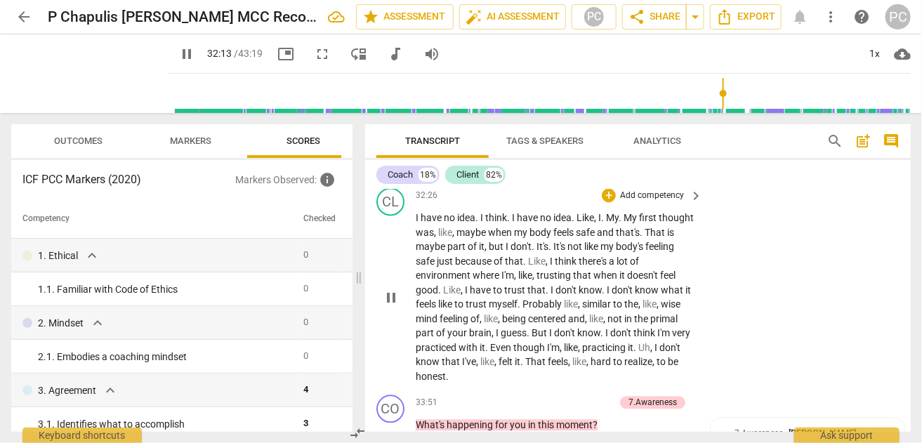
click at [389, 300] on span "pause" at bounding box center [391, 297] width 17 height 17
click at [389, 300] on span "play_arrow" at bounding box center [391, 297] width 17 height 17
click at [387, 297] on span "pause" at bounding box center [391, 297] width 17 height 17
click at [390, 305] on span "play_arrow" at bounding box center [391, 297] width 17 height 17
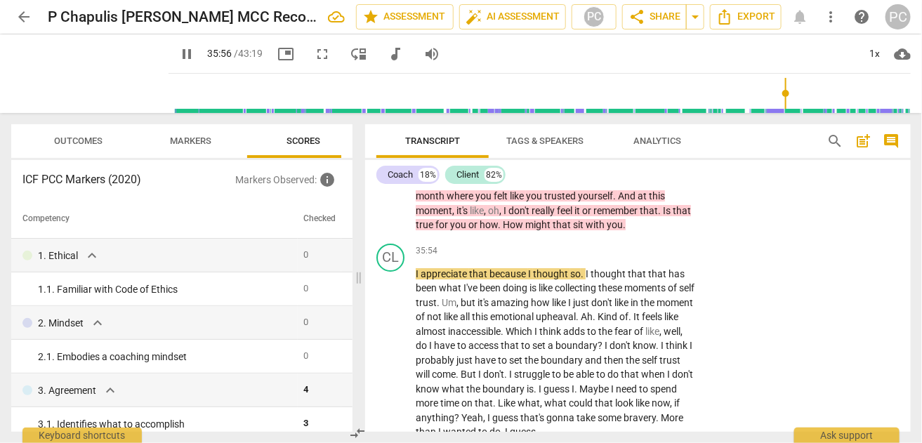
scroll to position [9132, 0]
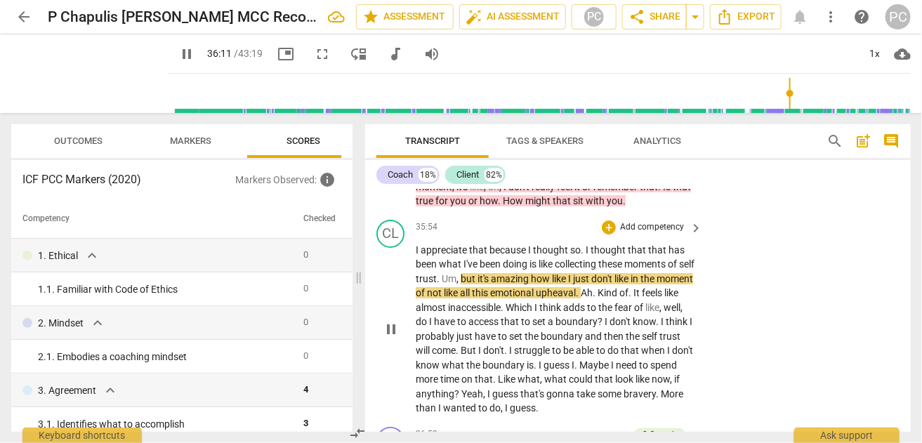
click at [394, 338] on span "pause" at bounding box center [391, 329] width 17 height 17
type input "2171"
click at [456, 284] on span "Um" at bounding box center [448, 278] width 15 height 11
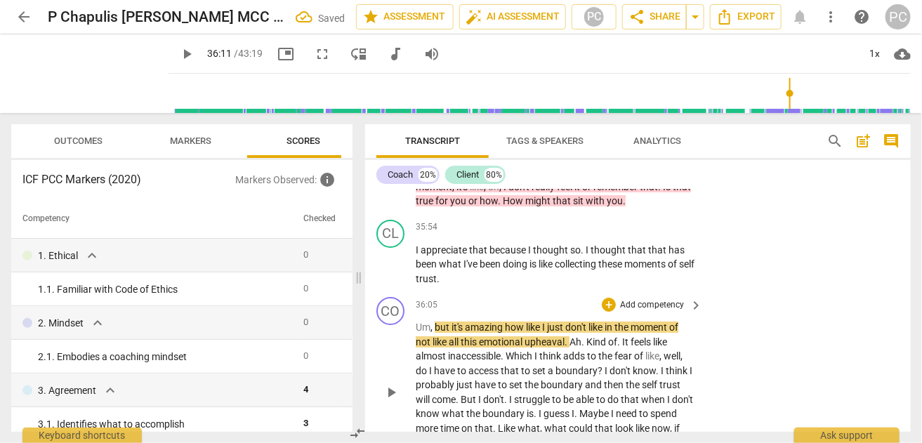
click at [413, 345] on div "play_arrow pause" at bounding box center [398, 392] width 36 height 135
click at [415, 333] on span "Um" at bounding box center [422, 326] width 15 height 11
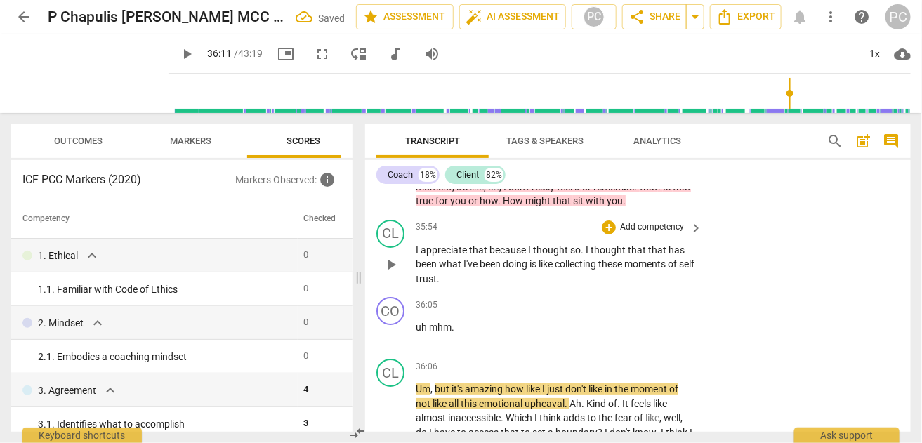
click at [389, 273] on span "play_arrow" at bounding box center [391, 264] width 17 height 17
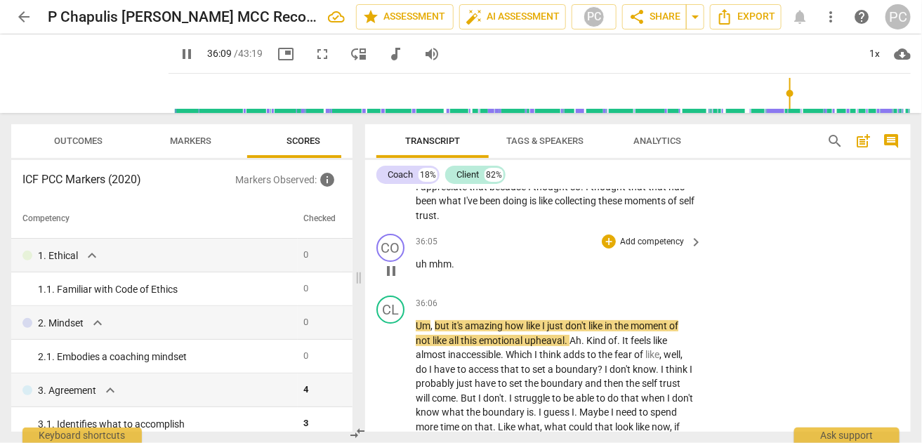
scroll to position [9202, 0]
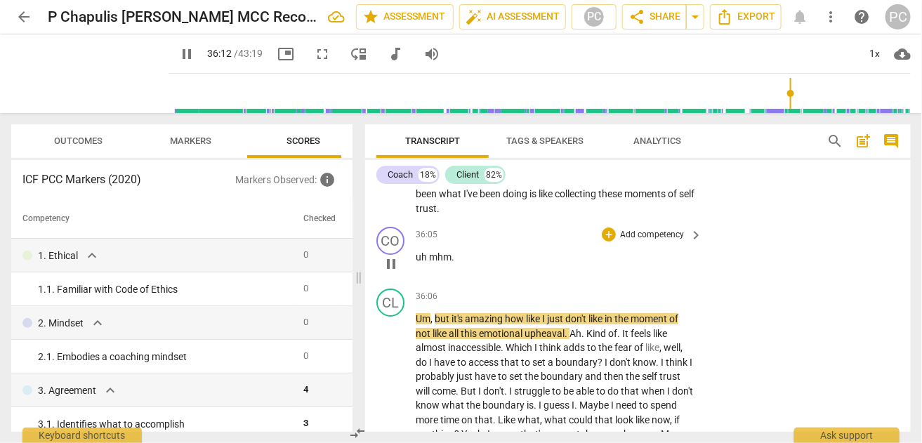
click at [423, 262] on span "uh" at bounding box center [421, 256] width 13 height 11
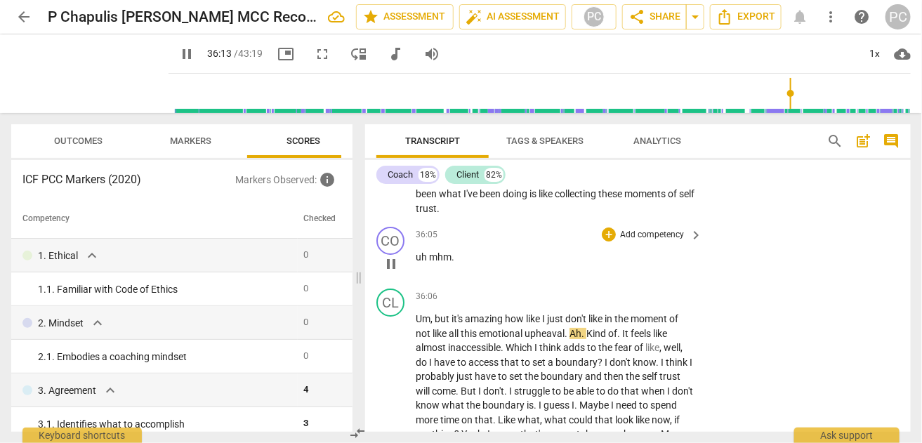
type input "2174"
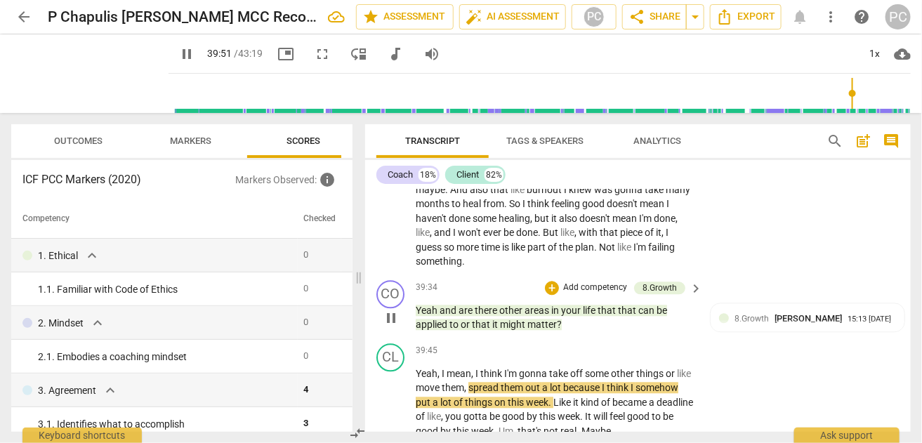
scroll to position [10255, 0]
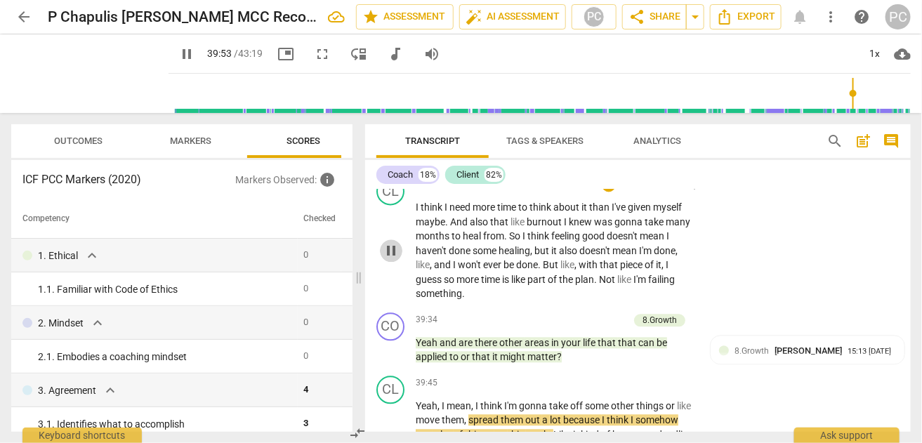
click at [381, 259] on span "pause" at bounding box center [391, 250] width 22 height 17
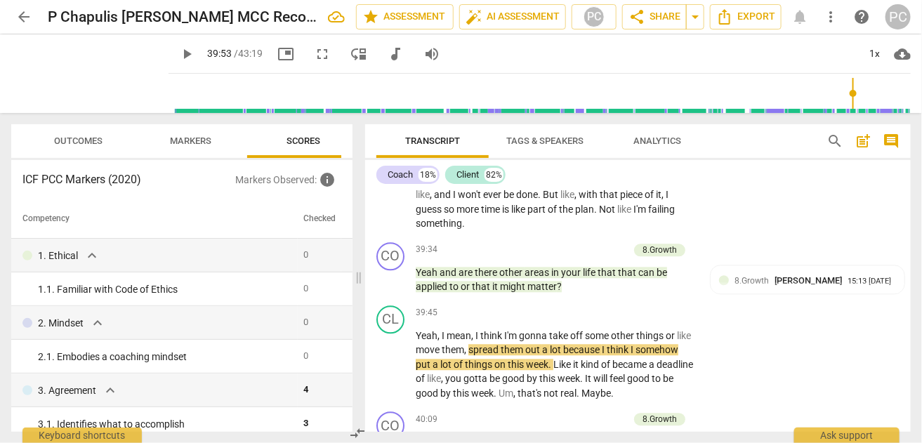
scroll to position [10394, 0]
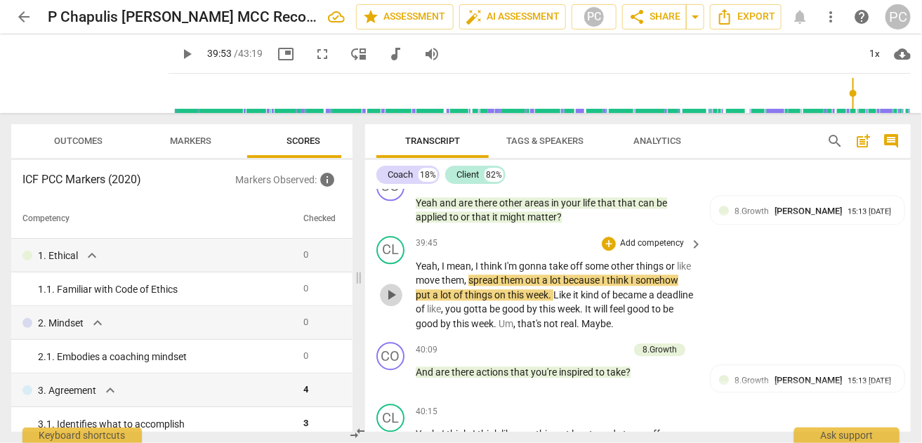
click at [391, 303] on span "play_arrow" at bounding box center [391, 294] width 17 height 17
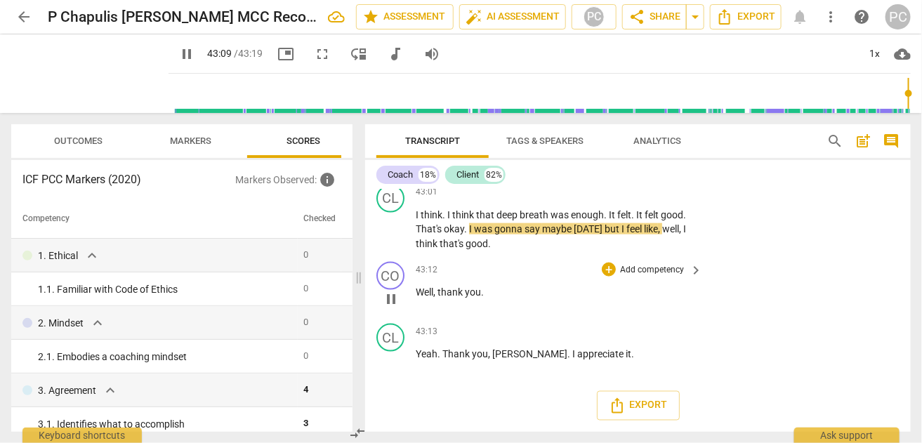
scroll to position [11705, 0]
type input "2599"
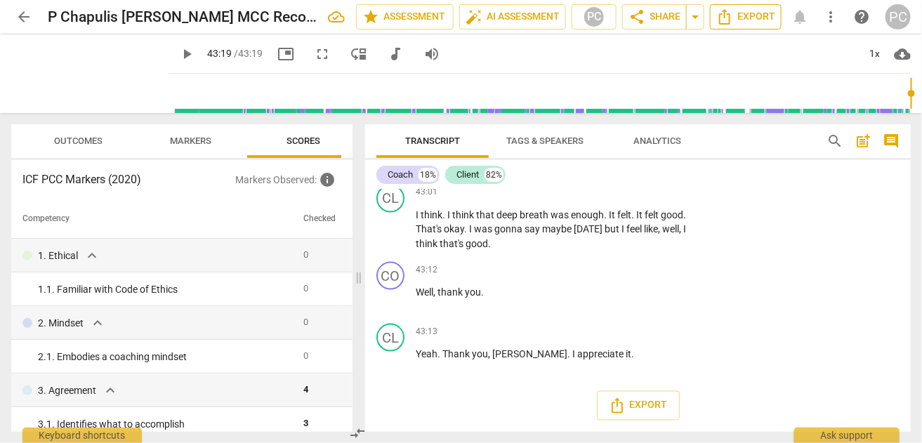
click at [746, 15] on span "Export" at bounding box center [745, 16] width 59 height 17
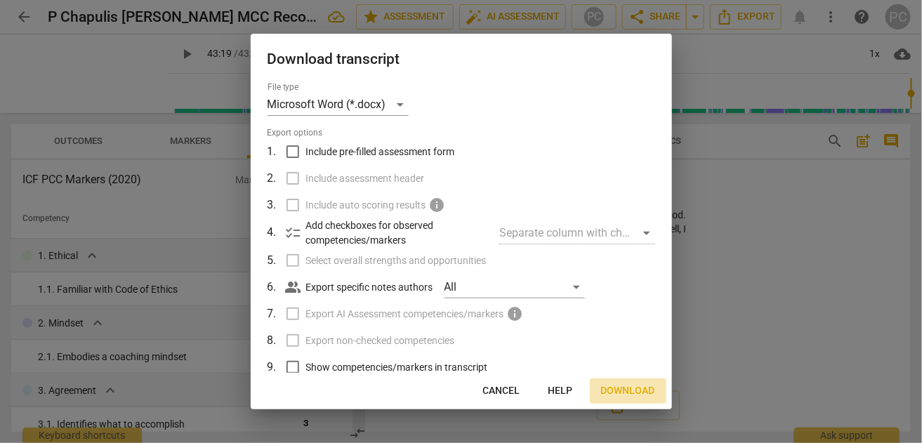
click at [618, 390] on span "Download" at bounding box center [628, 391] width 54 height 14
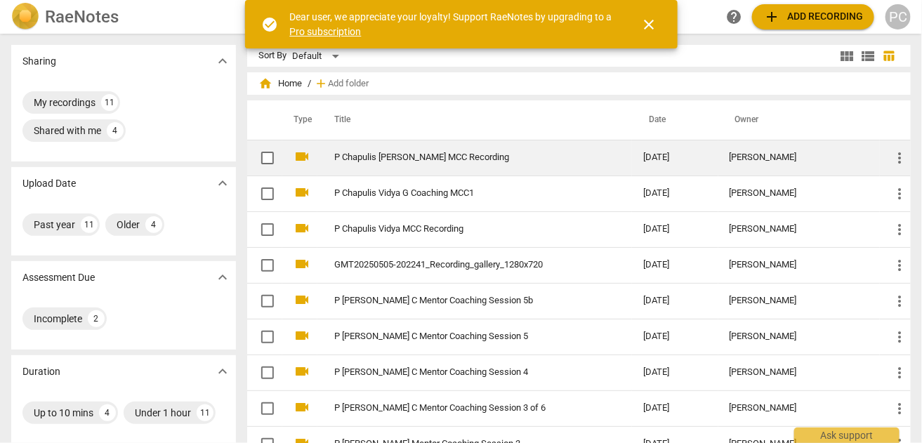
click at [419, 161] on link "P Chapulis [PERSON_NAME] MCC Recording" at bounding box center [463, 157] width 258 height 11
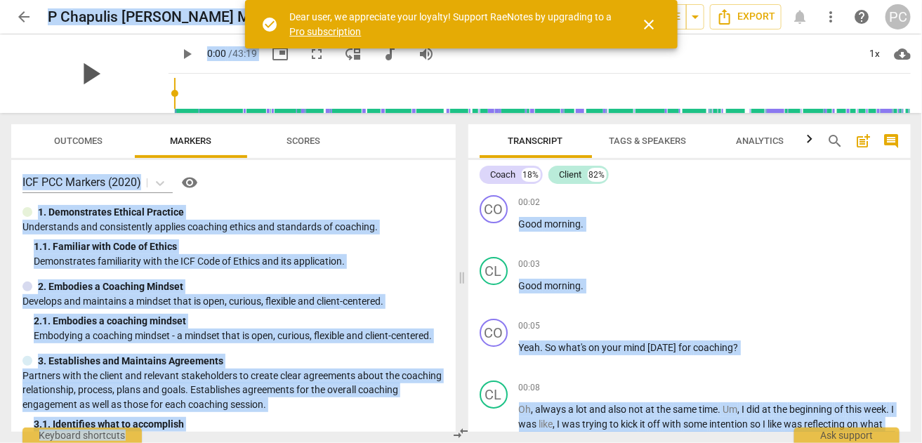
click at [78, 72] on span "play_arrow" at bounding box center [90, 73] width 36 height 36
click at [78, 72] on span "pause" at bounding box center [90, 73] width 36 height 36
type input "1"
click at [645, 24] on span "close" at bounding box center [649, 24] width 17 height 17
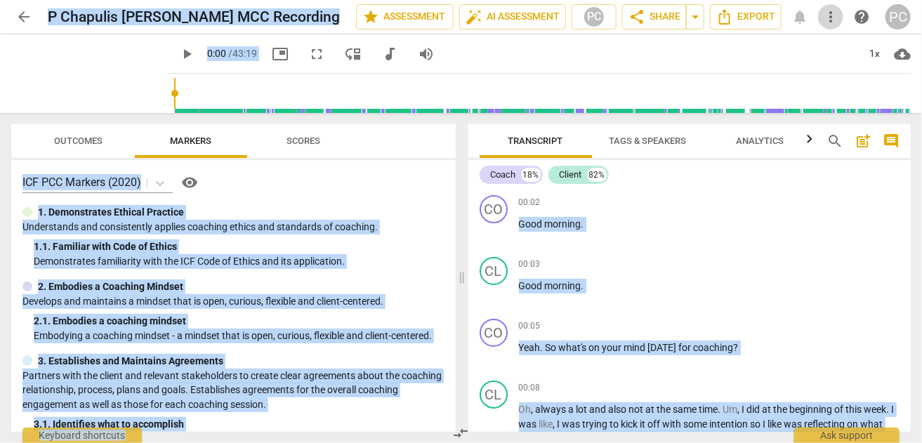
click at [830, 15] on span "more_vert" at bounding box center [830, 16] width 17 height 17
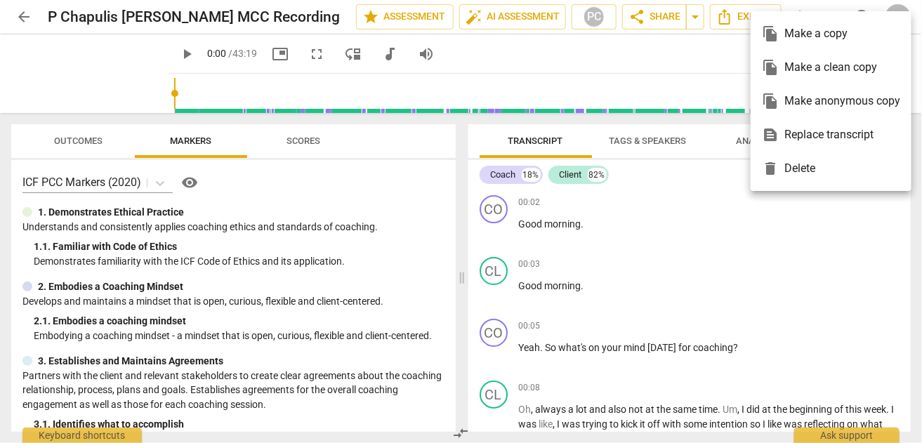
click at [488, 52] on div at bounding box center [461, 221] width 922 height 443
